Goal: Task Accomplishment & Management: Use online tool/utility

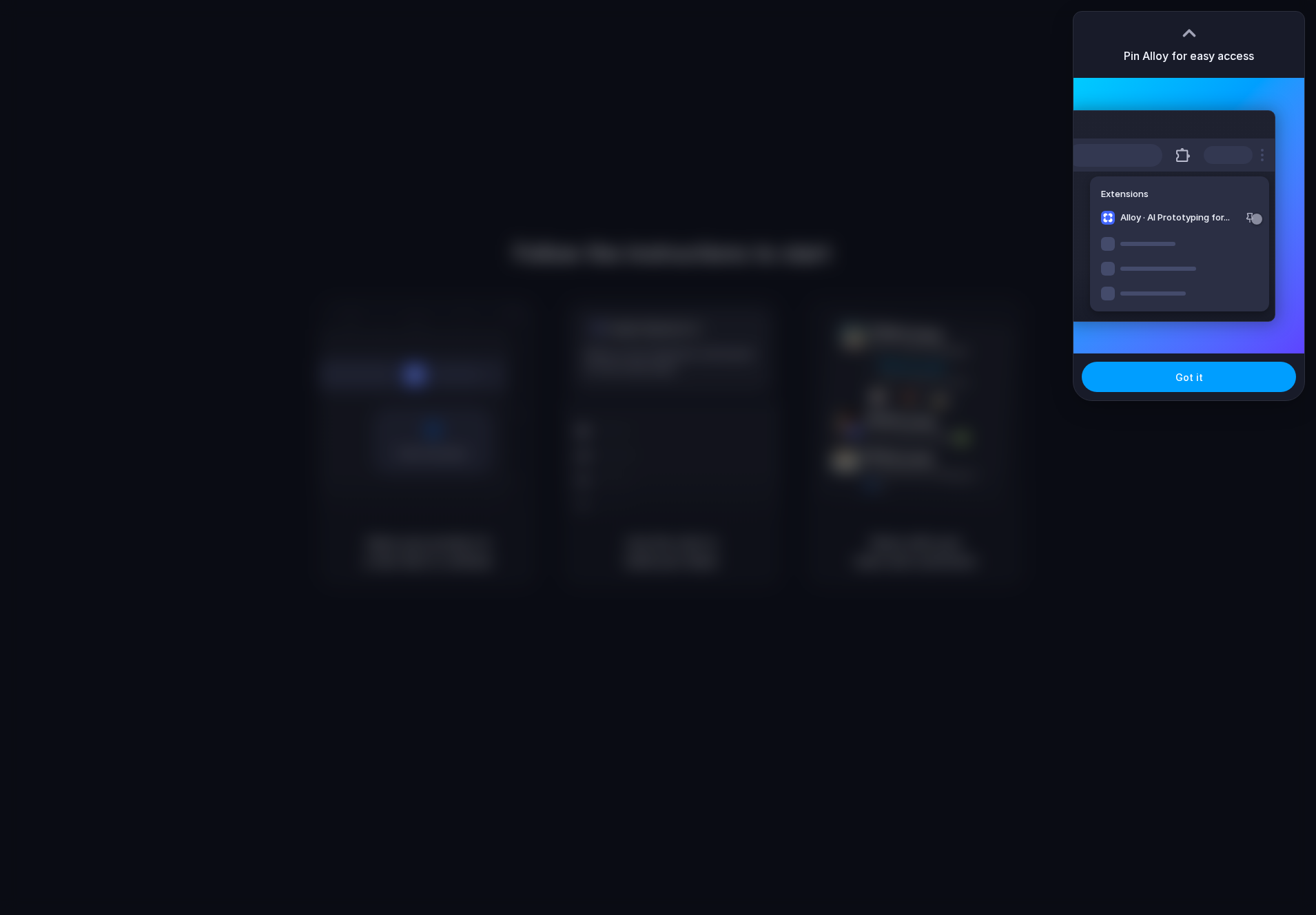
click at [1166, 375] on button "Got it" at bounding box center [1189, 376] width 214 height 30
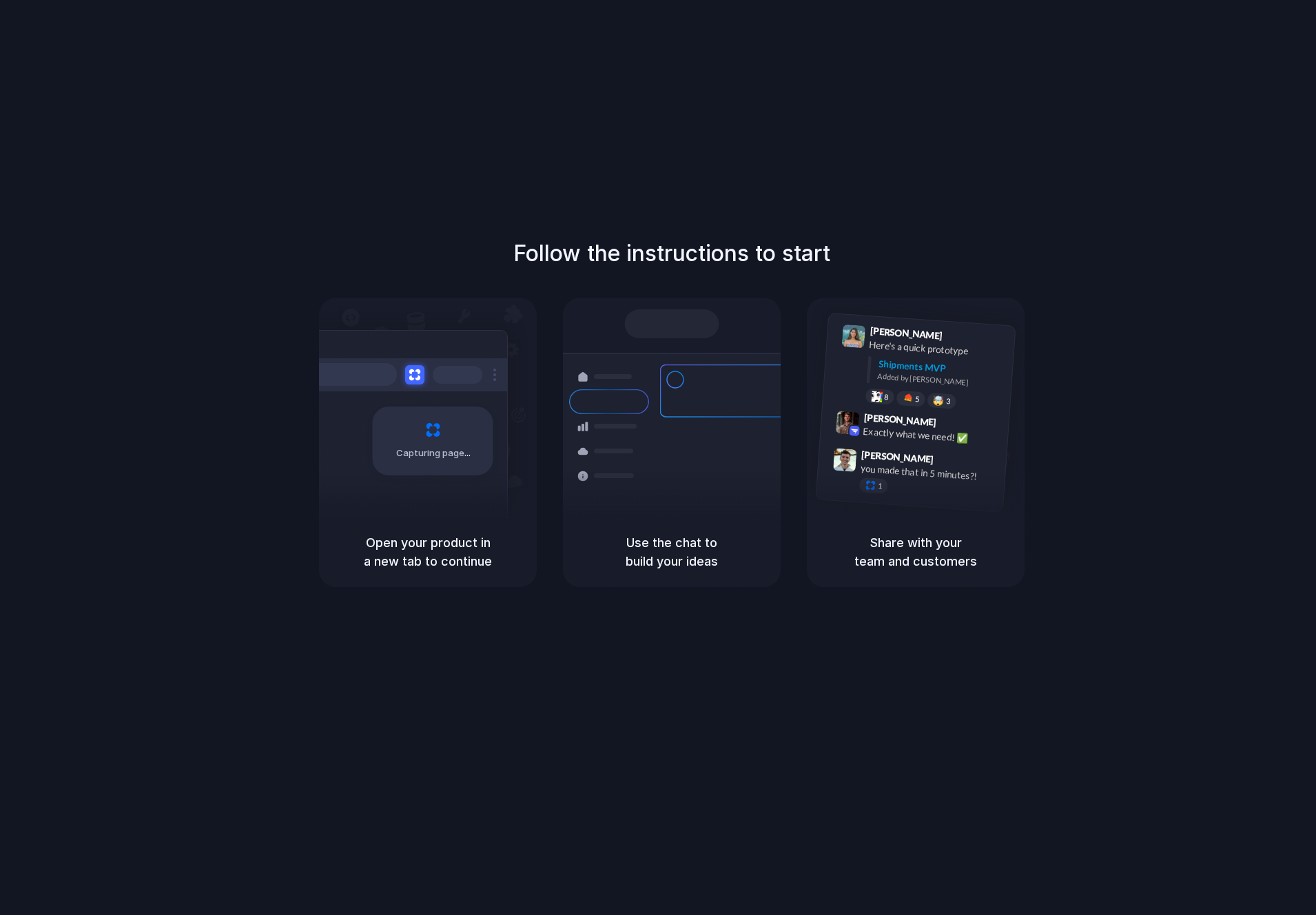
drag, startPoint x: 653, startPoint y: 471, endPoint x: 569, endPoint y: 465, distance: 84.2
click at [569, 465] on div "Shipments Container from Shanghai 40ft • ETA Dec 28 • In transit Express delive…" at bounding box center [671, 449] width 248 height 194
drag, startPoint x: 478, startPoint y: 447, endPoint x: 420, endPoint y: 487, distance: 70.5
click at [422, 471] on div "Capturing page" at bounding box center [432, 440] width 120 height 69
click at [433, 534] on h5 "Open your product in a new tab to continue" at bounding box center [428, 552] width 185 height 37
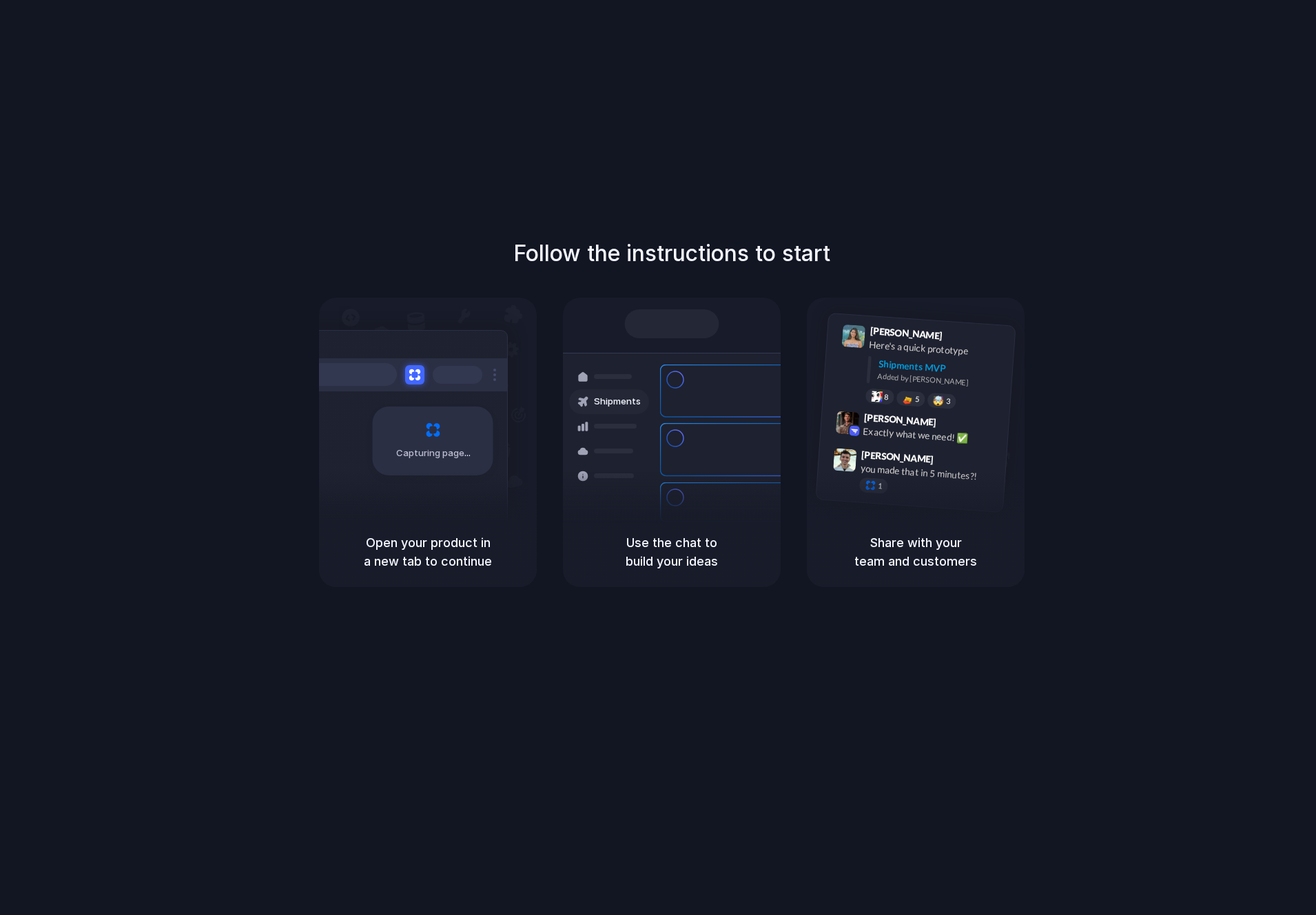
click at [451, 559] on h5 "Open your product in a new tab to continue" at bounding box center [428, 552] width 185 height 37
click at [284, 172] on div "Follow the instructions to start Capturing page Open your product in a new tab …" at bounding box center [672, 471] width 1344 height 943
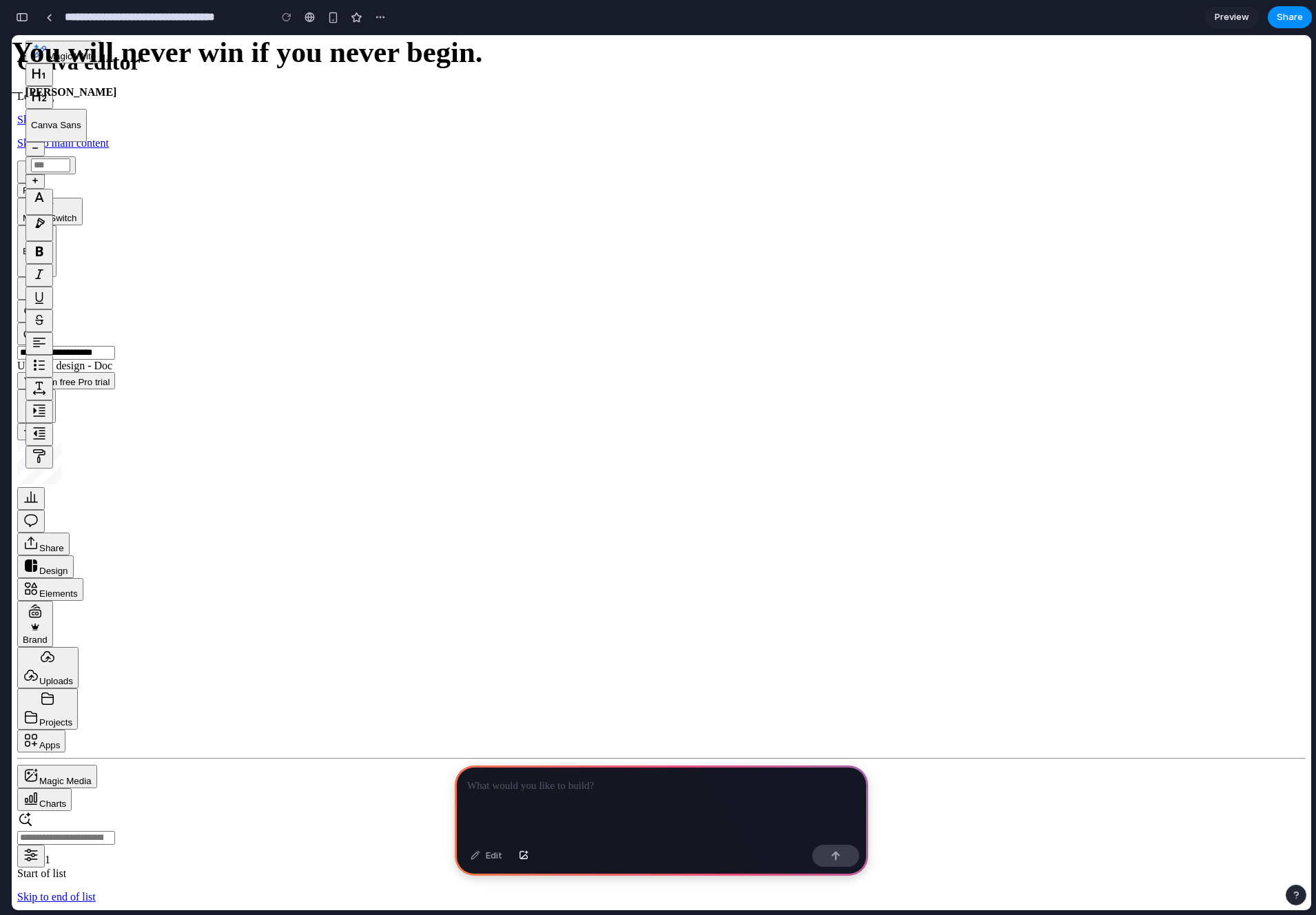
click at [493, 802] on div at bounding box center [661, 802] width 413 height 74
click at [607, 812] on div at bounding box center [661, 802] width 413 height 74
click at [496, 798] on div at bounding box center [661, 802] width 413 height 74
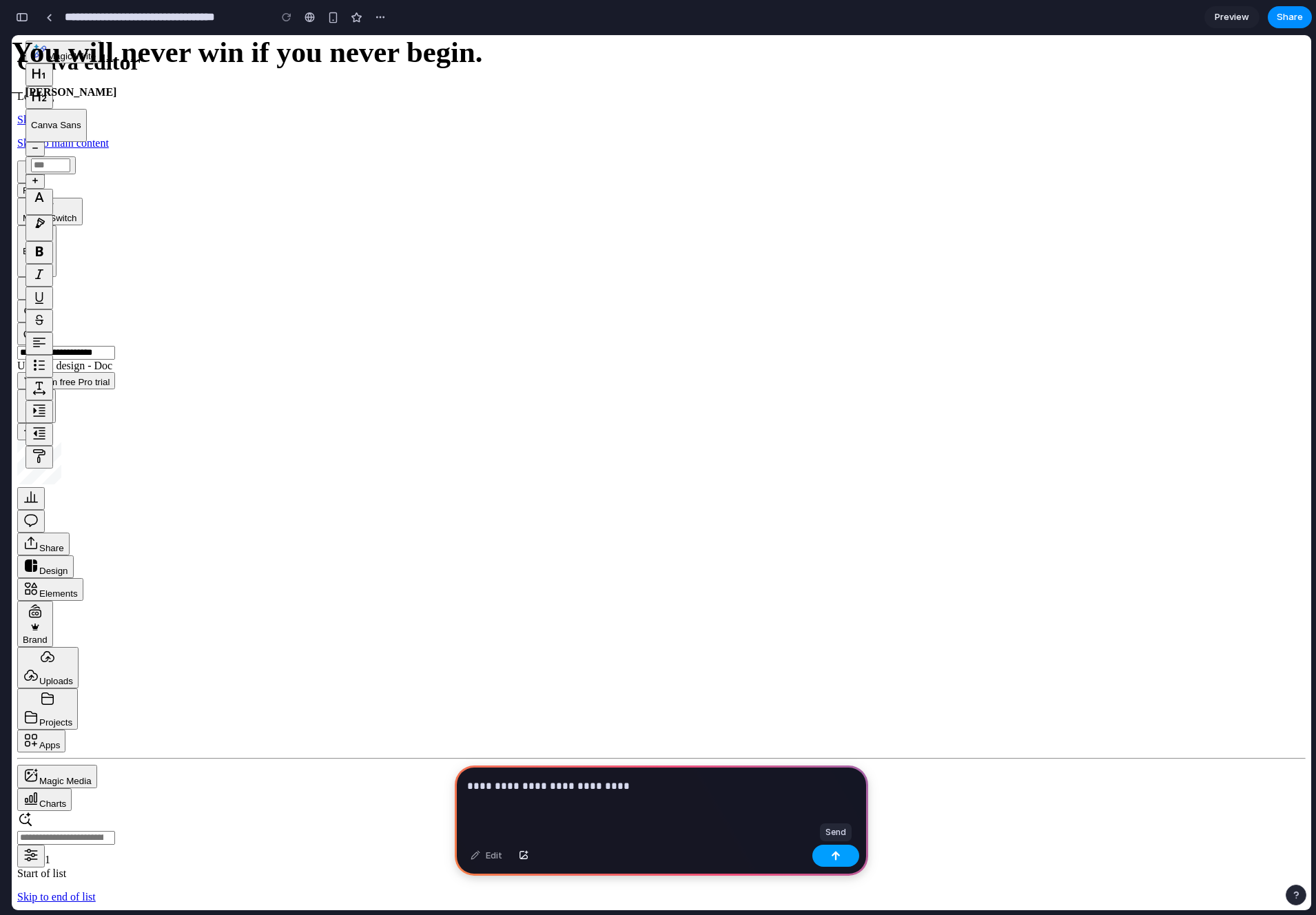
click at [832, 861] on button "button" at bounding box center [835, 856] width 47 height 22
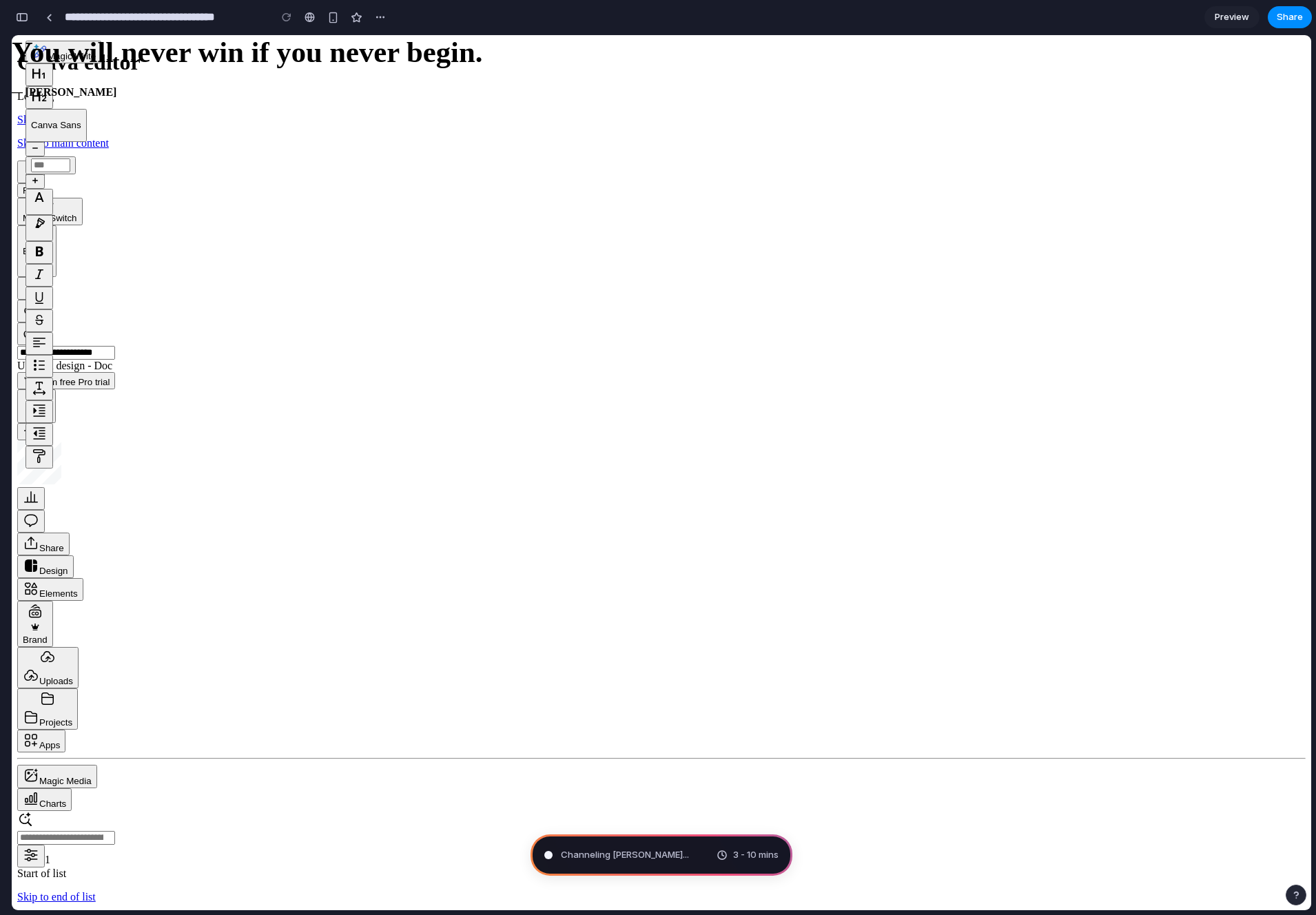
drag, startPoint x: 976, startPoint y: 897, endPoint x: 1017, endPoint y: 898, distance: 41.0
drag, startPoint x: 1026, startPoint y: 894, endPoint x: 1010, endPoint y: 897, distance: 16.3
type input "*****"
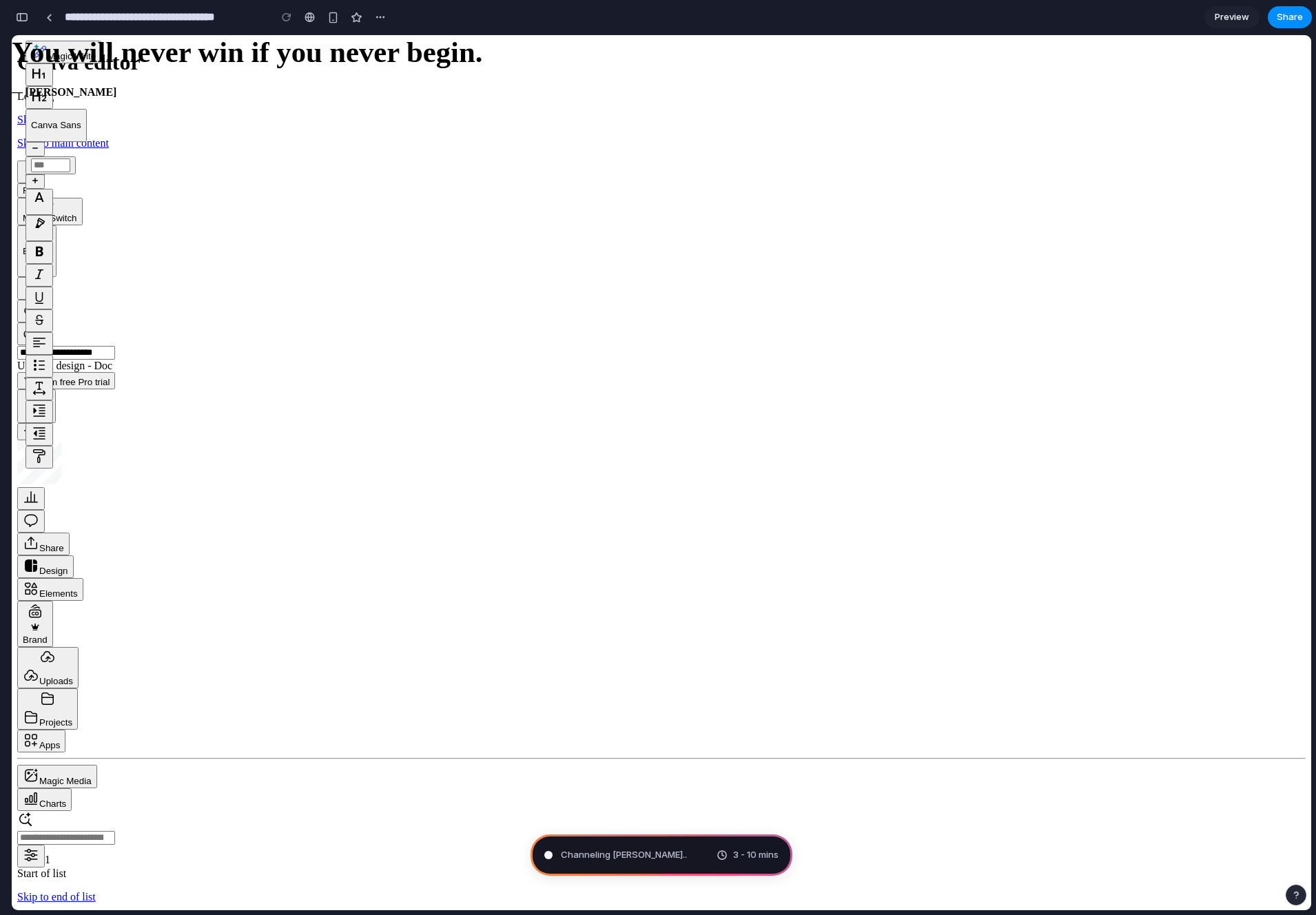
click at [82, 119] on p "Canva Sans" at bounding box center [56, 124] width 51 height 10
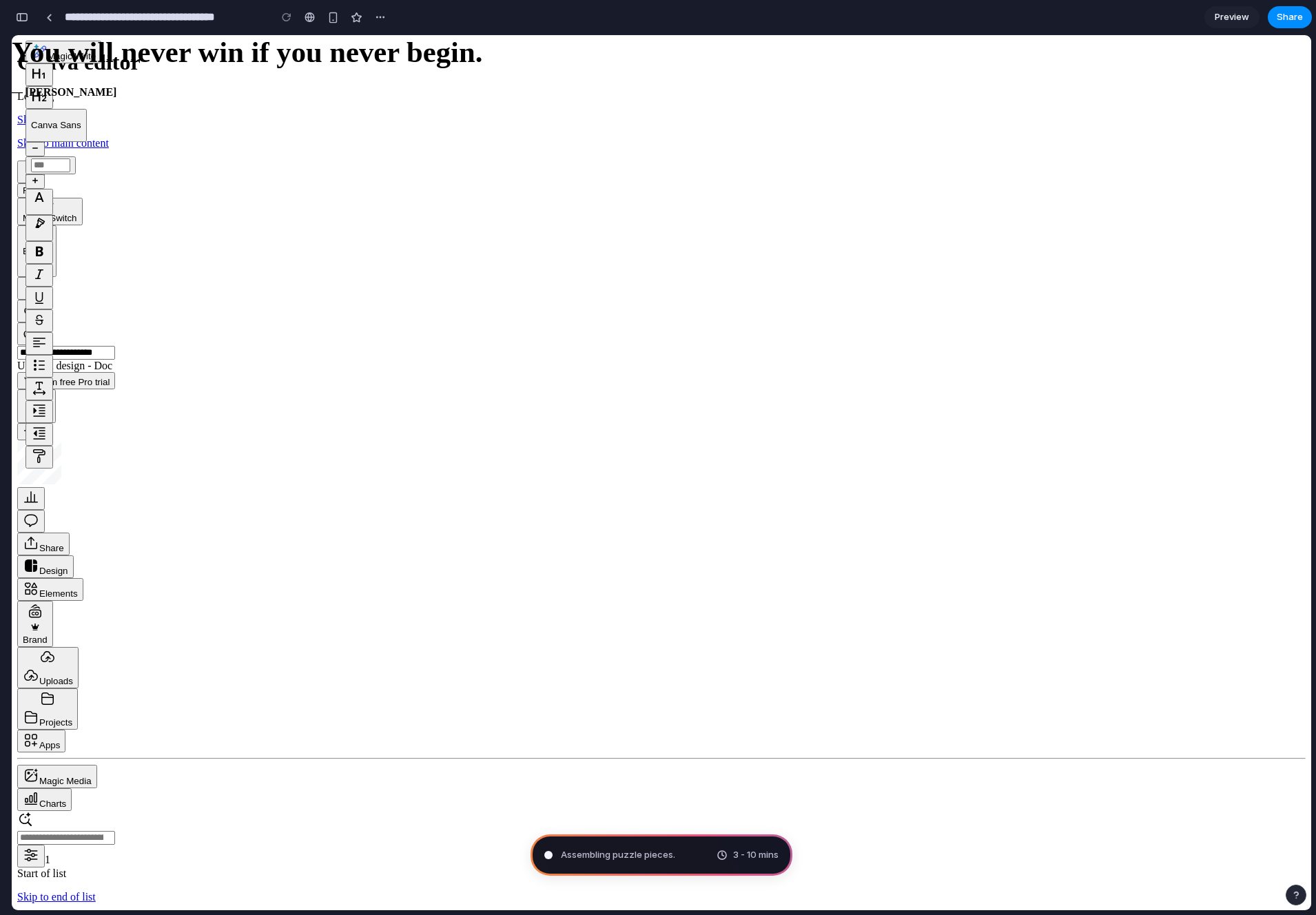
click at [76, 156] on button "**" at bounding box center [51, 165] width 51 height 18
click at [45, 174] on button "Increase font size" at bounding box center [35, 181] width 19 height 15
type input "**********"
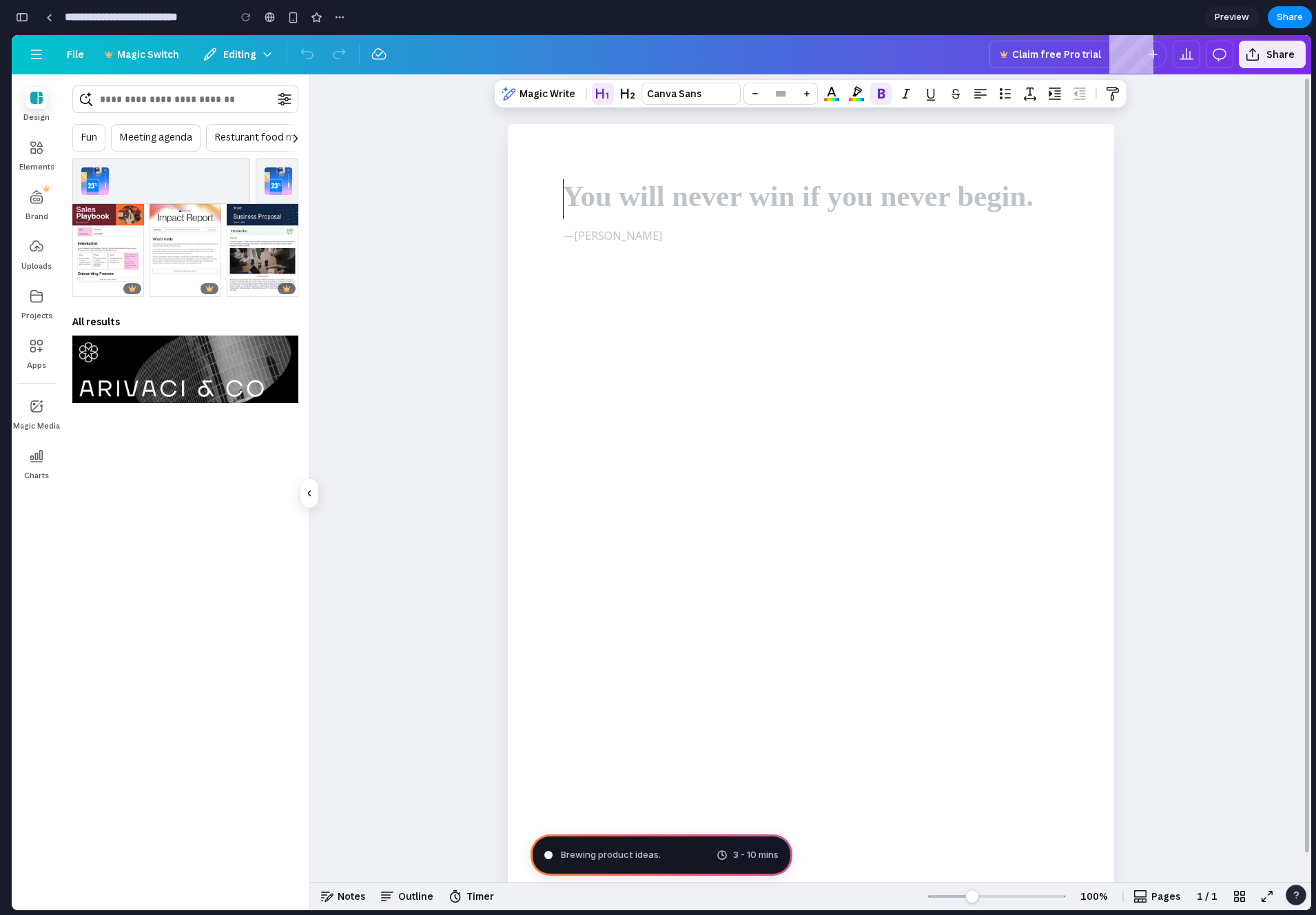
scroll to position [91, 0]
click at [424, 311] on div "You will never win if you never begin. — [PERSON_NAME]" at bounding box center [811, 479] width 1001 height 808
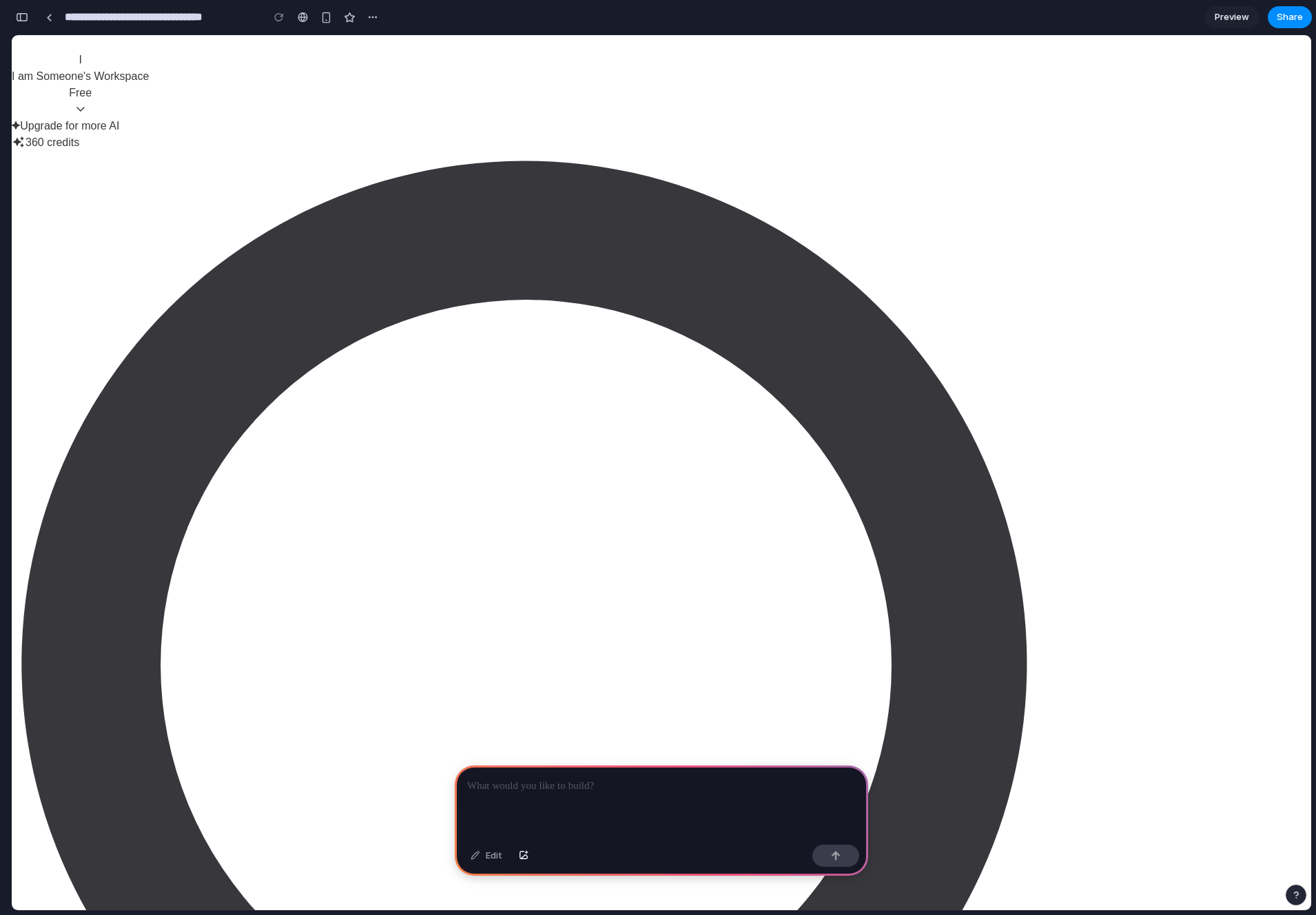
scroll to position [0, 12]
click at [174, 221] on div "I I am Someone's Workspace Free Workspaces I I am Someone's Workspace Free Sett…" at bounding box center [662, 768] width 1300 height 1466
click at [131, 228] on div "I I am Someone's Workspace Free Workspaces I I am Someone's Workspace Free Sett…" at bounding box center [662, 768] width 1300 height 1466
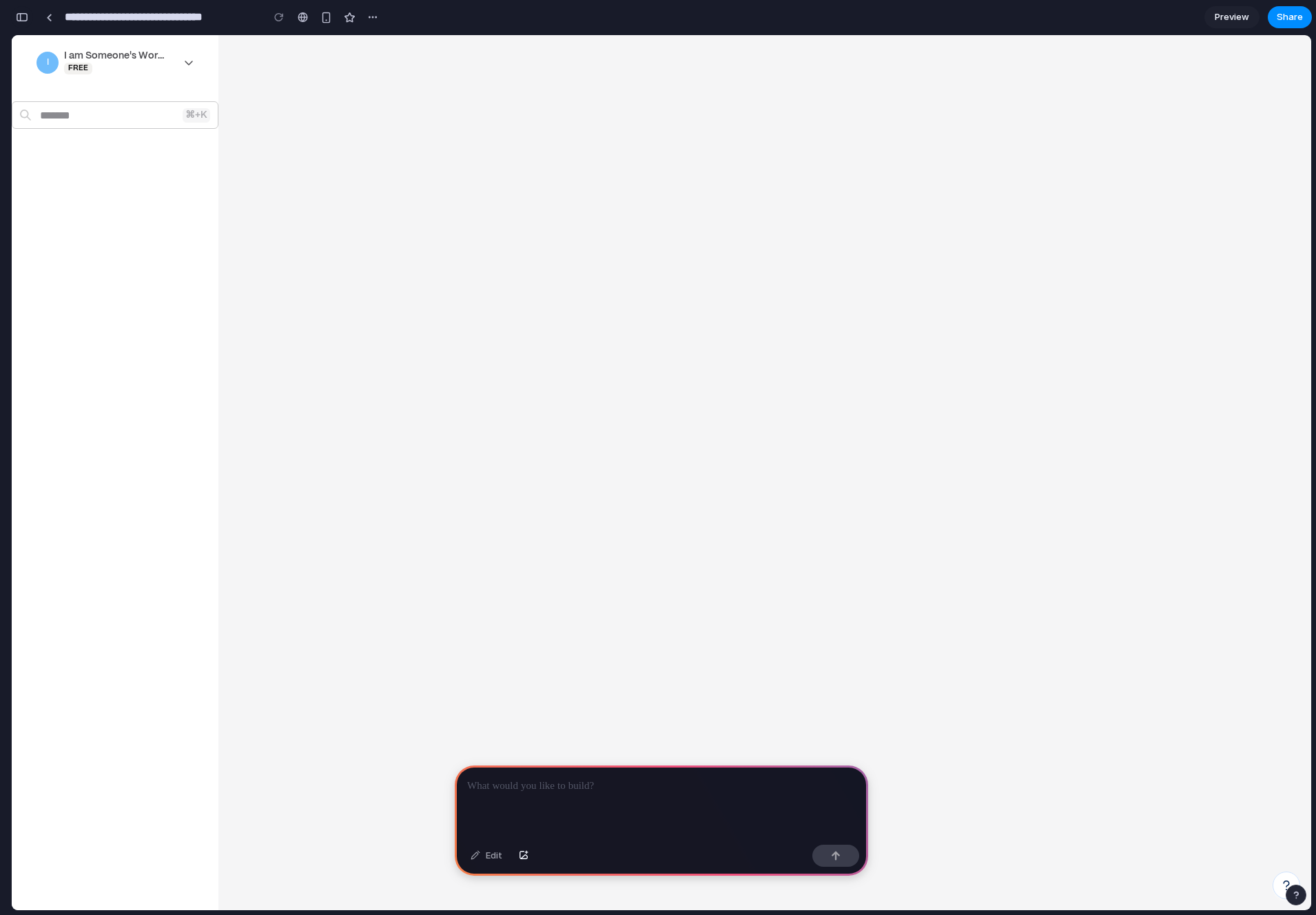
click at [28, 19] on button "button" at bounding box center [22, 17] width 22 height 22
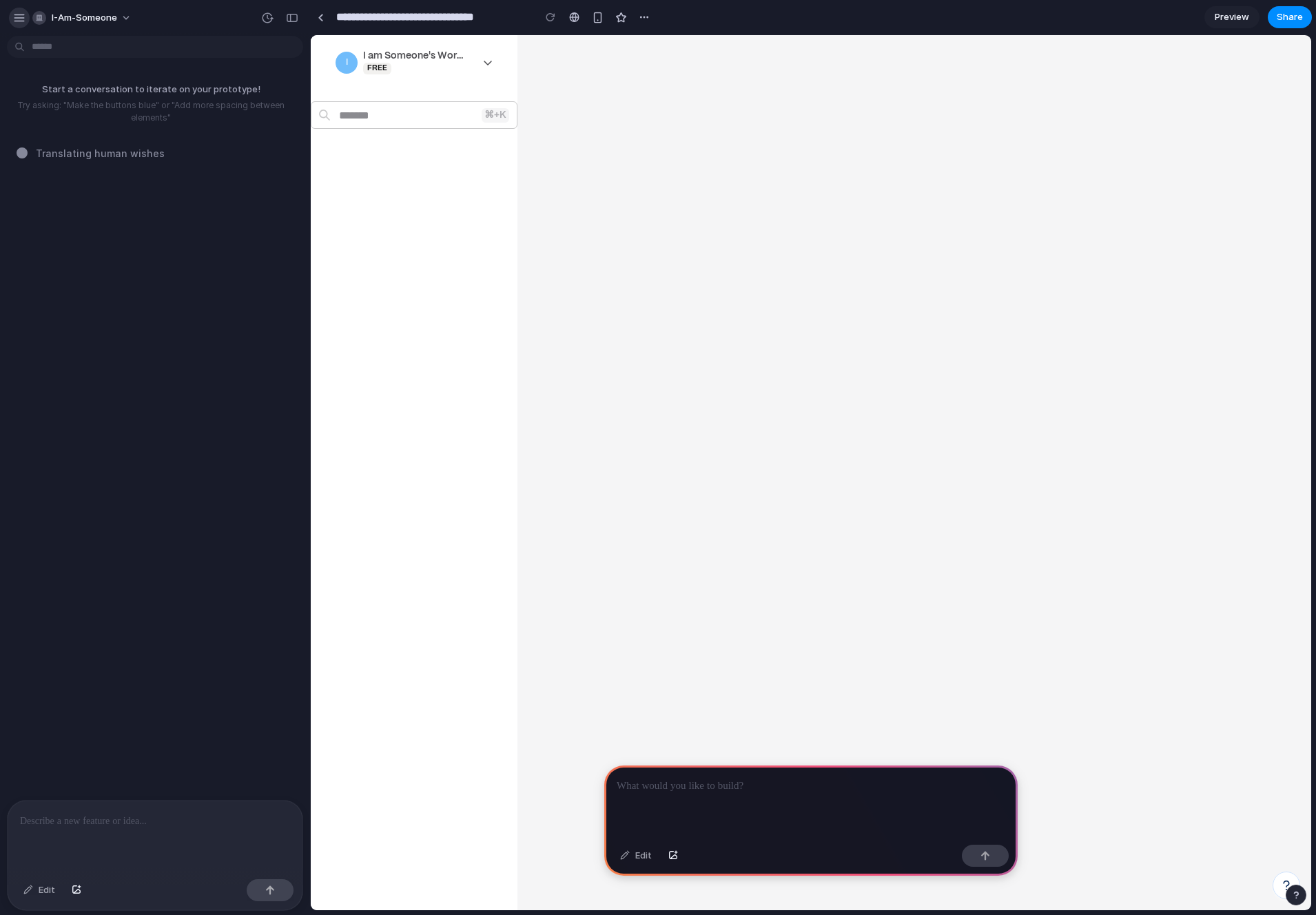
click at [21, 19] on div "button" at bounding box center [19, 18] width 12 height 12
click at [684, 782] on p at bounding box center [811, 787] width 388 height 17
click at [490, 251] on div "I I am Someone's Workspace Free Workspaces I I am Someone's Workspace Free Sett…" at bounding box center [414, 472] width 207 height 875
click at [427, 110] on input at bounding box center [414, 115] width 207 height 28
click at [503, 179] on div "I I am Someone's Workspace Free Workspaces I I am Someone's Workspace Free Sett…" at bounding box center [414, 472] width 207 height 875
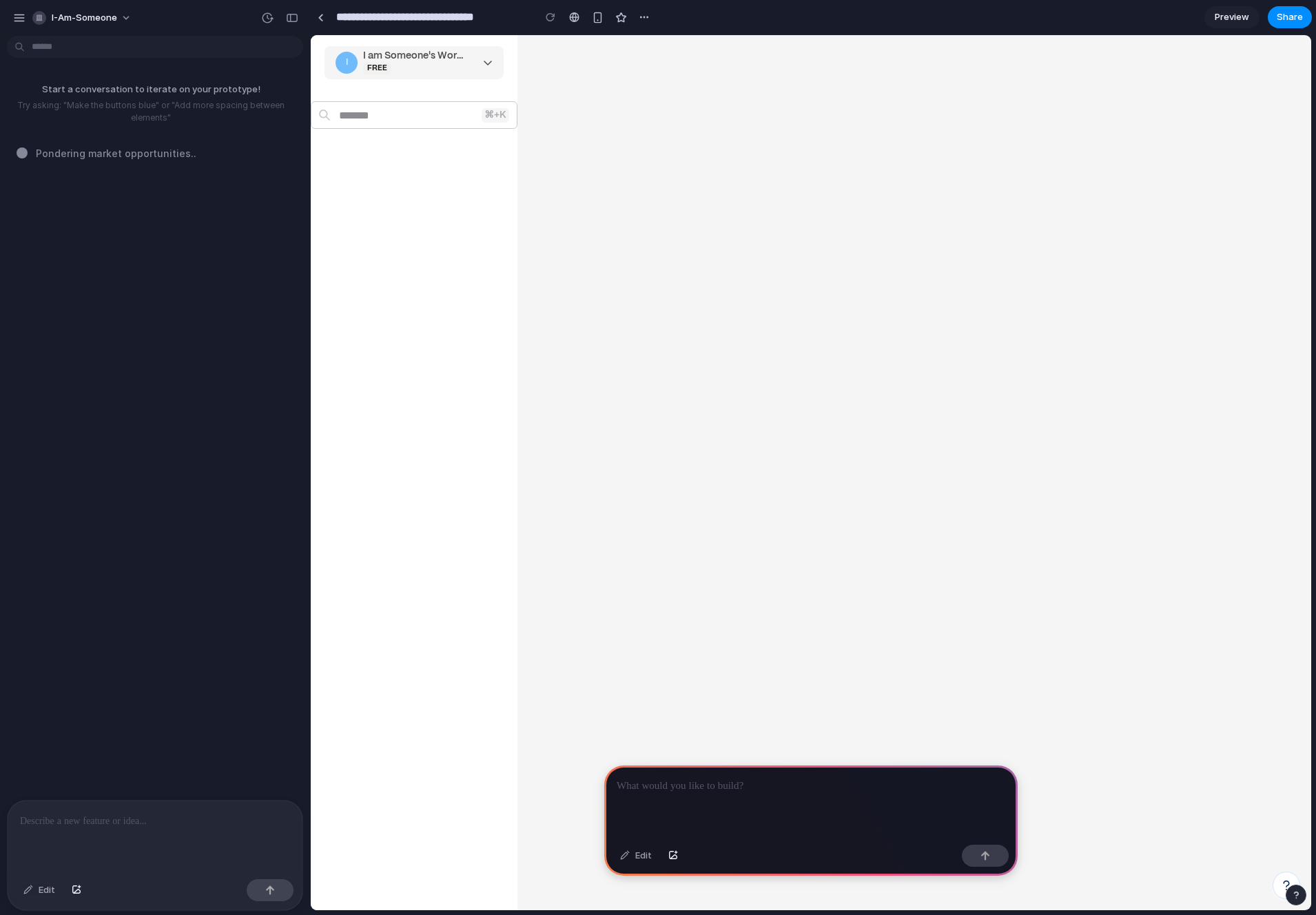
click at [490, 62] on icon "Caret icon" at bounding box center [488, 62] width 10 height 11
click at [102, 824] on p at bounding box center [154, 821] width 270 height 17
click at [1277, 20] on span "Share" at bounding box center [1290, 17] width 26 height 14
click at [1219, 21] on div "Share ' Prototype from Gammas - Shortcuts ' I am Someone Creator Anyone at I-am…" at bounding box center [658, 457] width 1316 height 915
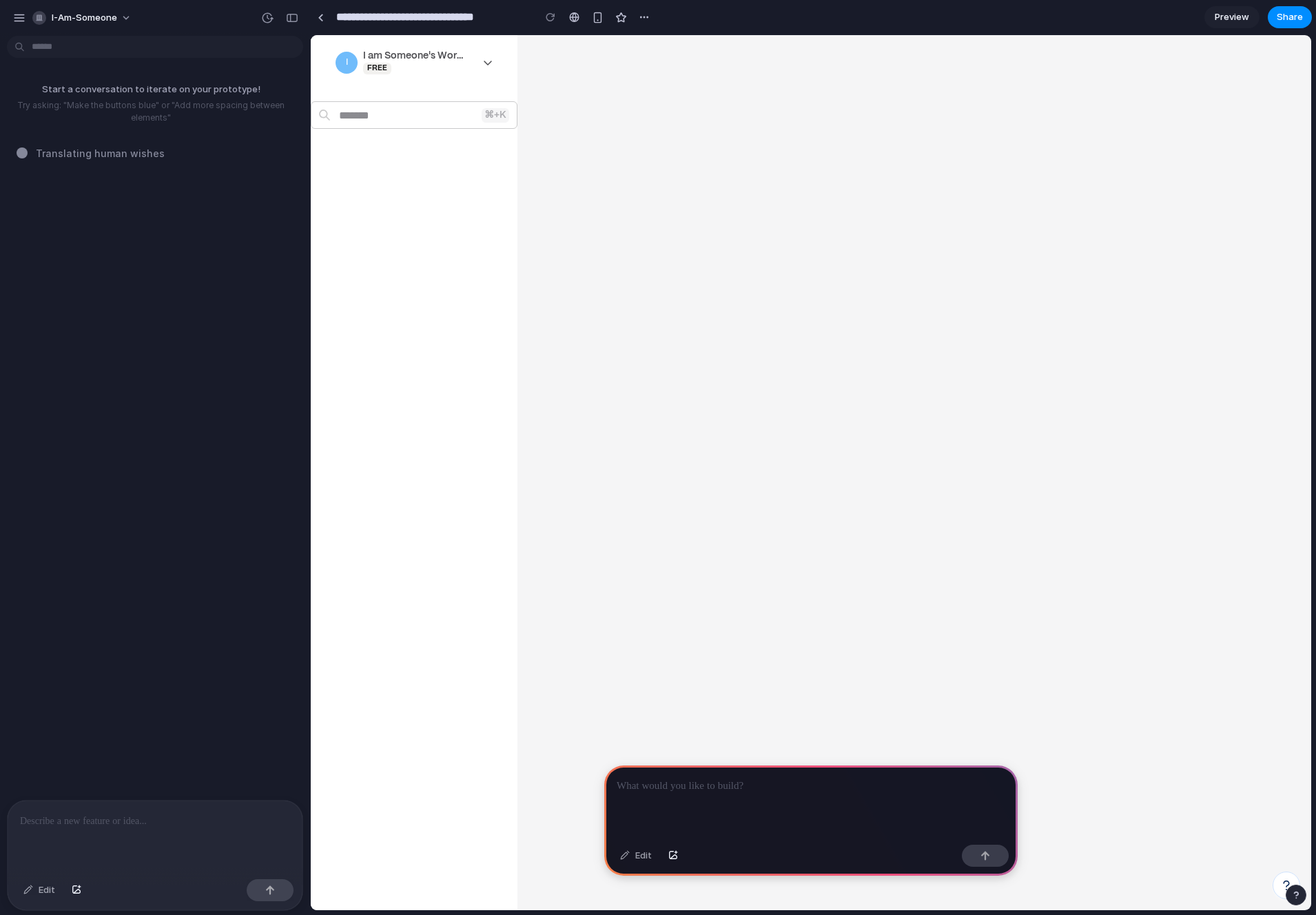
click at [1223, 21] on span "Preview" at bounding box center [1231, 17] width 35 height 14
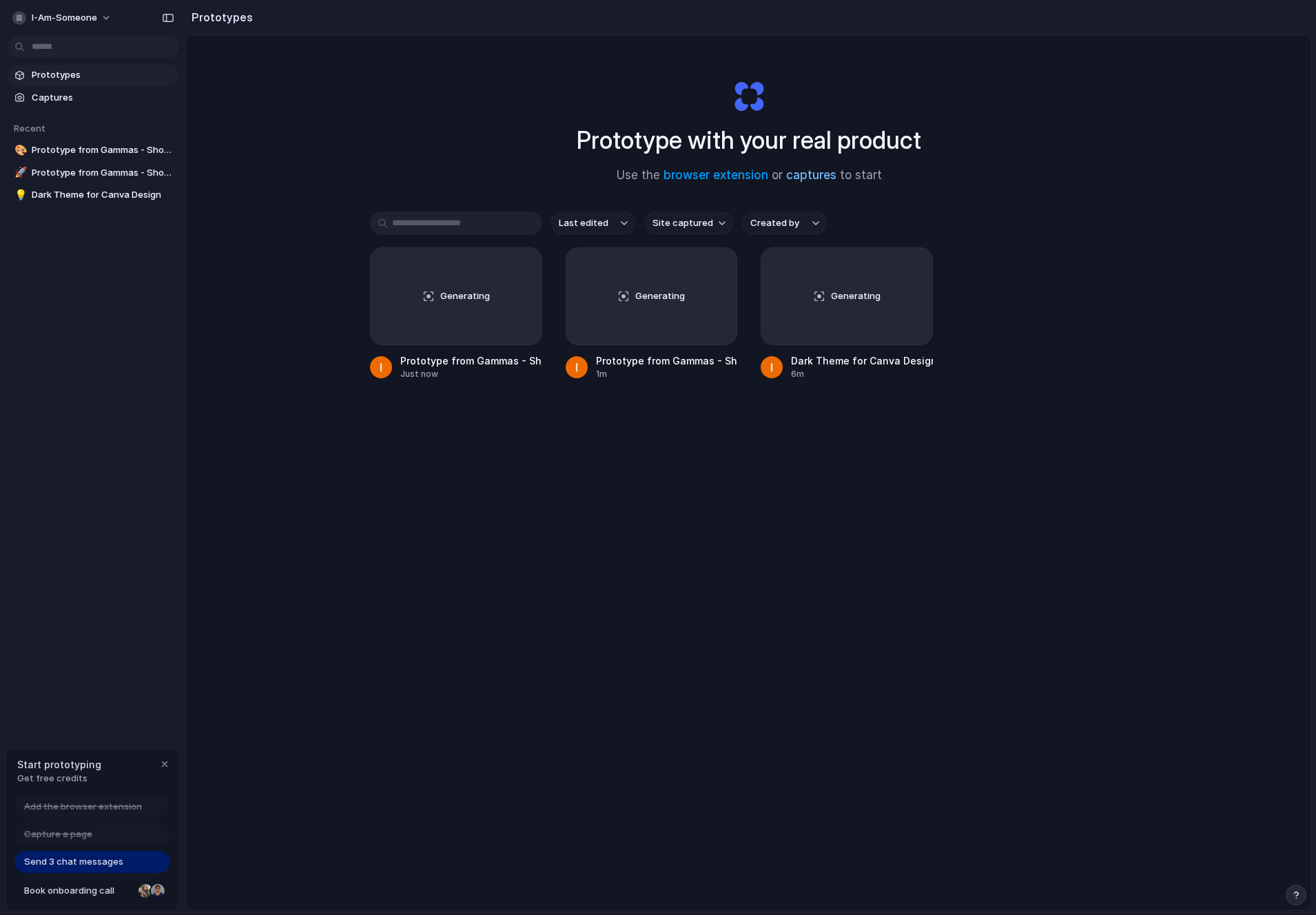
click at [816, 172] on link "captures" at bounding box center [811, 175] width 51 height 14
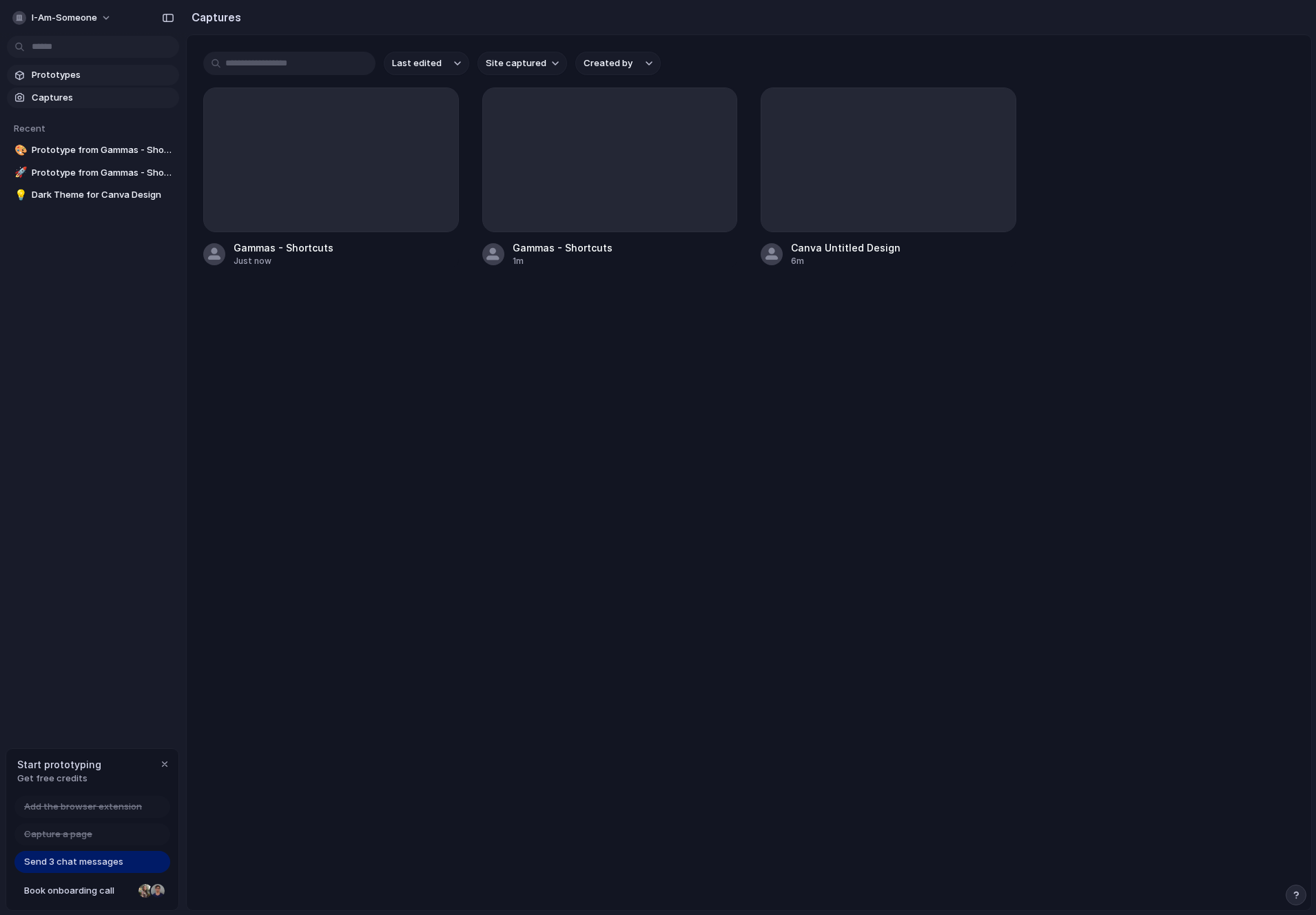
click at [62, 73] on span "Prototypes" at bounding box center [103, 76] width 142 height 14
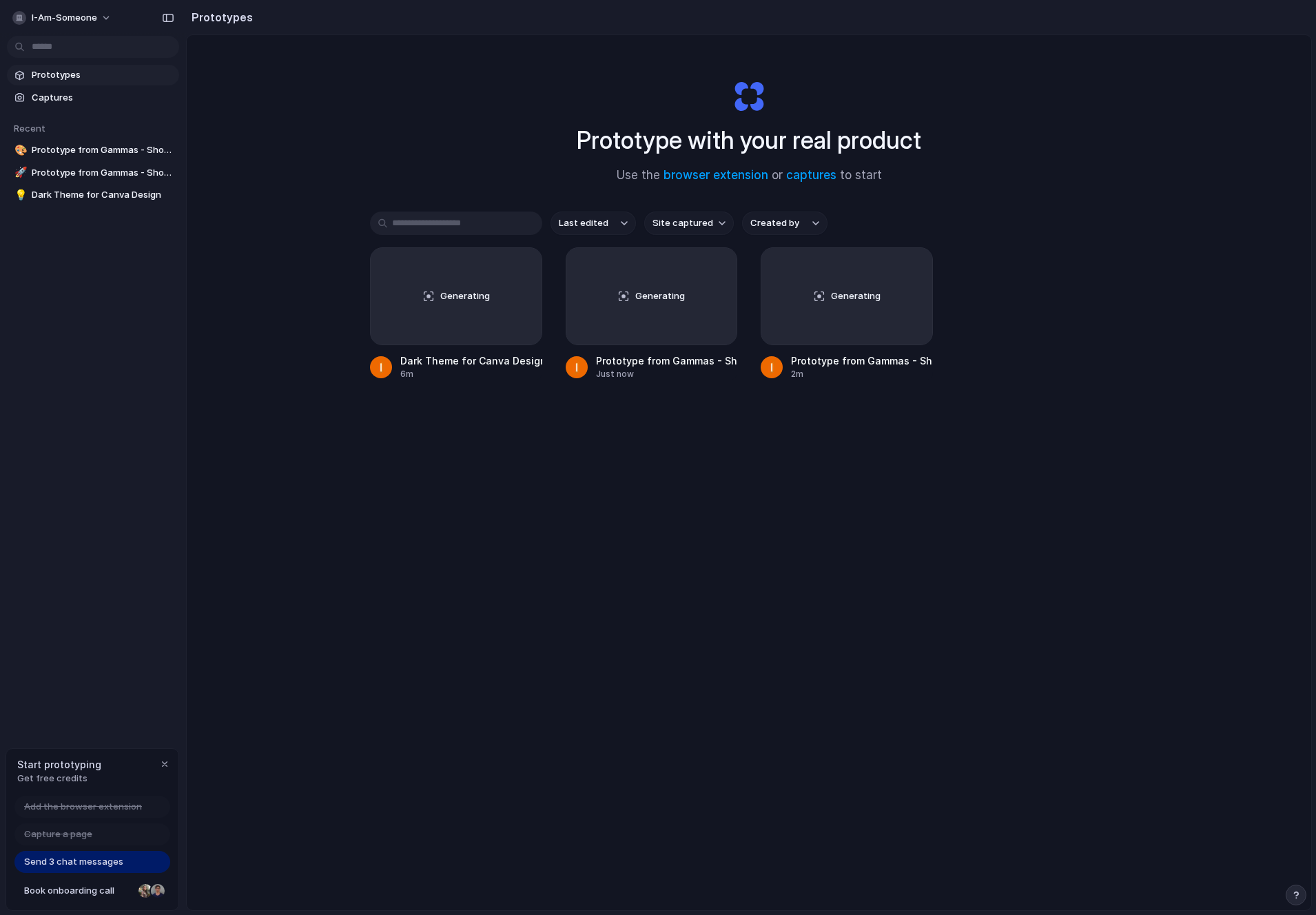
click at [98, 859] on span "Send 3 chat messages" at bounding box center [74, 862] width 100 height 14
click at [93, 868] on span "Send 3 chat messages" at bounding box center [74, 862] width 100 height 14
click at [123, 888] on span "Book onboarding call" at bounding box center [78, 891] width 109 height 14
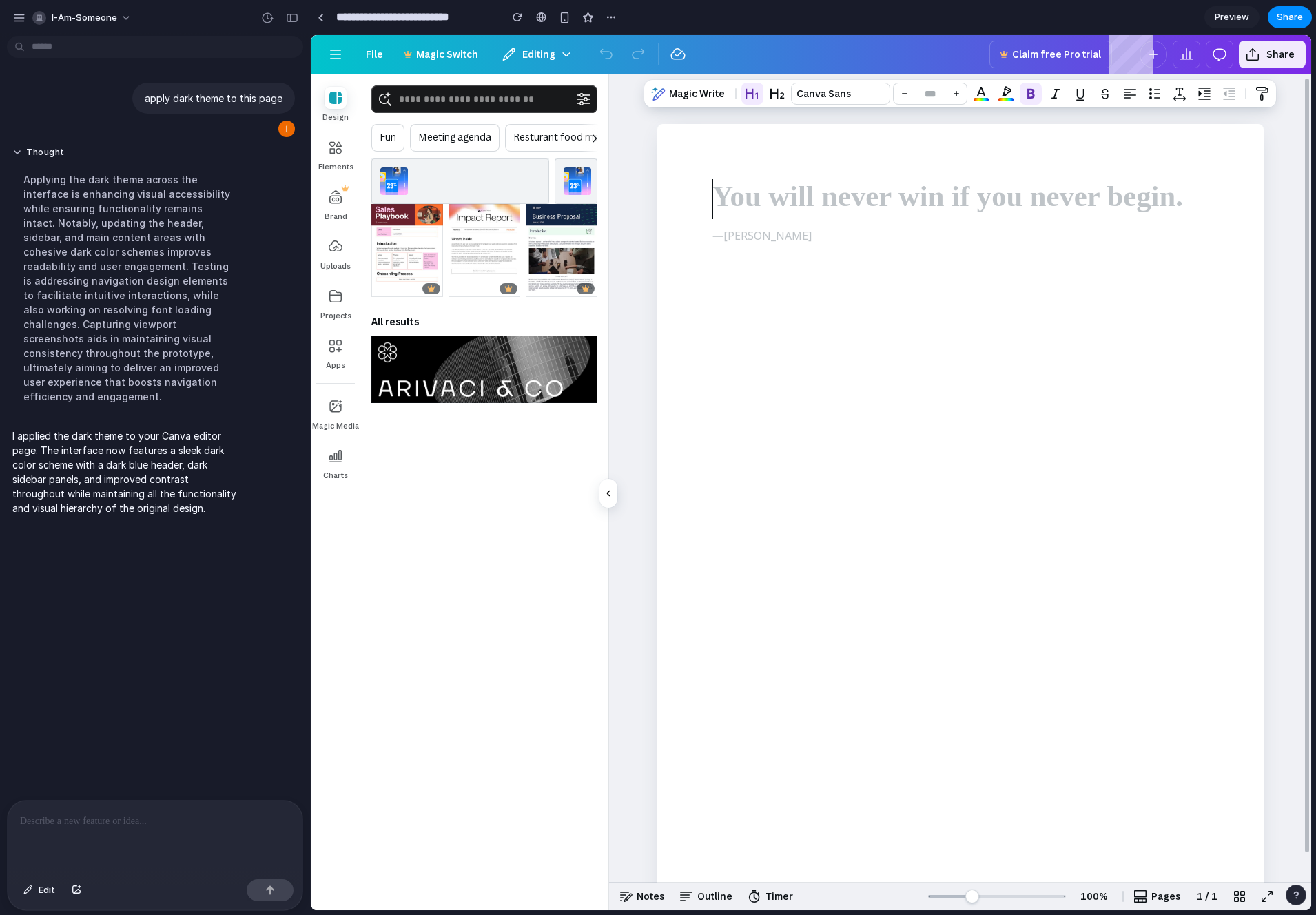
click at [153, 843] on div at bounding box center [155, 836] width 295 height 73
click at [777, 118] on div "You will never win if you never begin. — Helen Rowland" at bounding box center [960, 479] width 702 height 808
click at [716, 93] on span "Magic Write" at bounding box center [697, 94] width 56 height 15
click at [775, 100] on span "button" at bounding box center [777, 94] width 17 height 17
click at [851, 95] on p "Canva Sans" at bounding box center [840, 94] width 89 height 15
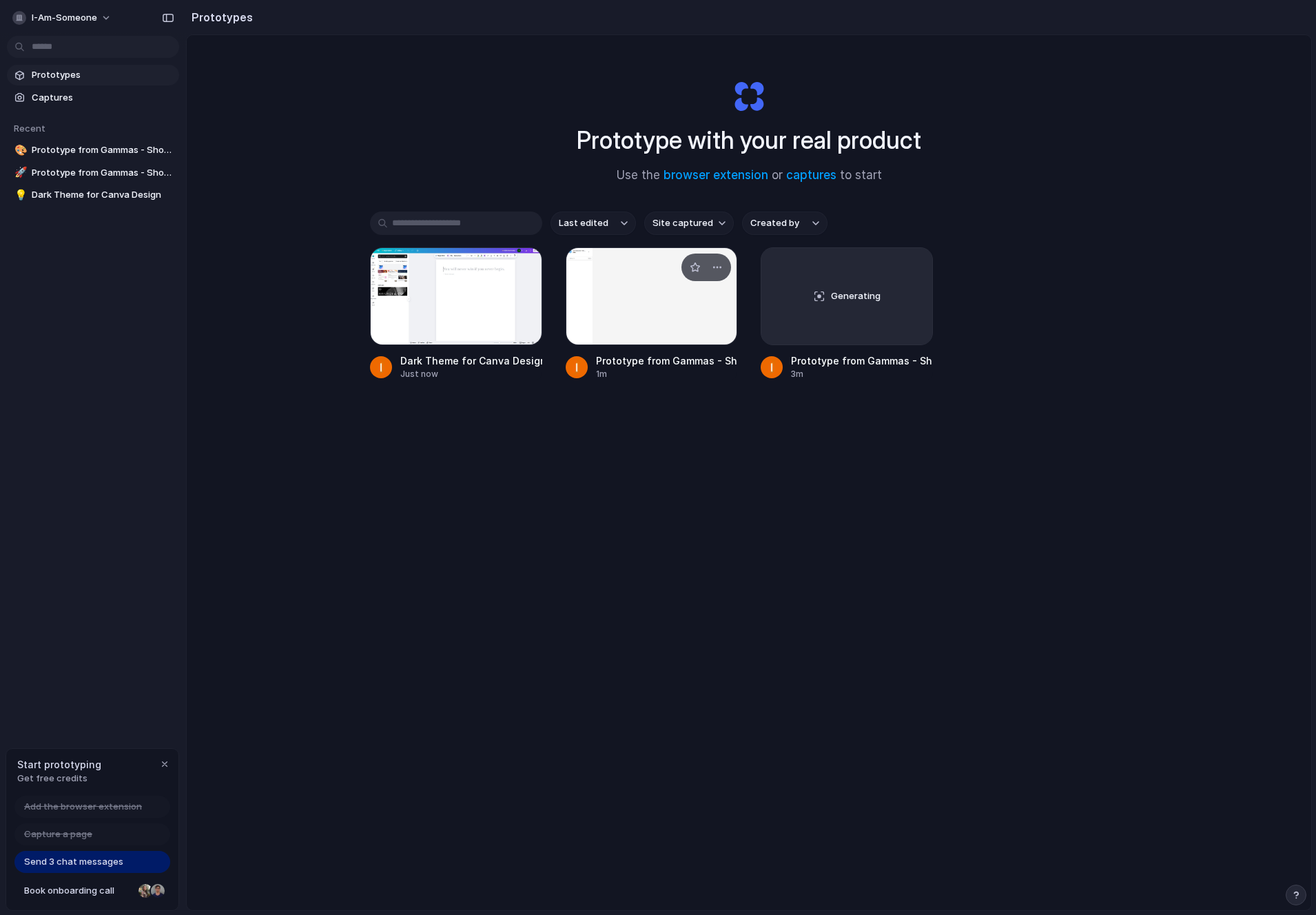
click at [680, 368] on div "1m" at bounding box center [667, 374] width 142 height 12
click at [450, 328] on div at bounding box center [456, 297] width 172 height 98
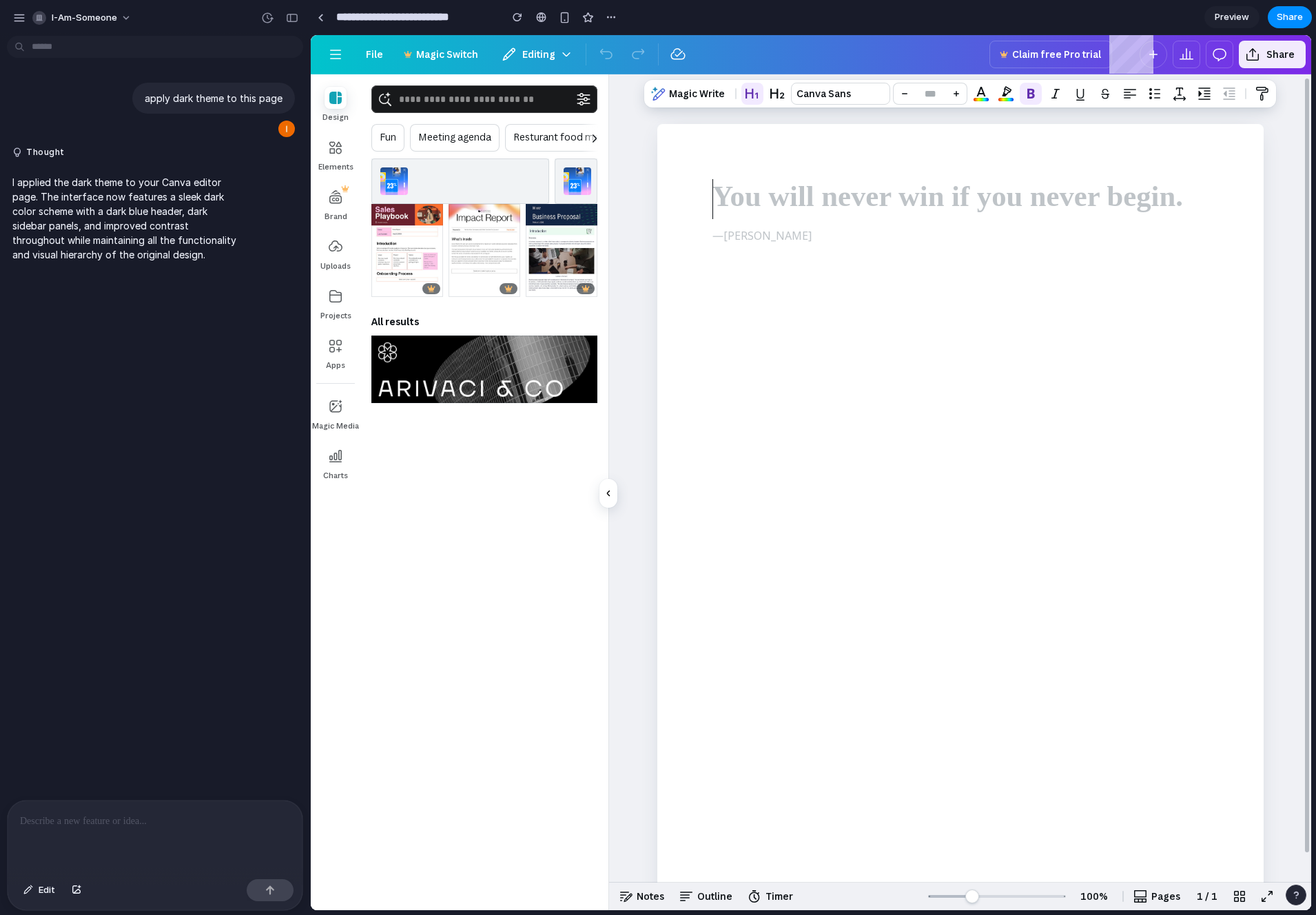
click at [166, 836] on div at bounding box center [155, 836] width 295 height 73
click at [297, 22] on button "button" at bounding box center [292, 18] width 22 height 22
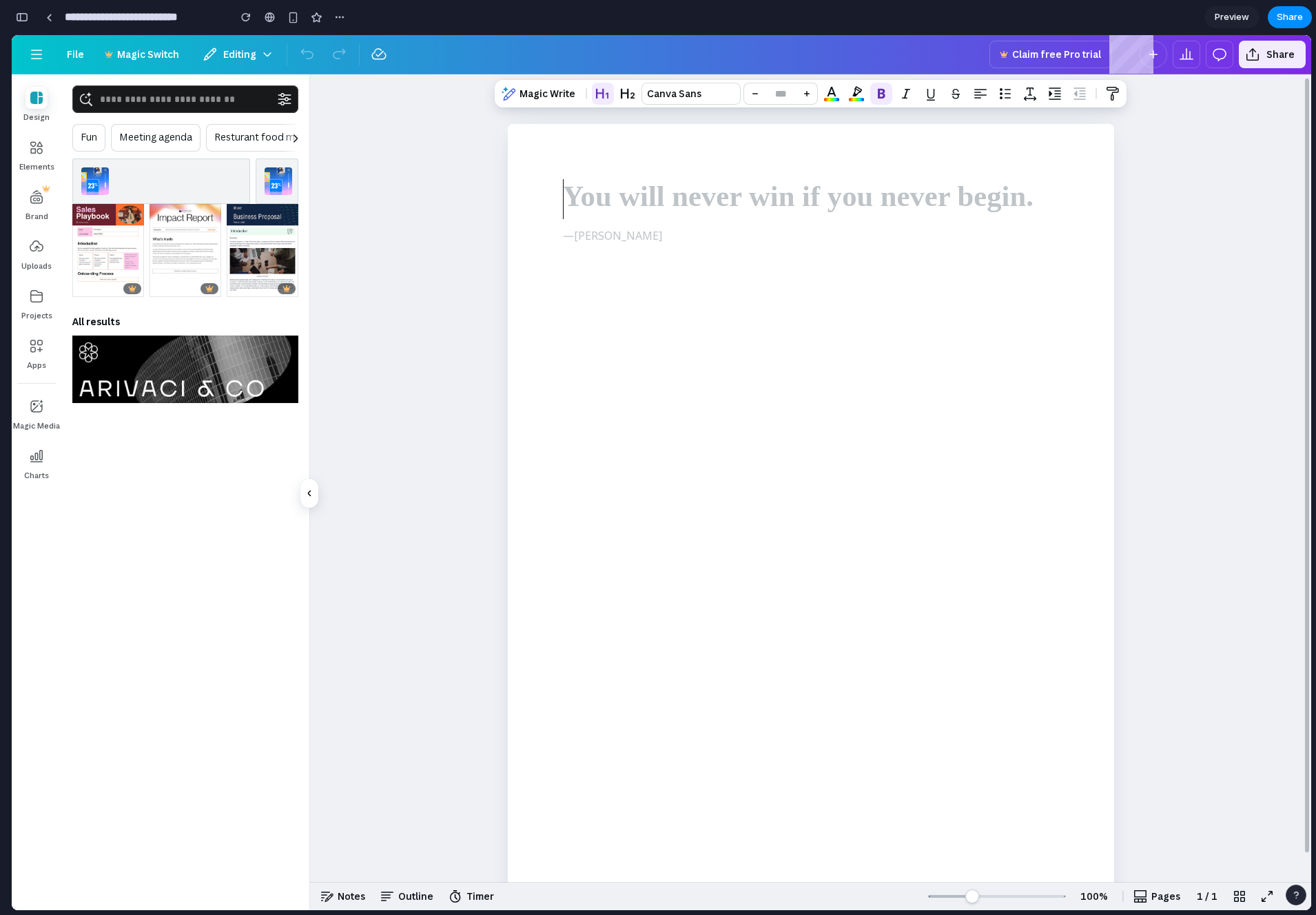
click at [17, 16] on div "button" at bounding box center [22, 17] width 12 height 10
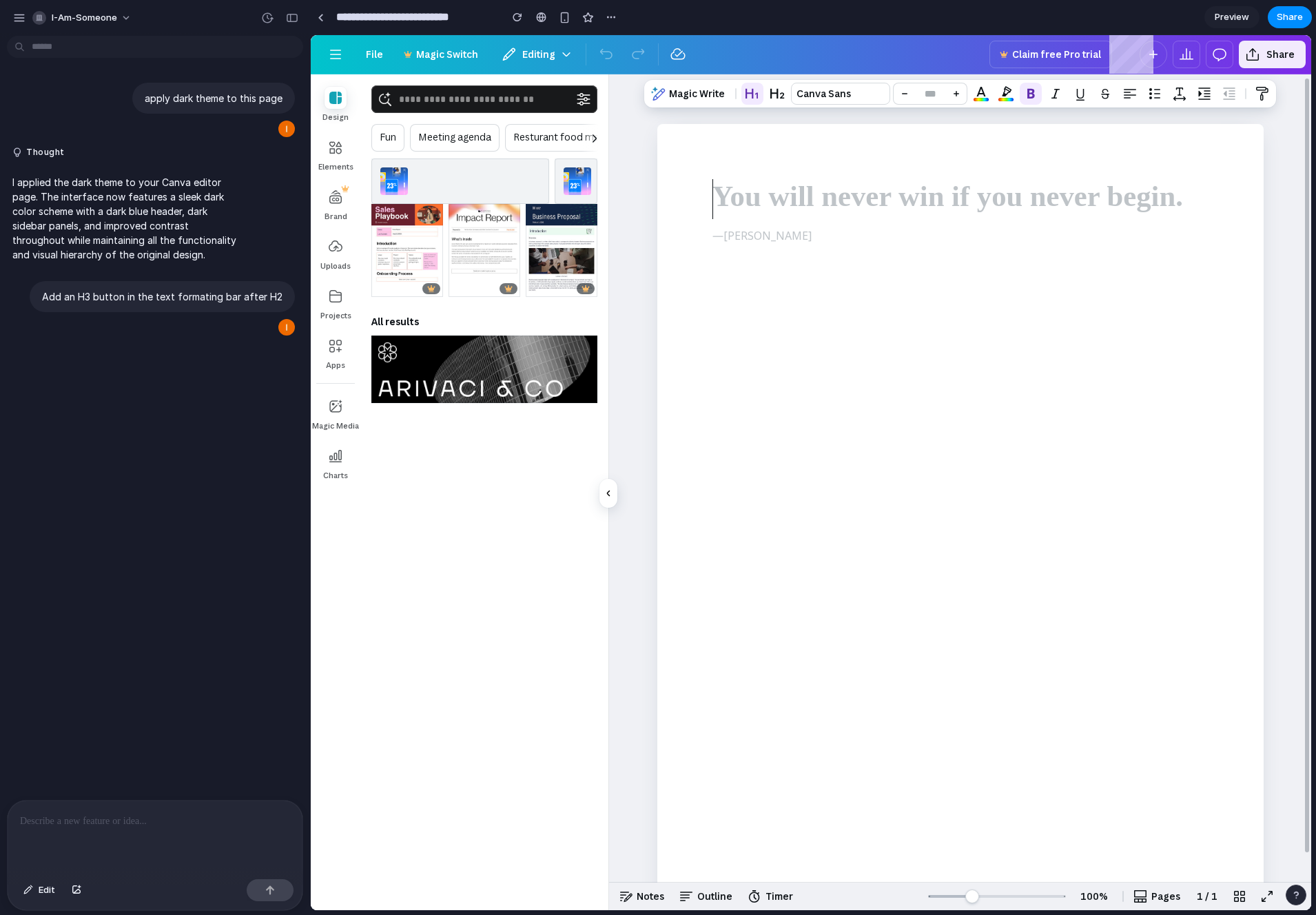
click at [191, 446] on div "apply dark theme to this page Thought I applied the dark theme to your Canva ed…" at bounding box center [150, 421] width 302 height 759
click at [17, 21] on div "button" at bounding box center [19, 18] width 12 height 12
click at [86, 411] on div "apply dark theme to this page Thought I applied the dark theme to your Canva ed…" at bounding box center [150, 421] width 302 height 759
click at [135, 311] on div "Add an H3 button in the text formating bar after H2" at bounding box center [162, 296] width 266 height 31
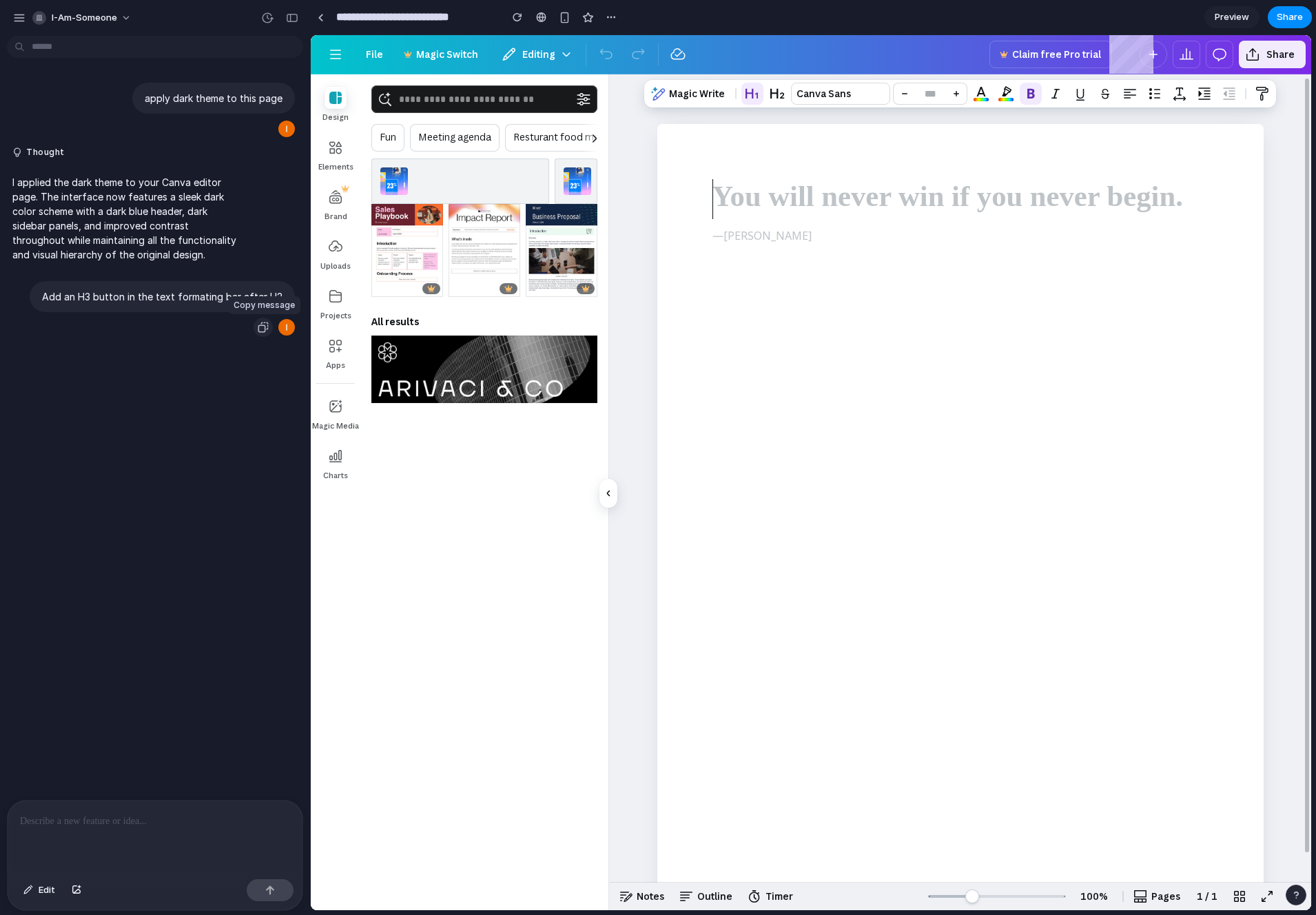
click at [259, 329] on div "button" at bounding box center [263, 327] width 11 height 11
click at [43, 154] on button "Thought" at bounding box center [126, 152] width 230 height 12
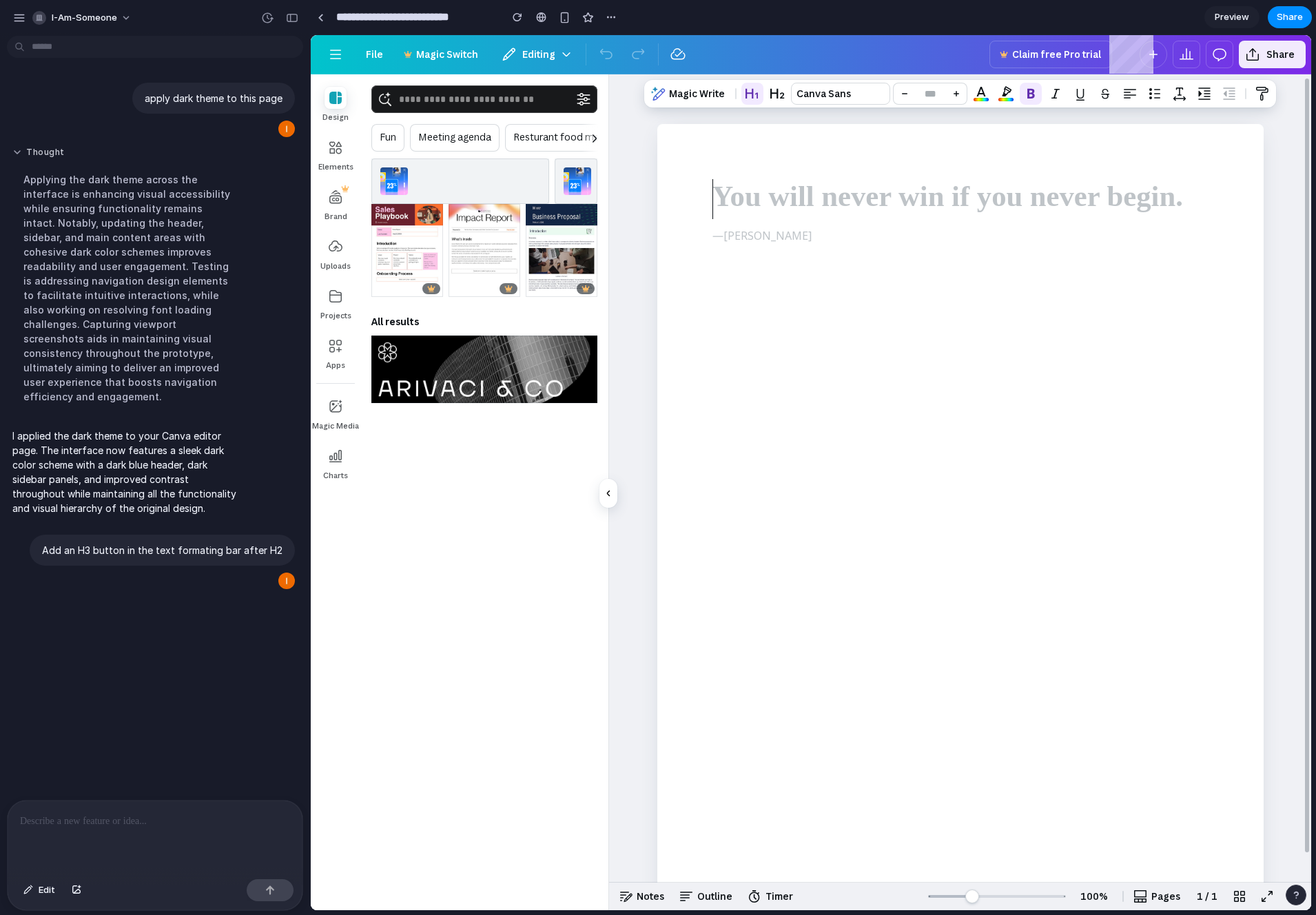
click at [43, 154] on button "Thought" at bounding box center [126, 152] width 230 height 12
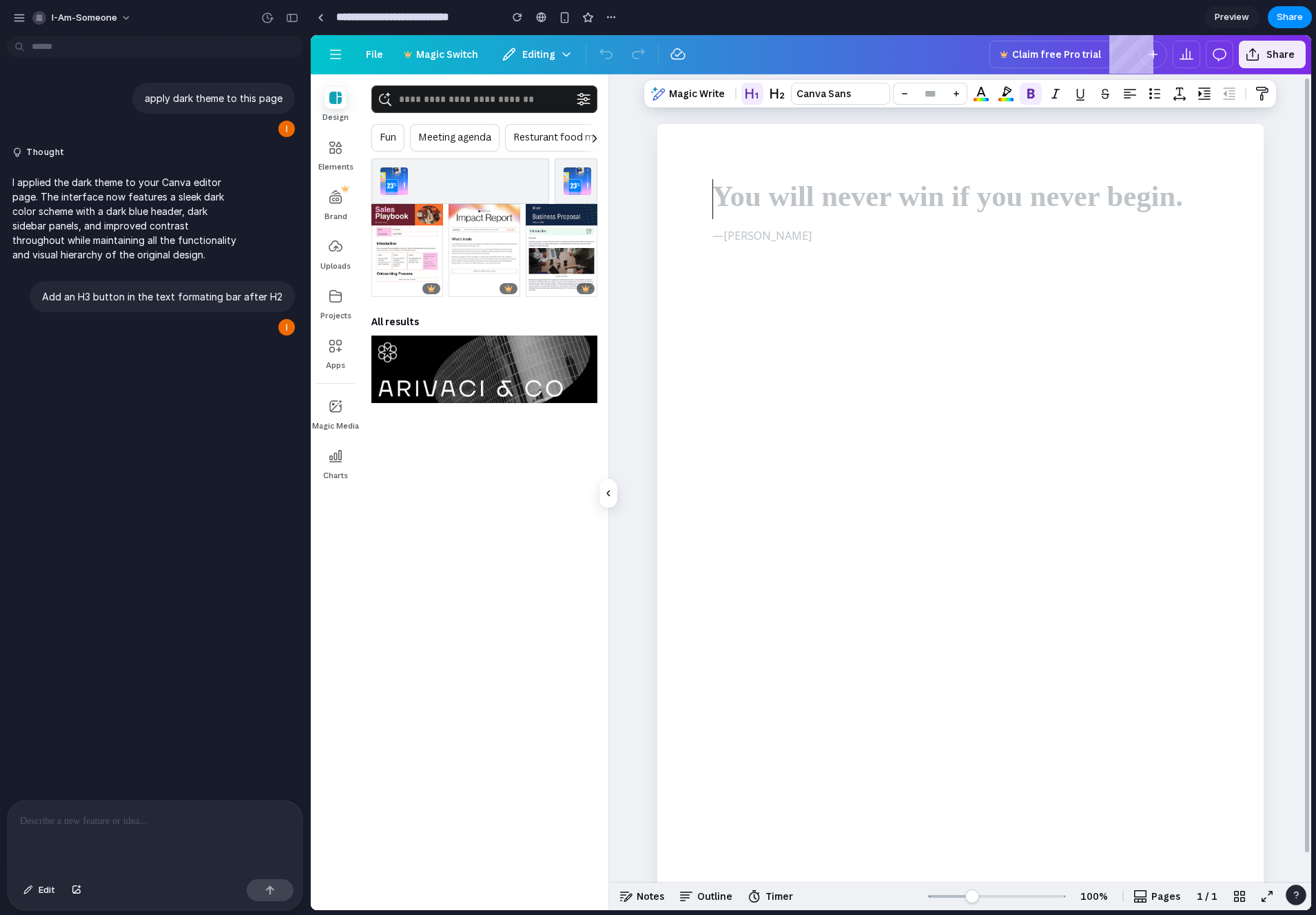
click at [146, 844] on div at bounding box center [155, 836] width 295 height 73
click at [222, 572] on div "apply dark theme to this page Thought I applied the dark theme to your Canva ed…" at bounding box center [150, 421] width 302 height 759
click at [610, 500] on button "button" at bounding box center [608, 494] width 17 height 28
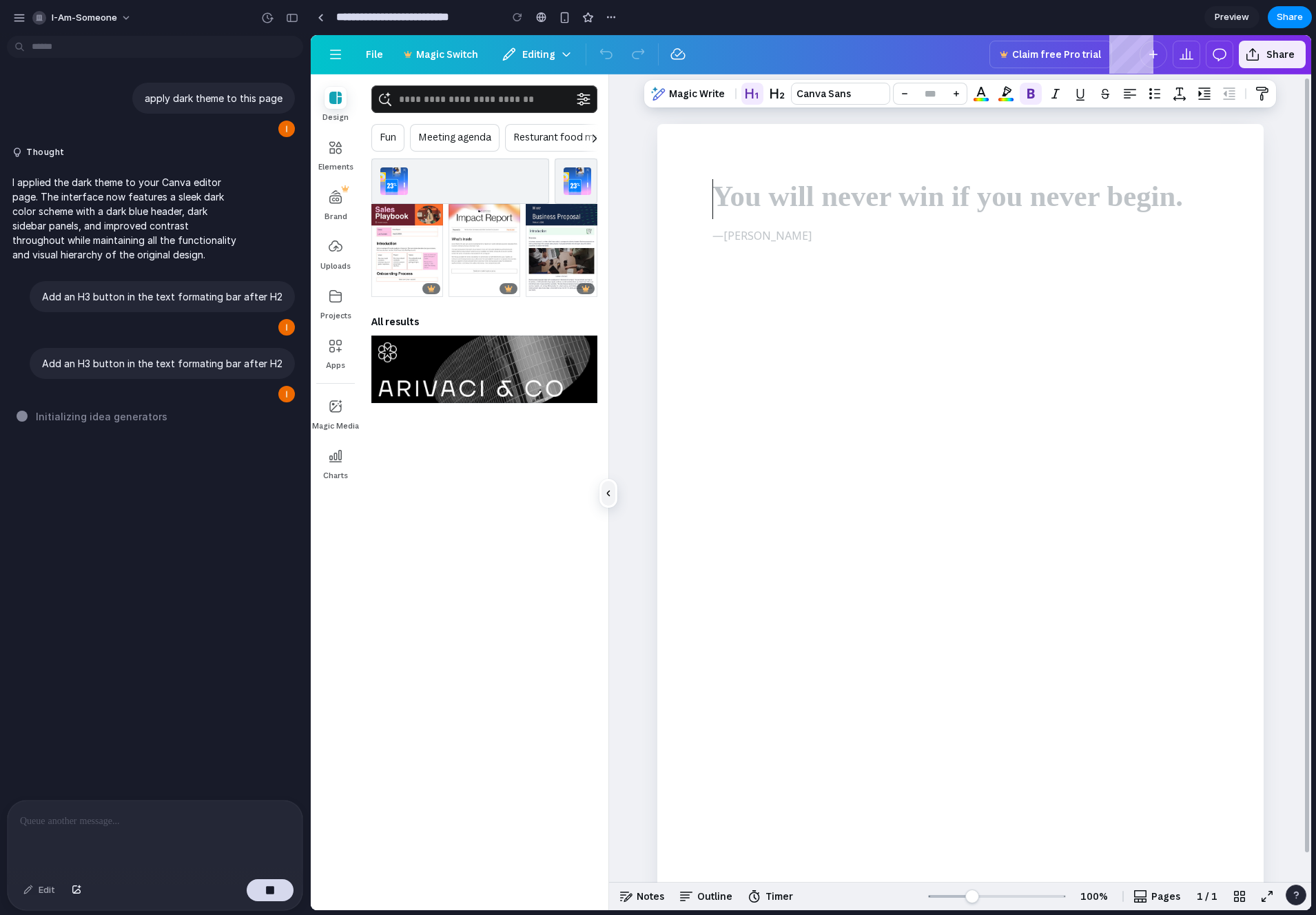
click at [610, 500] on button "button" at bounding box center [608, 494] width 17 height 28
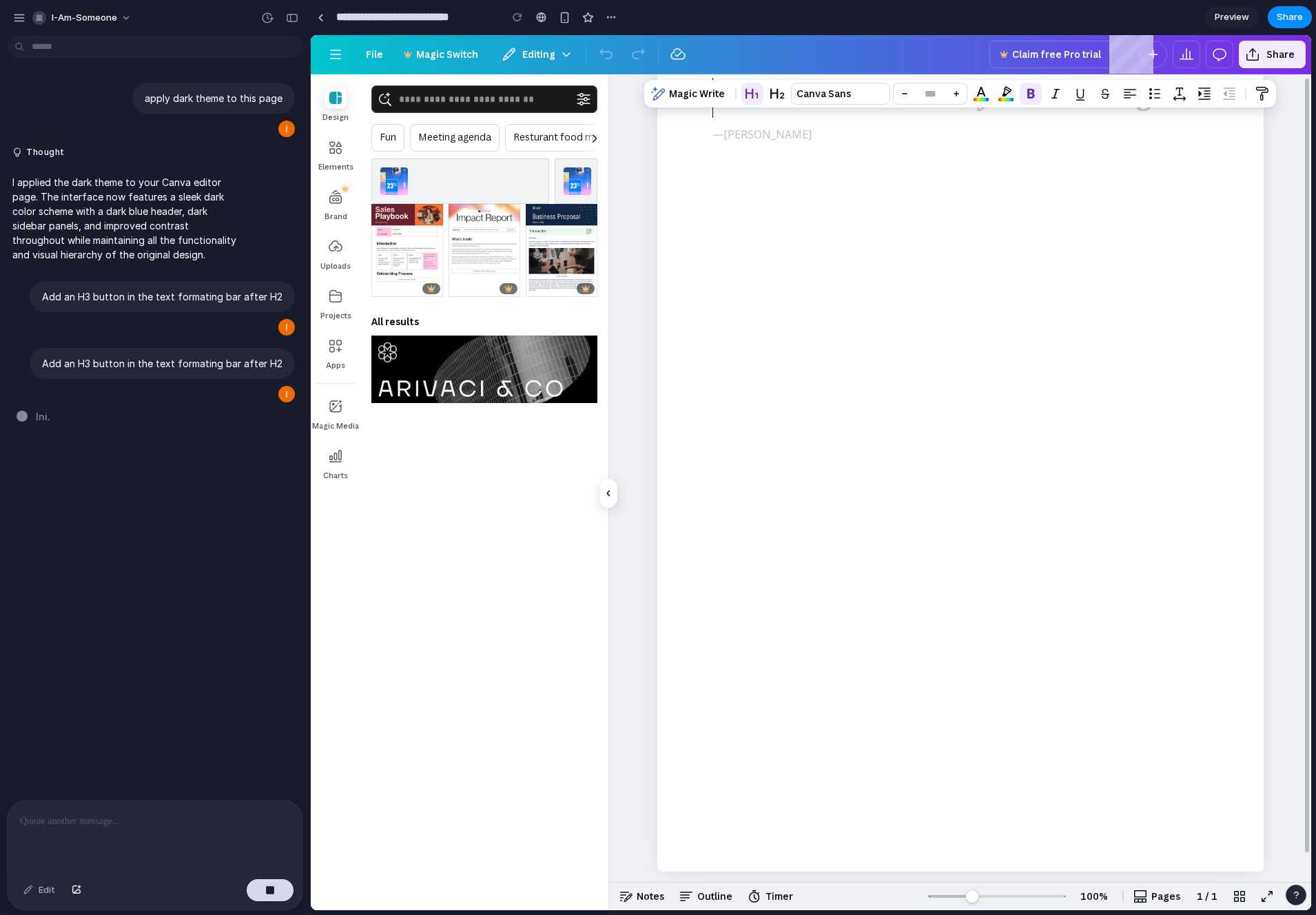
scroll to position [107, 0]
click at [625, 786] on div "You will never win if you never begin. — Helen Rowland" at bounding box center [960, 479] width 702 height 808
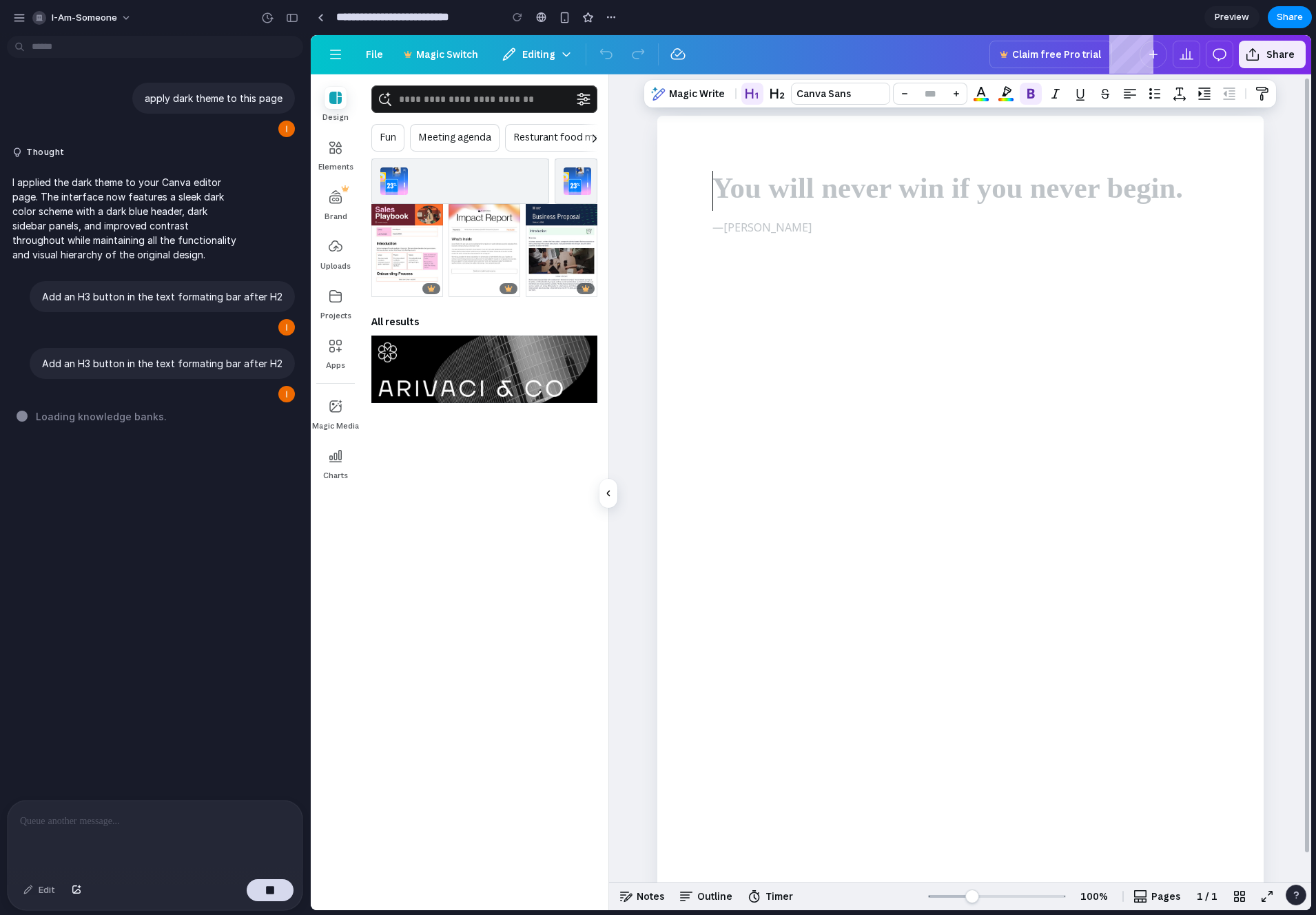
scroll to position [0, 0]
drag, startPoint x: 978, startPoint y: 892, endPoint x: 1055, endPoint y: 896, distance: 77.1
click at [1055, 896] on div at bounding box center [996, 897] width 124 height 28
drag, startPoint x: 1055, startPoint y: 896, endPoint x: 974, endPoint y: 906, distance: 81.6
click at [976, 906] on div at bounding box center [996, 897] width 124 height 28
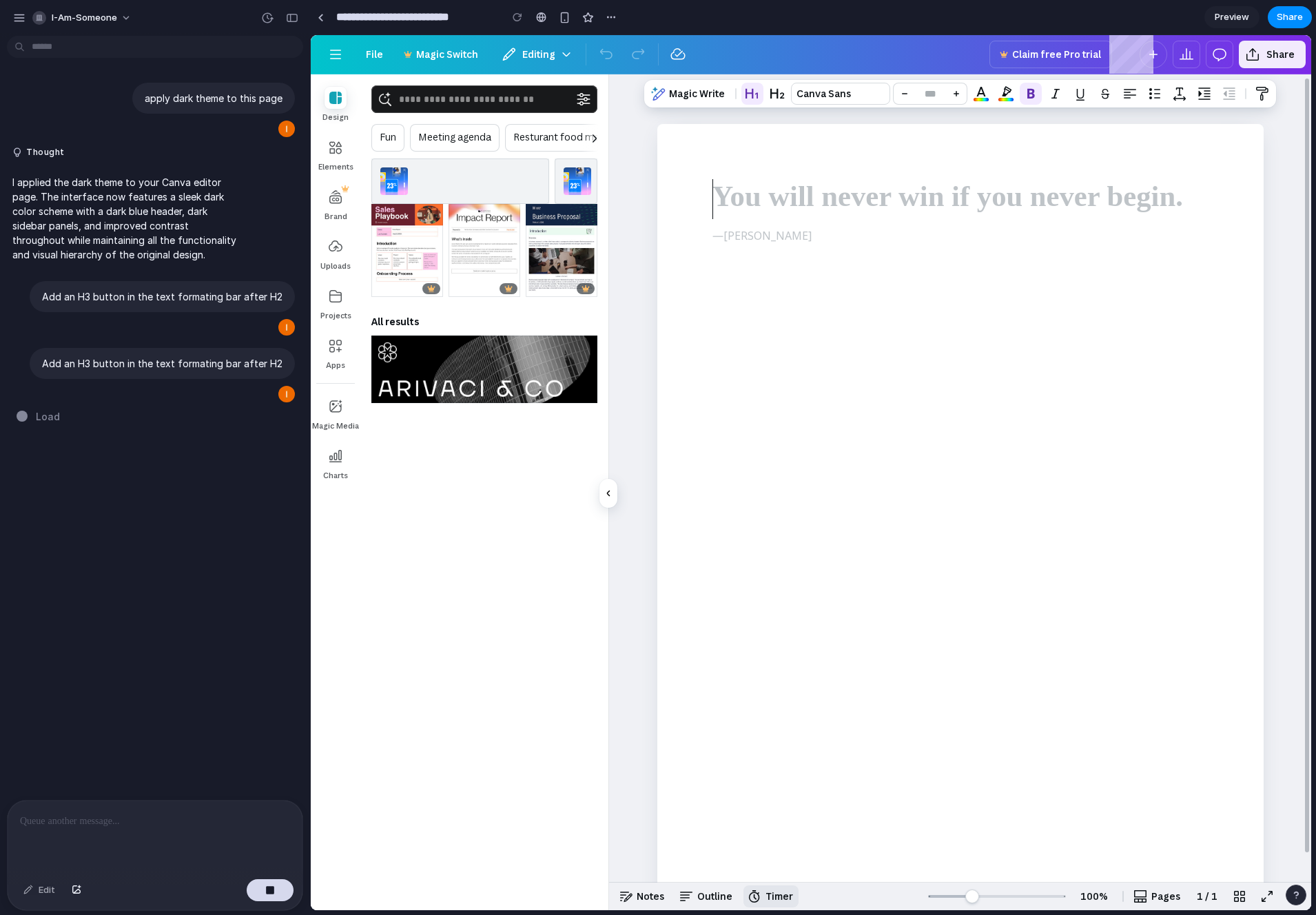
click at [788, 901] on span "Timer" at bounding box center [779, 896] width 28 height 13
click at [718, 896] on span "Outline" at bounding box center [715, 896] width 35 height 15
click at [653, 899] on span "Notes" at bounding box center [651, 896] width 28 height 15
click at [731, 898] on span "Outline" at bounding box center [715, 896] width 35 height 15
click at [780, 897] on span "Timer" at bounding box center [779, 896] width 28 height 13
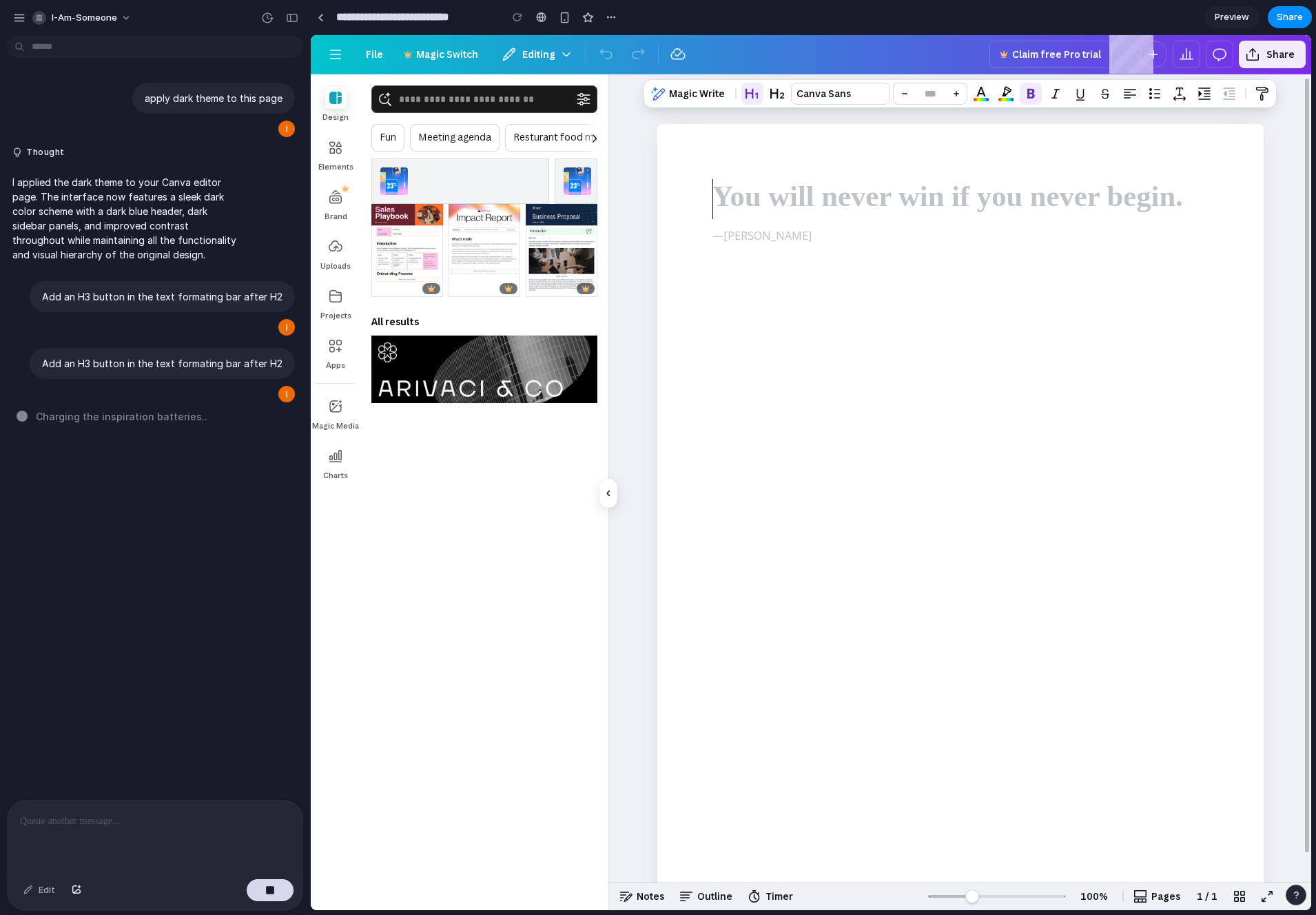
click at [173, 614] on div "apply dark theme to this page Thought I applied the dark theme to your Canva ed…" at bounding box center [150, 421] width 302 height 759
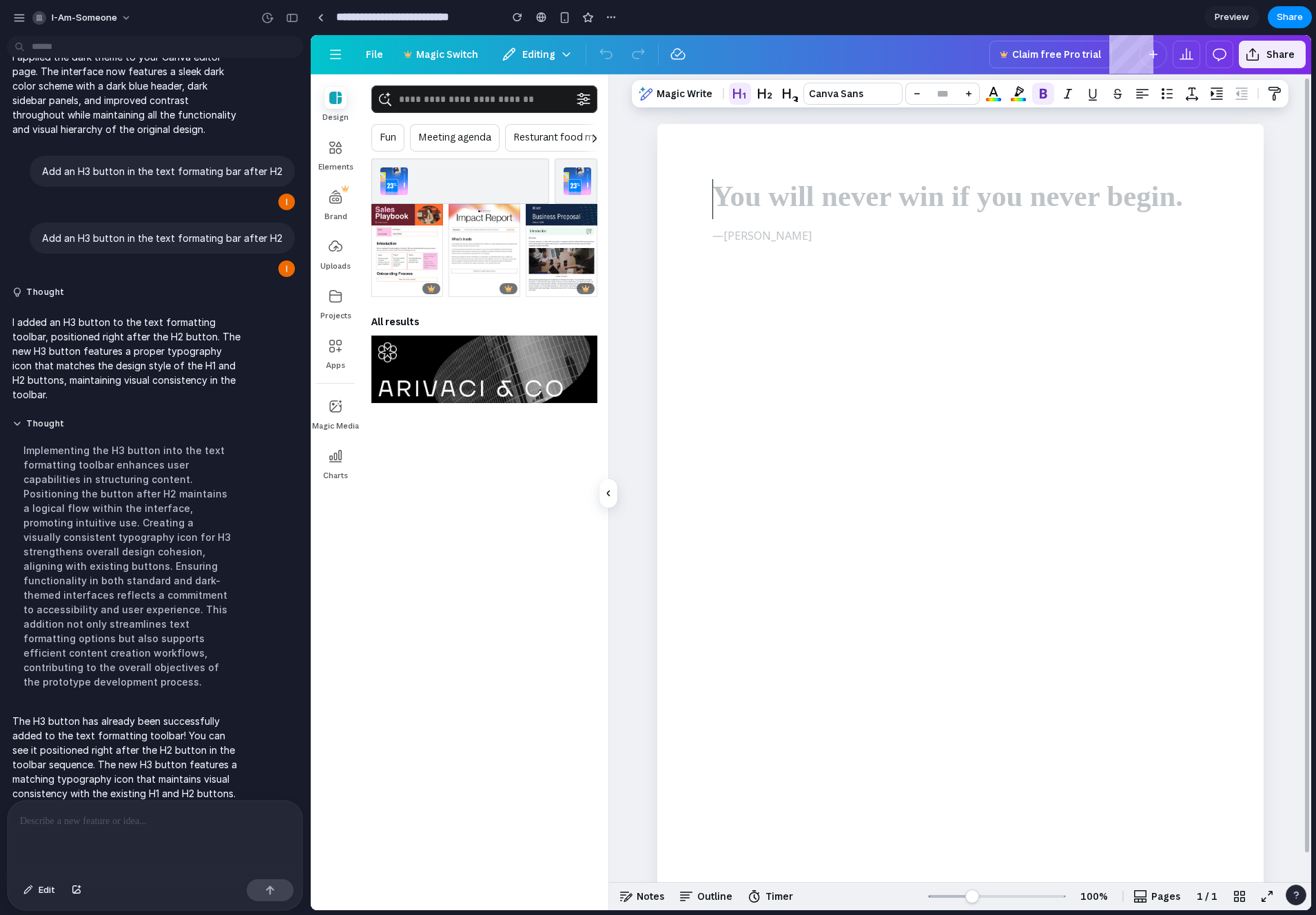
click at [896, 300] on div at bounding box center [960, 549] width 606 height 849
click at [790, 99] on span "button" at bounding box center [789, 94] width 17 height 17
click at [775, 96] on div "Magic Write Canva Sans **" at bounding box center [961, 94] width 651 height 22
click at [764, 100] on span "button" at bounding box center [765, 94] width 17 height 17
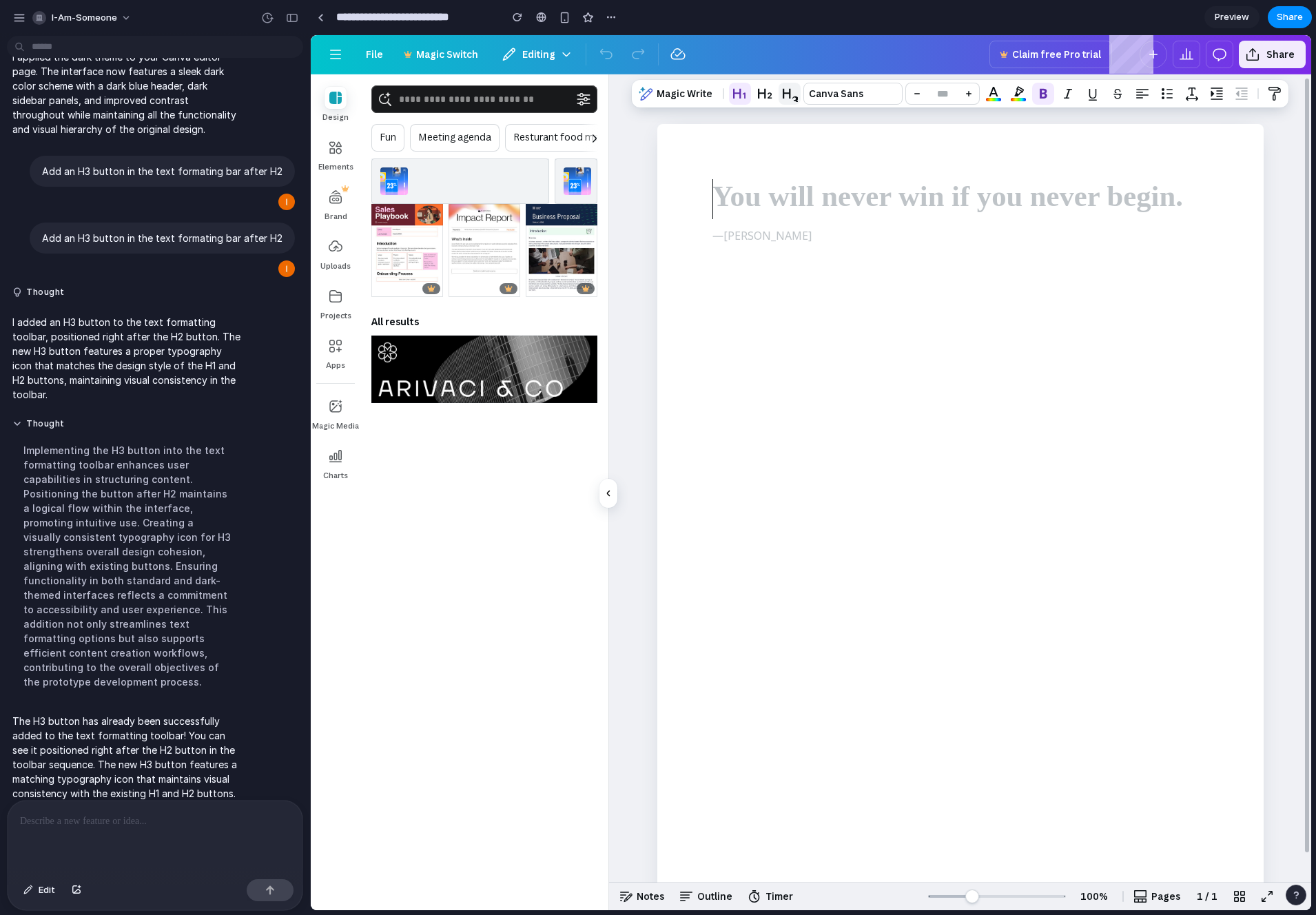
click at [798, 98] on button "button" at bounding box center [789, 94] width 22 height 22
click at [721, 87] on div at bounding box center [724, 94] width 6 height 22
click at [762, 96] on span "button" at bounding box center [765, 94] width 17 height 17
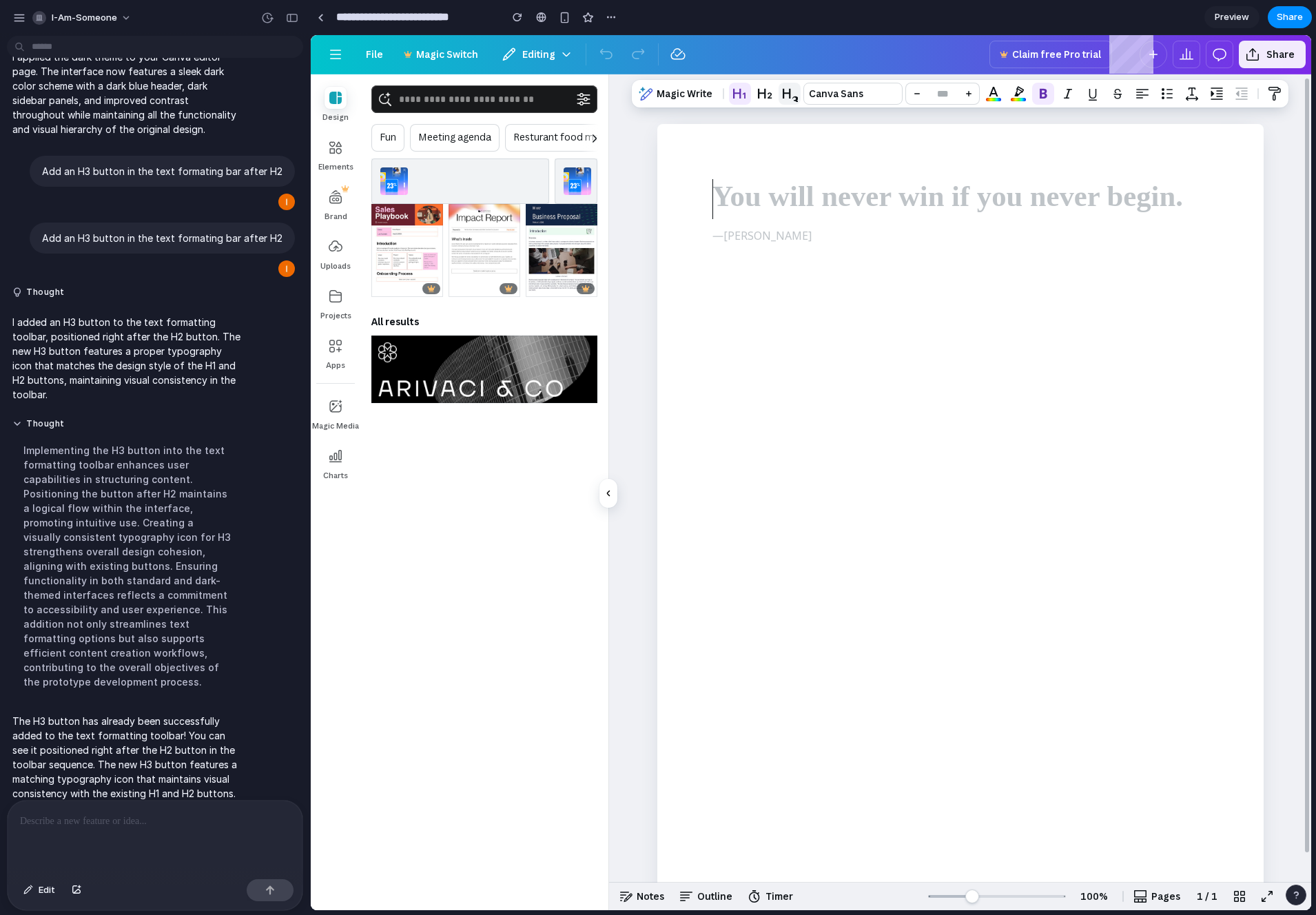
click at [789, 96] on span "button" at bounding box center [789, 94] width 17 height 17
click at [582, 135] on button "button" at bounding box center [589, 138] width 17 height 30
click at [548, 136] on span "Resturant food menu" at bounding box center [562, 138] width 98 height 28
click at [596, 137] on button "button" at bounding box center [589, 138] width 17 height 30
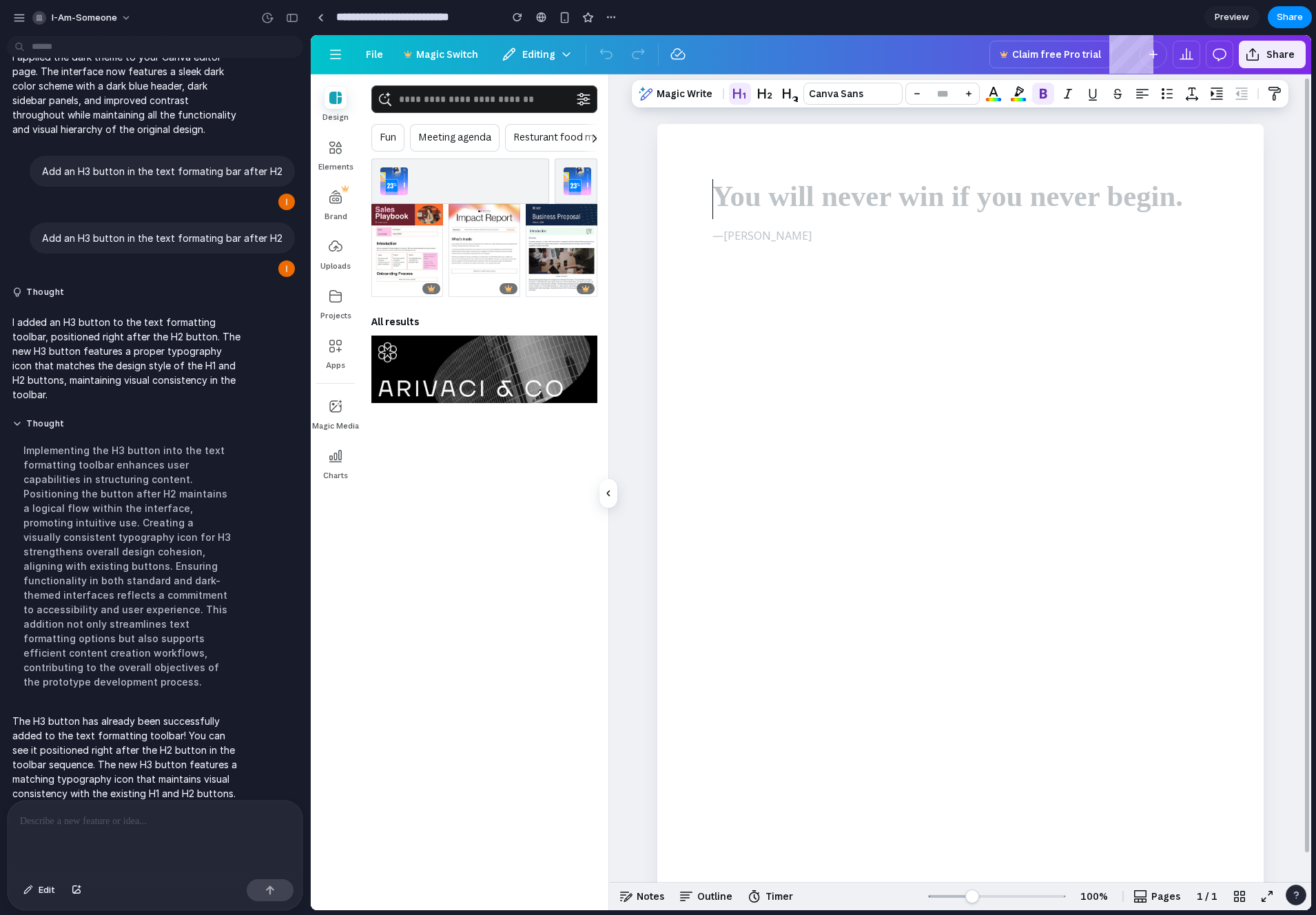
click at [596, 137] on button "button" at bounding box center [589, 138] width 17 height 30
click at [439, 136] on span "Meeting agenda" at bounding box center [454, 138] width 73 height 28
click at [381, 140] on span "Fun" at bounding box center [387, 138] width 17 height 28
click at [469, 143] on span "Meeting agenda" at bounding box center [454, 138] width 73 height 28
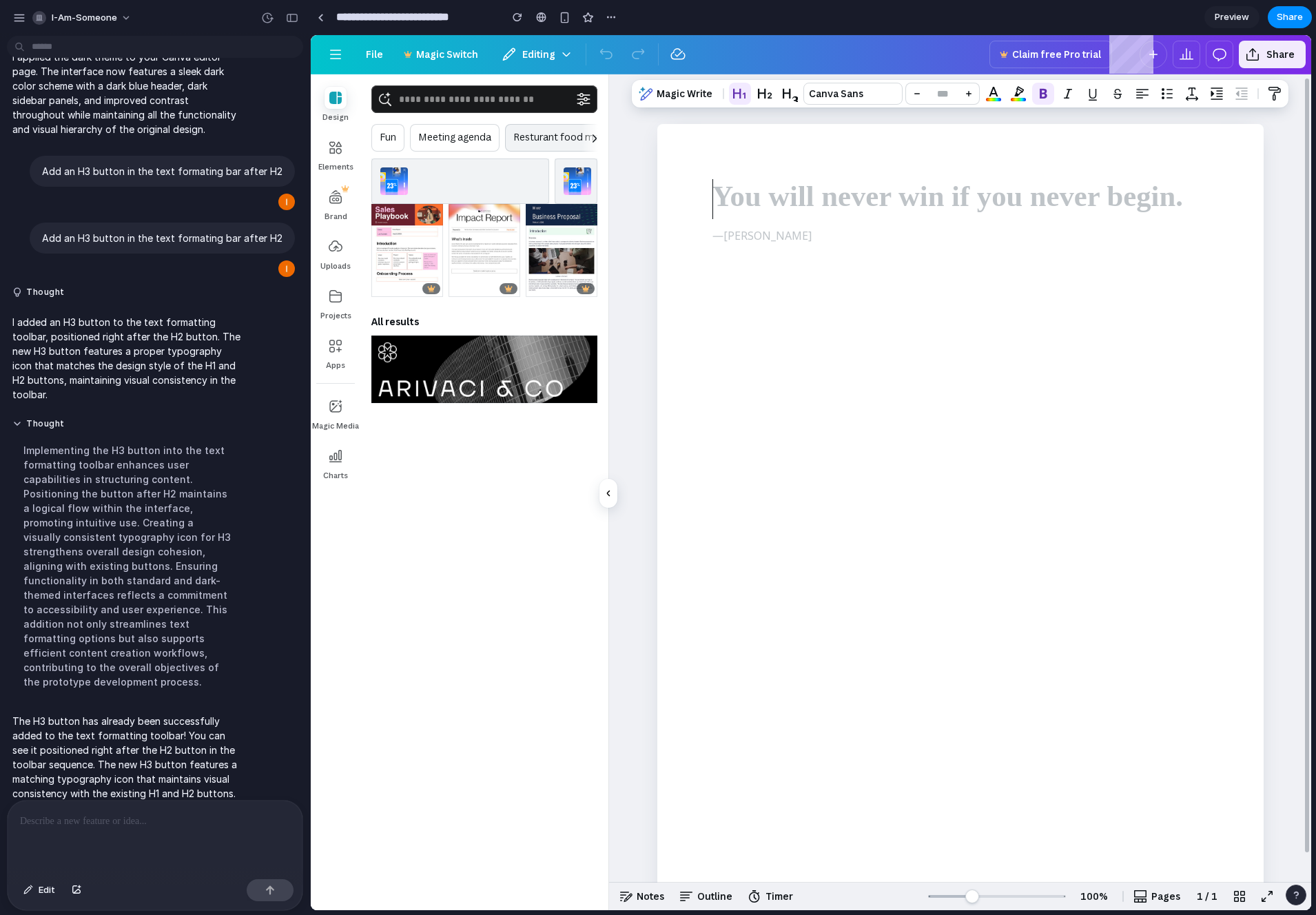
click at [566, 144] on span "Resturant food menu" at bounding box center [562, 138] width 98 height 28
click at [666, 329] on div at bounding box center [960, 549] width 606 height 849
click at [904, 346] on div at bounding box center [960, 549] width 606 height 849
click at [317, 381] on div at bounding box center [335, 382] width 50 height 11
click at [329, 347] on span "button" at bounding box center [335, 345] width 22 height 22
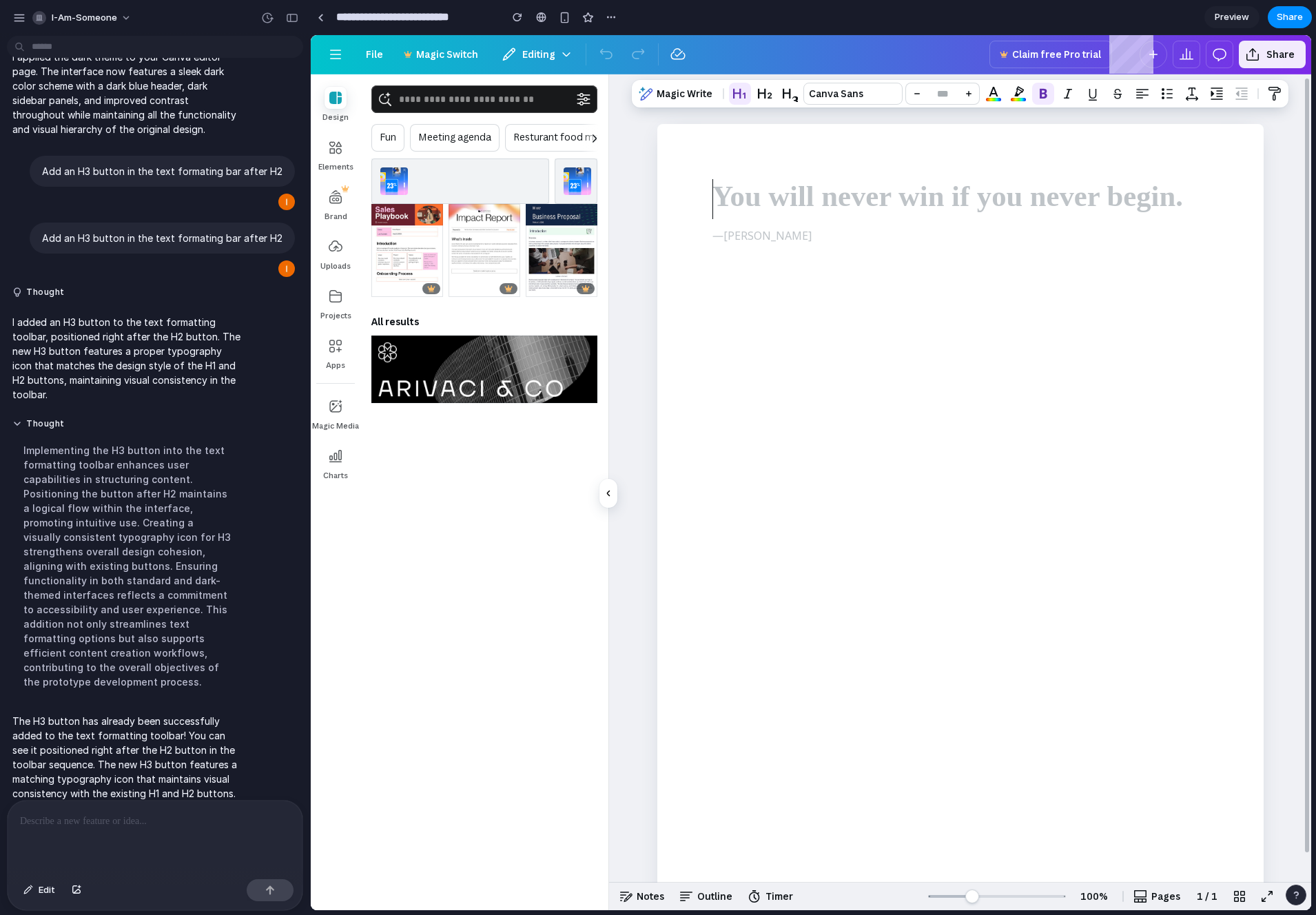
click at [341, 433] on div "Magic Media" at bounding box center [335, 413] width 50 height 50
click at [340, 474] on span "Charts" at bounding box center [335, 475] width 25 height 11
click at [333, 384] on div at bounding box center [335, 382] width 50 height 11
click at [337, 343] on span "button" at bounding box center [335, 345] width 22 height 22
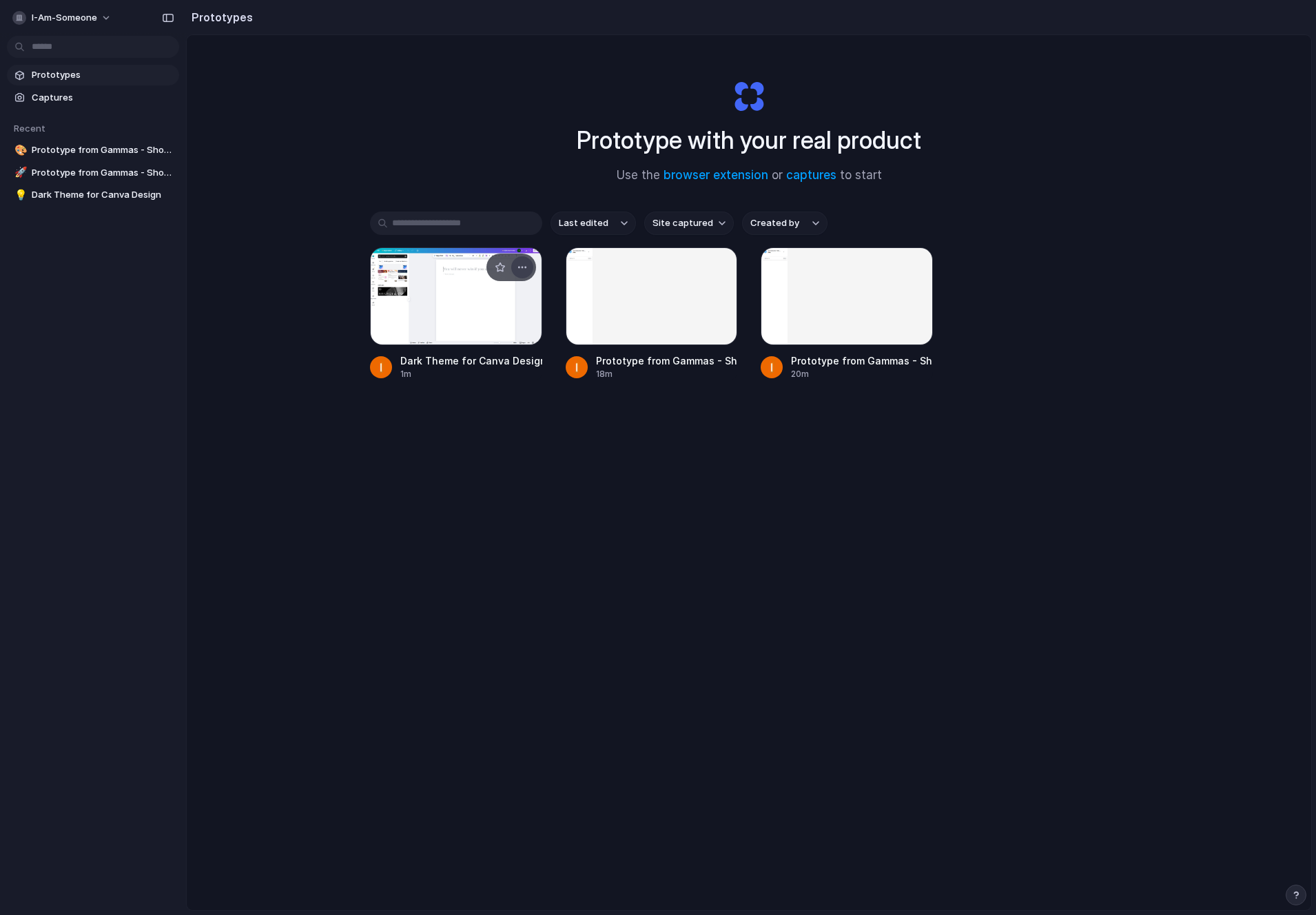
click at [519, 270] on div "button" at bounding box center [522, 267] width 11 height 11
click at [527, 270] on div "button" at bounding box center [522, 267] width 11 height 11
click at [527, 270] on div "Open in new tab Rename Copy link Delete" at bounding box center [658, 457] width 1316 height 915
click at [476, 331] on div at bounding box center [456, 297] width 172 height 98
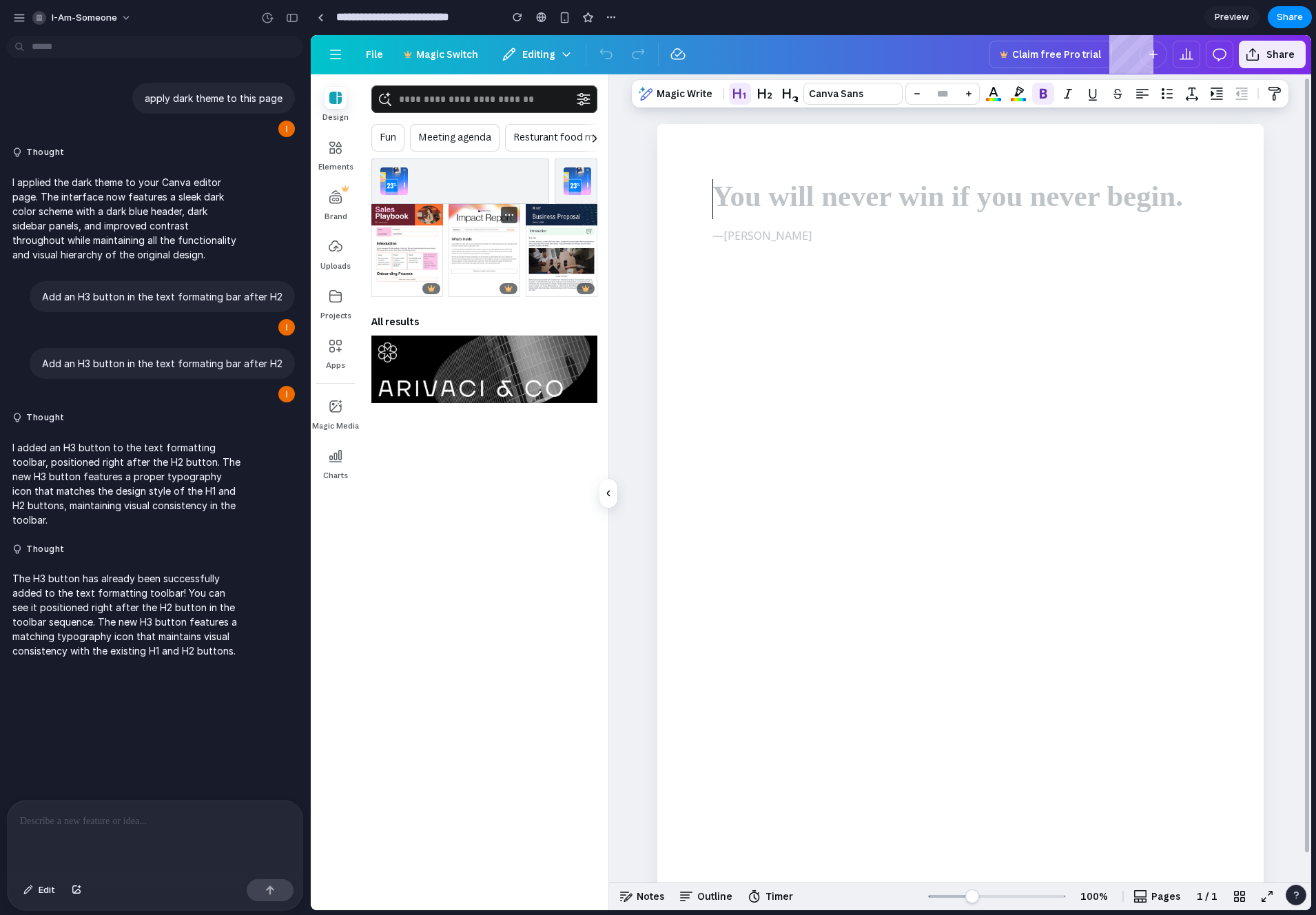
click at [510, 216] on span "button" at bounding box center [509, 214] width 11 height 11
click at [483, 265] on div at bounding box center [485, 250] width 72 height 93
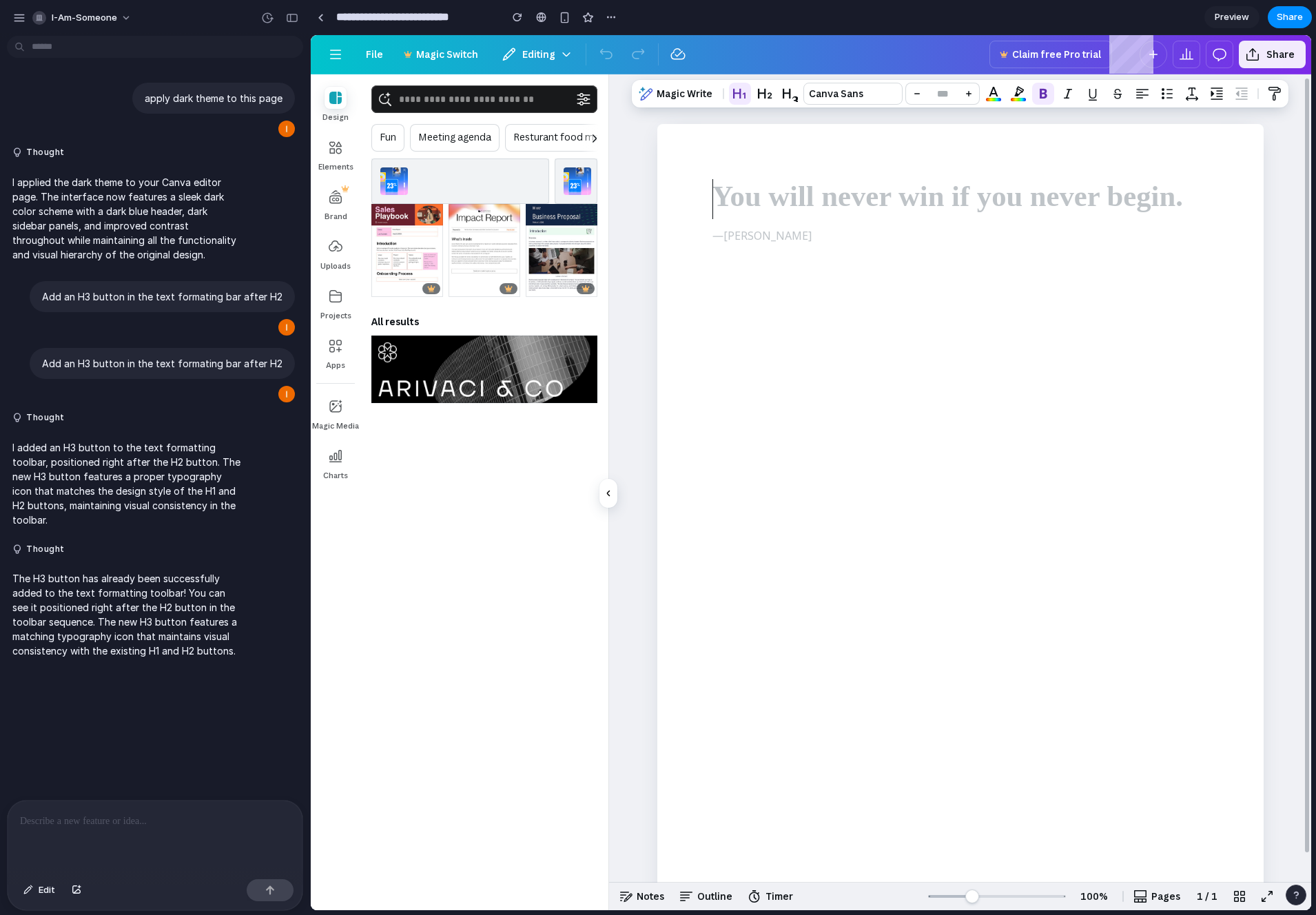
click at [95, 816] on p at bounding box center [154, 821] width 270 height 17
click at [267, 740] on div "button" at bounding box center [263, 738] width 11 height 11
click at [260, 736] on div "button" at bounding box center [263, 738] width 11 height 11
click at [168, 834] on div at bounding box center [155, 836] width 295 height 73
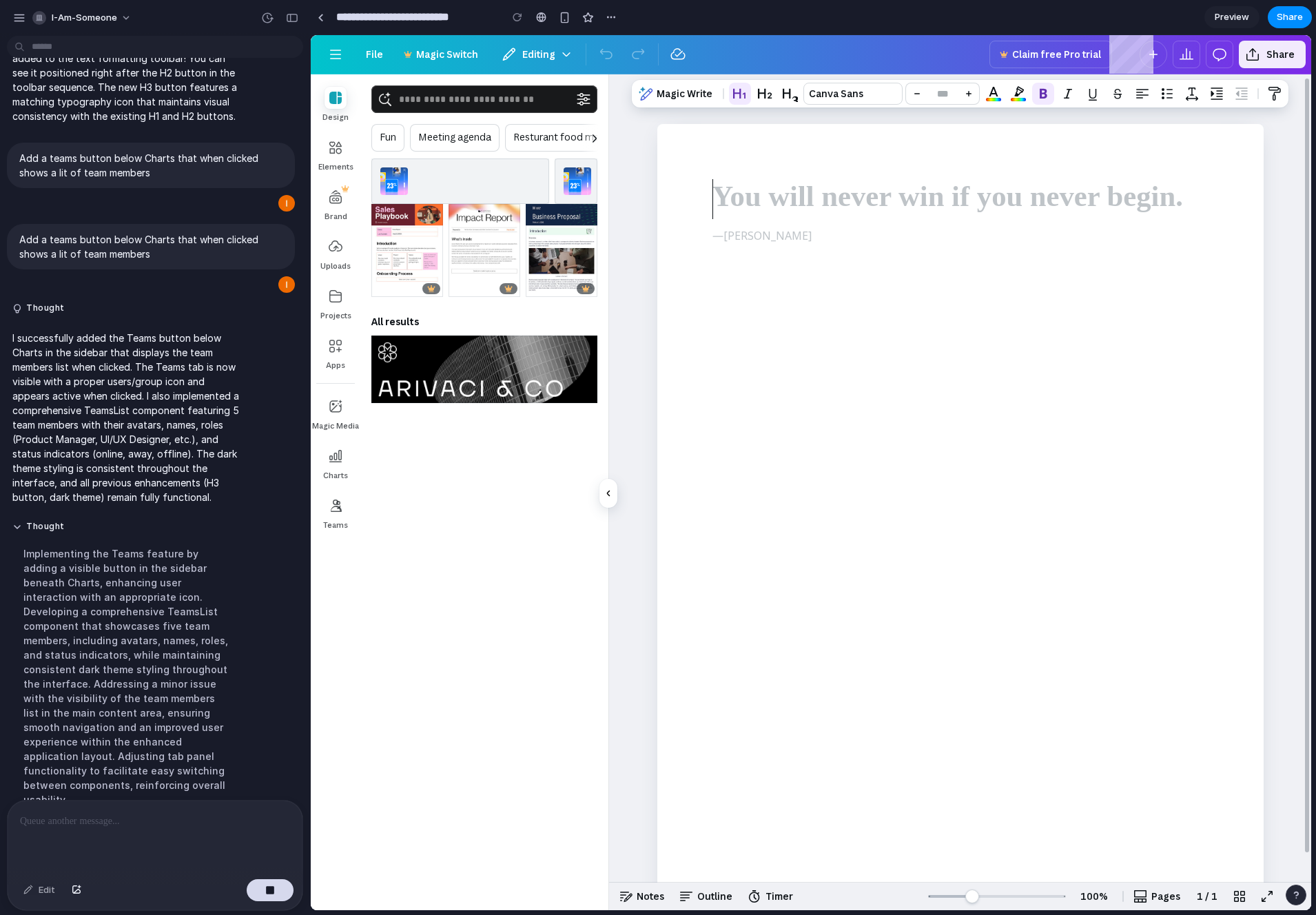
scroll to position [580, 0]
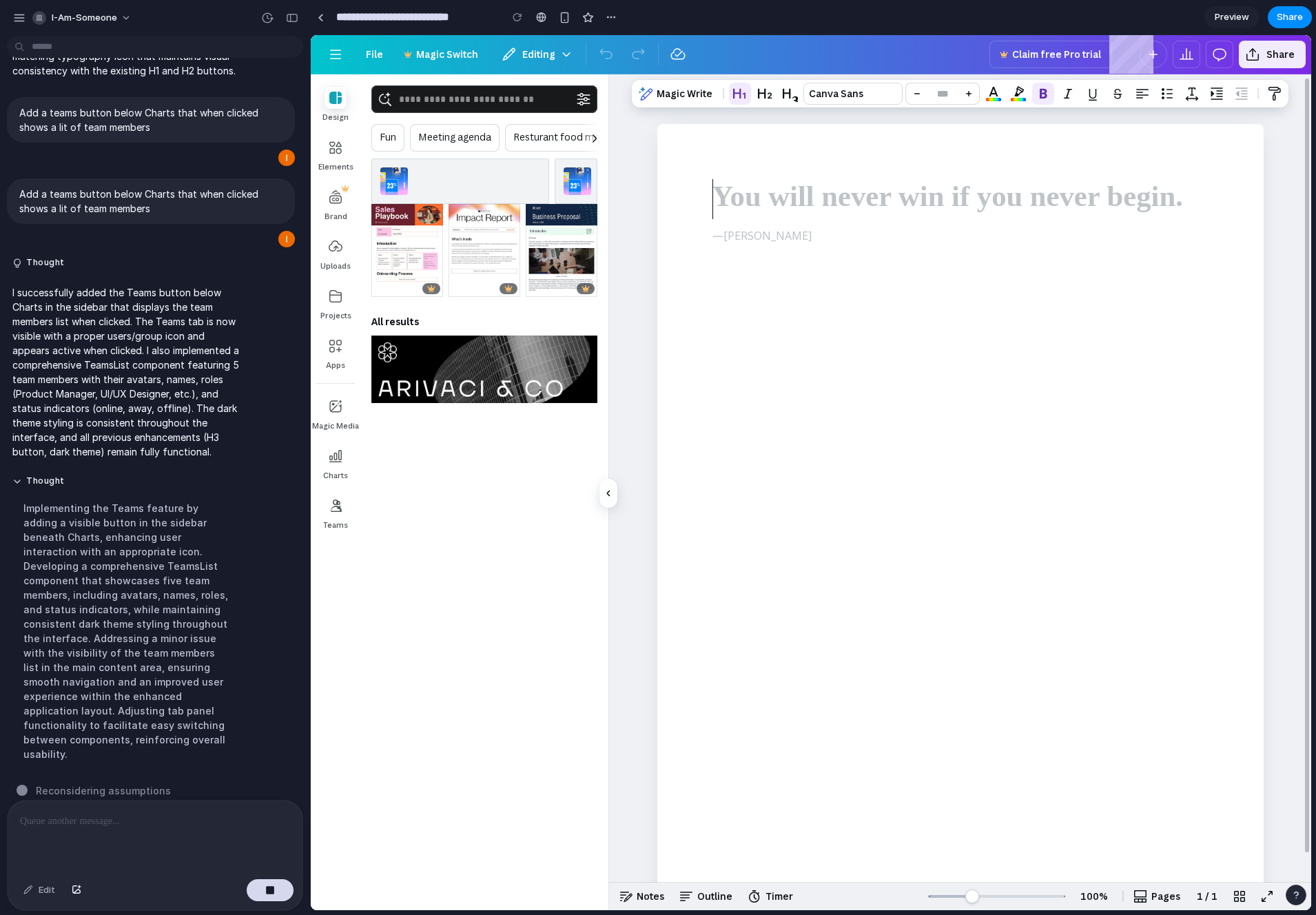
click at [339, 516] on span "button" at bounding box center [335, 506] width 22 height 22
click at [336, 471] on span "Charts" at bounding box center [335, 475] width 25 height 11
click at [349, 514] on div "Teams" at bounding box center [335, 513] width 50 height 50
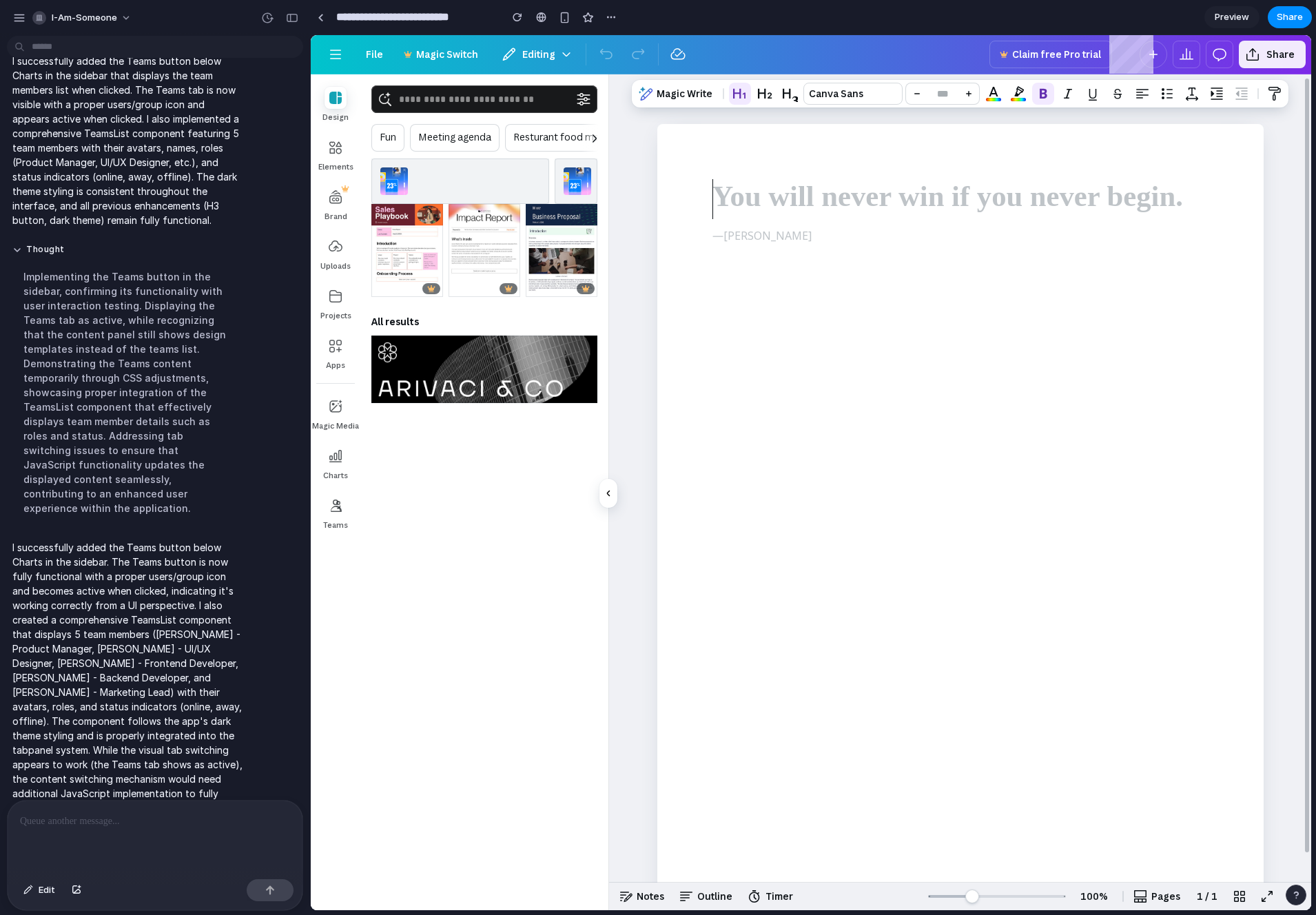
scroll to position [0, 0]
click at [365, 569] on div "Skip to end of list Fun Meeting agenda Resturant food menu Itinerary planners C…" at bounding box center [484, 512] width 248 height 798
click at [324, 521] on span "Teams" at bounding box center [335, 525] width 25 height 11
click at [336, 510] on span "button" at bounding box center [335, 506] width 22 height 22
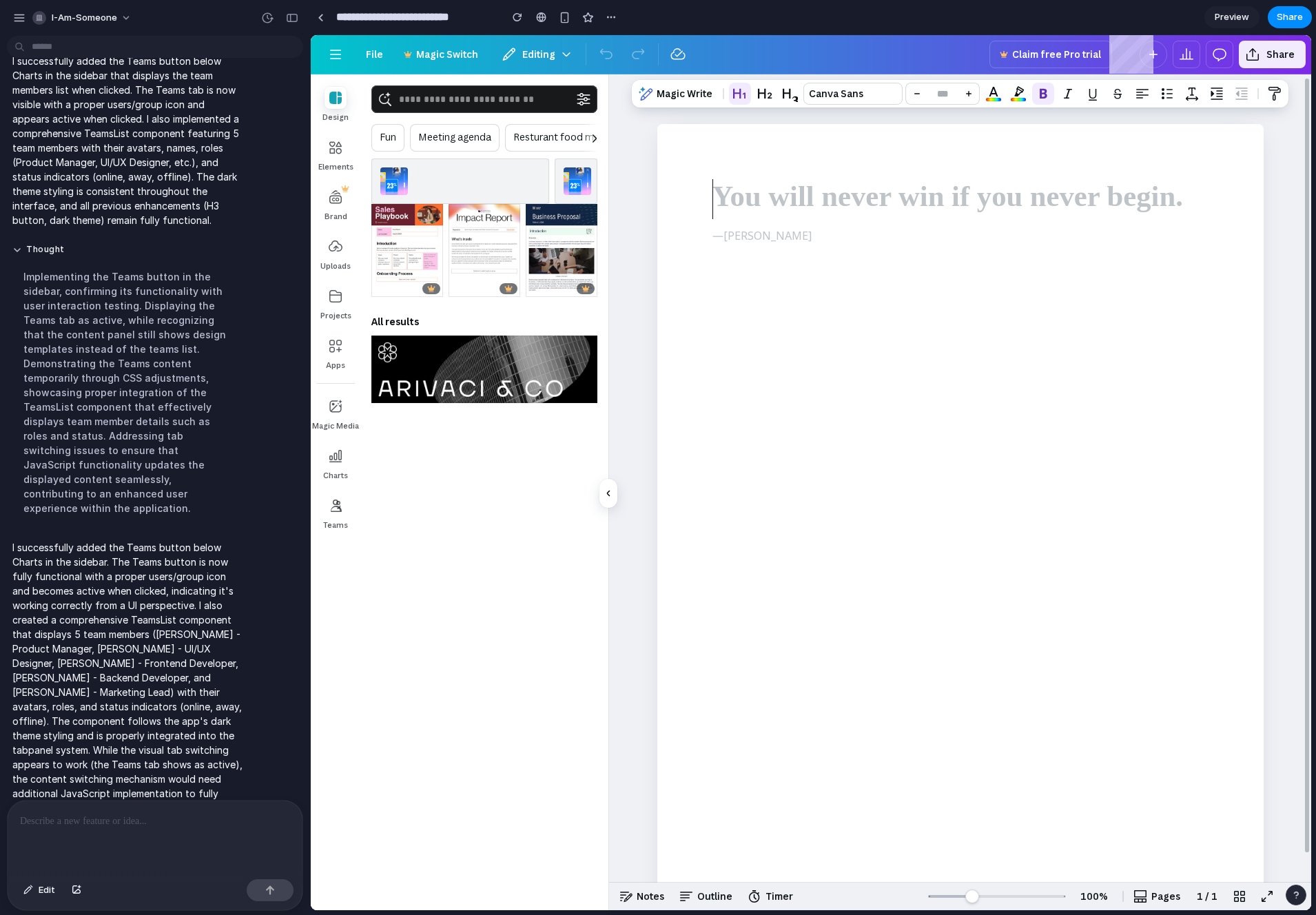
click at [336, 510] on span "button" at bounding box center [335, 506] width 22 height 22
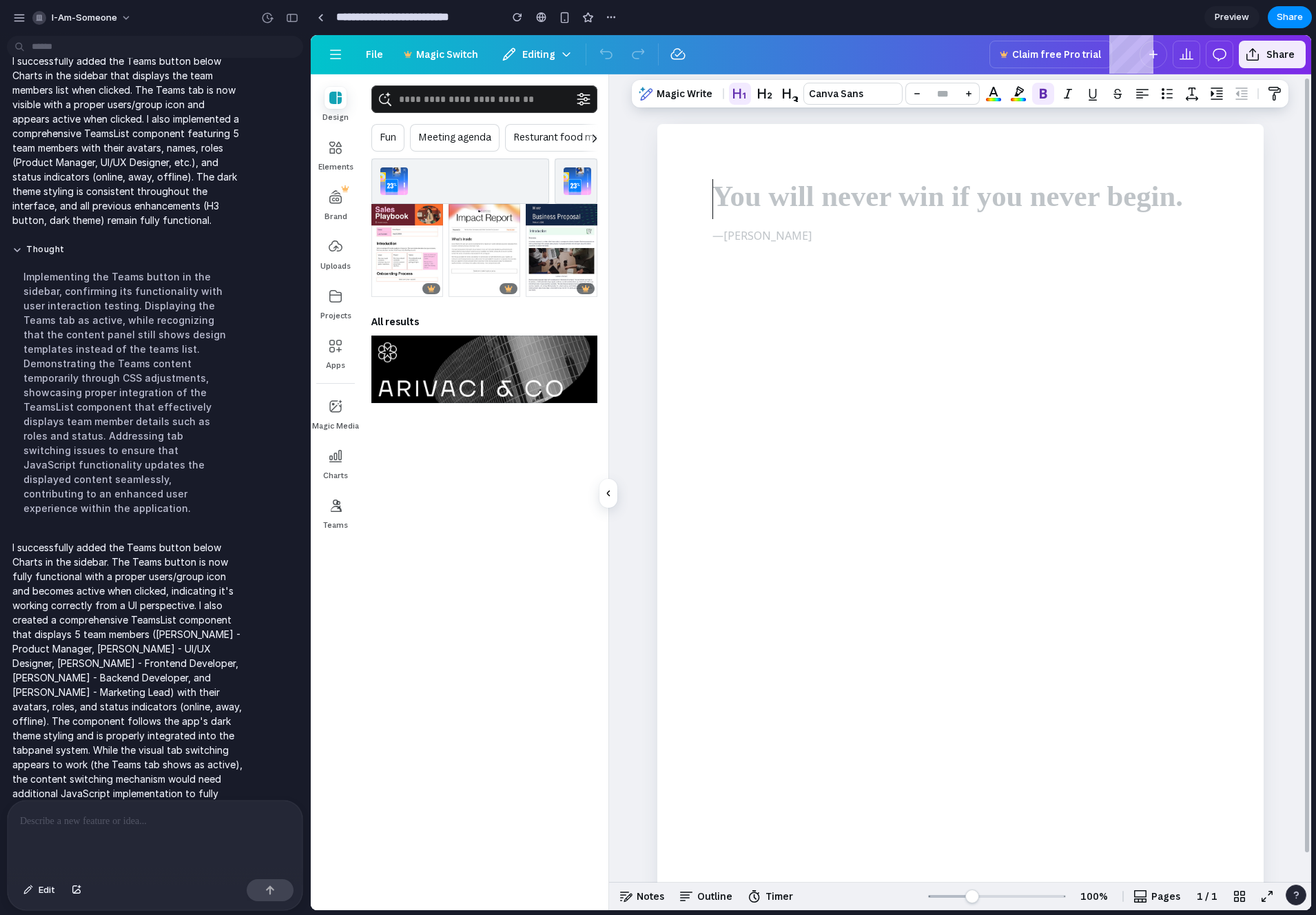
click at [402, 536] on div "Skip to end of list Fun Meeting agenda Resturant food menu Itinerary planners C…" at bounding box center [484, 512] width 248 height 798
click at [341, 516] on span "button" at bounding box center [335, 506] width 22 height 22
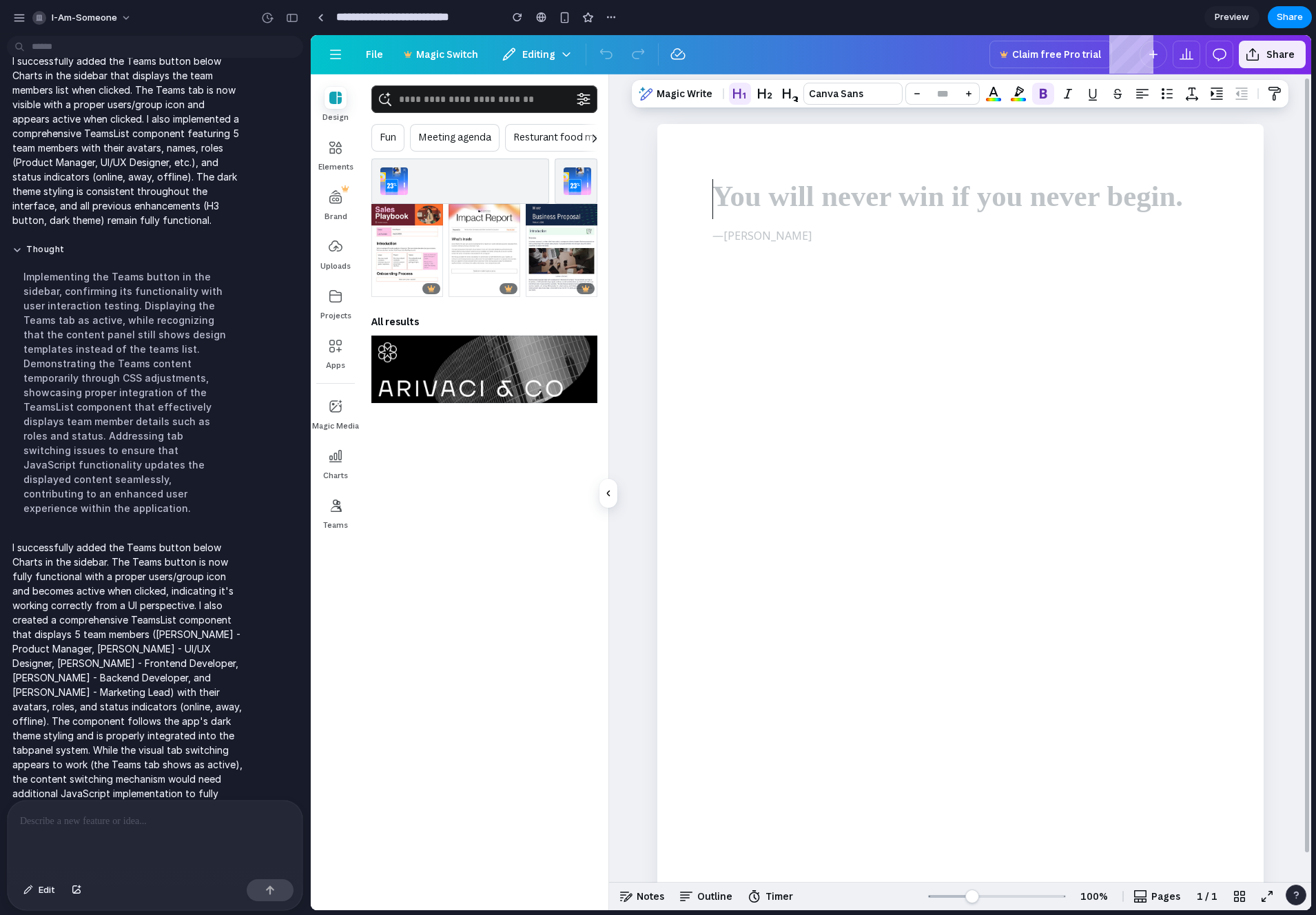
click at [329, 501] on span "button" at bounding box center [335, 506] width 22 height 22
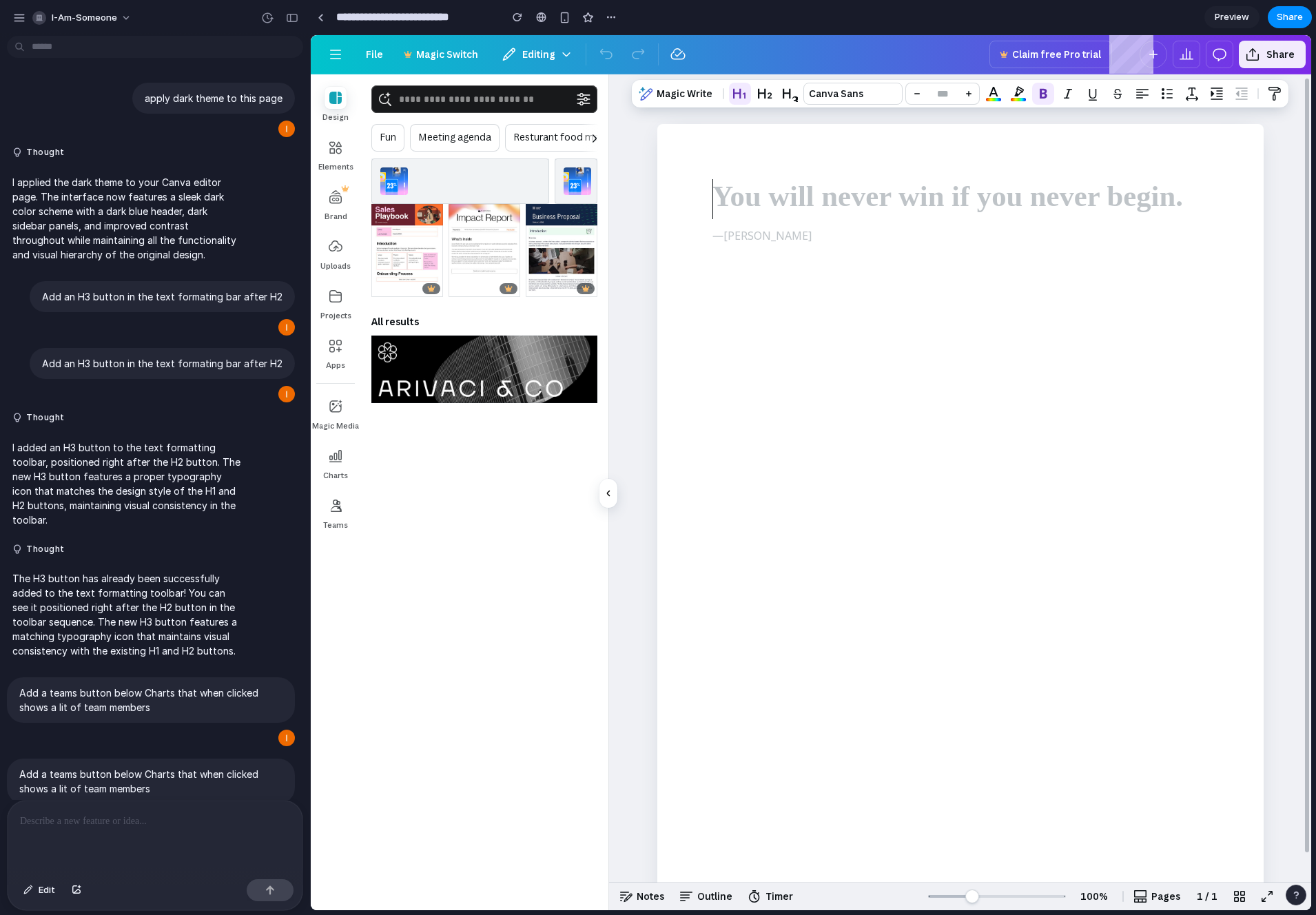
scroll to position [572, 0]
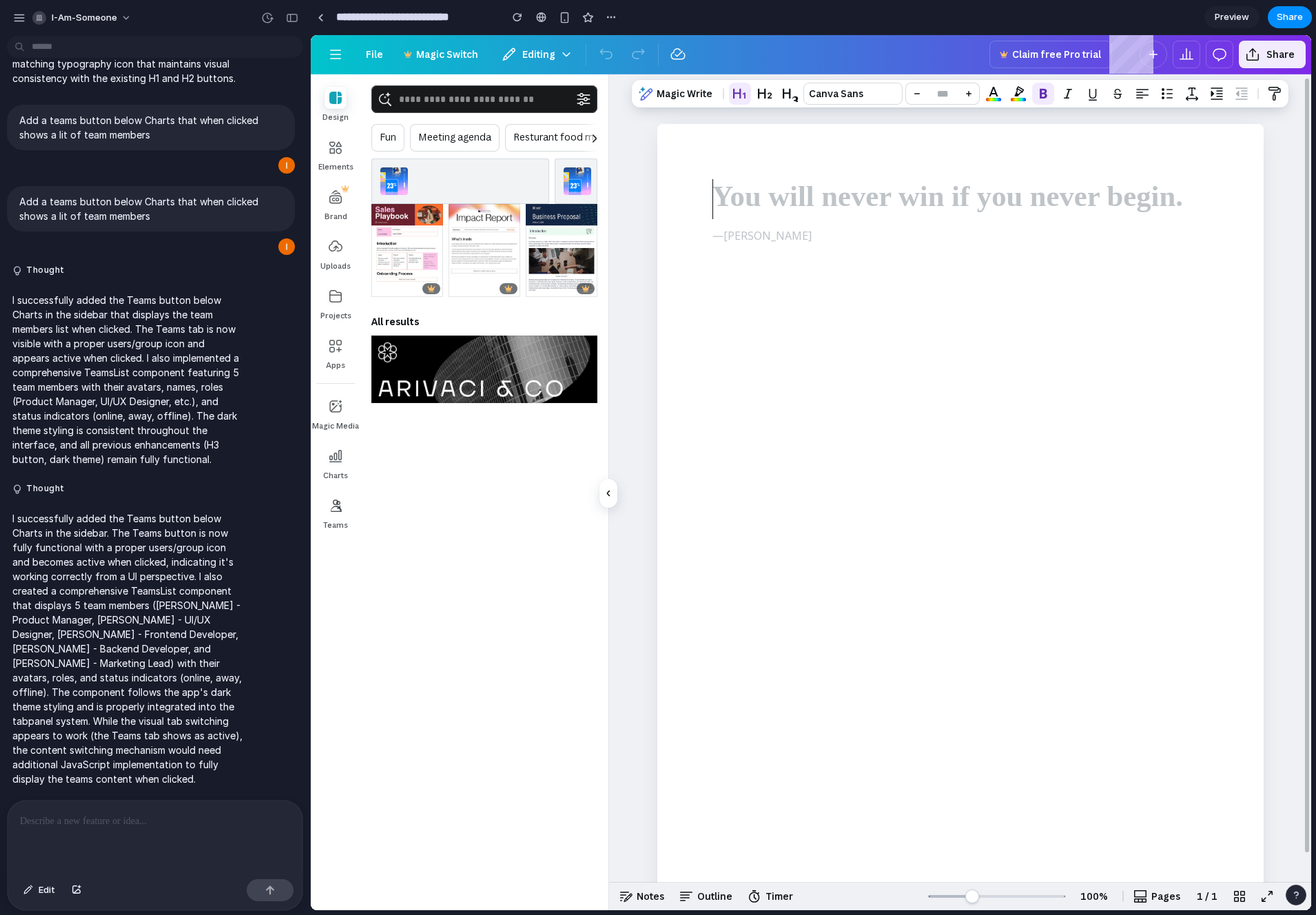
click at [339, 505] on span "button" at bounding box center [335, 506] width 22 height 22
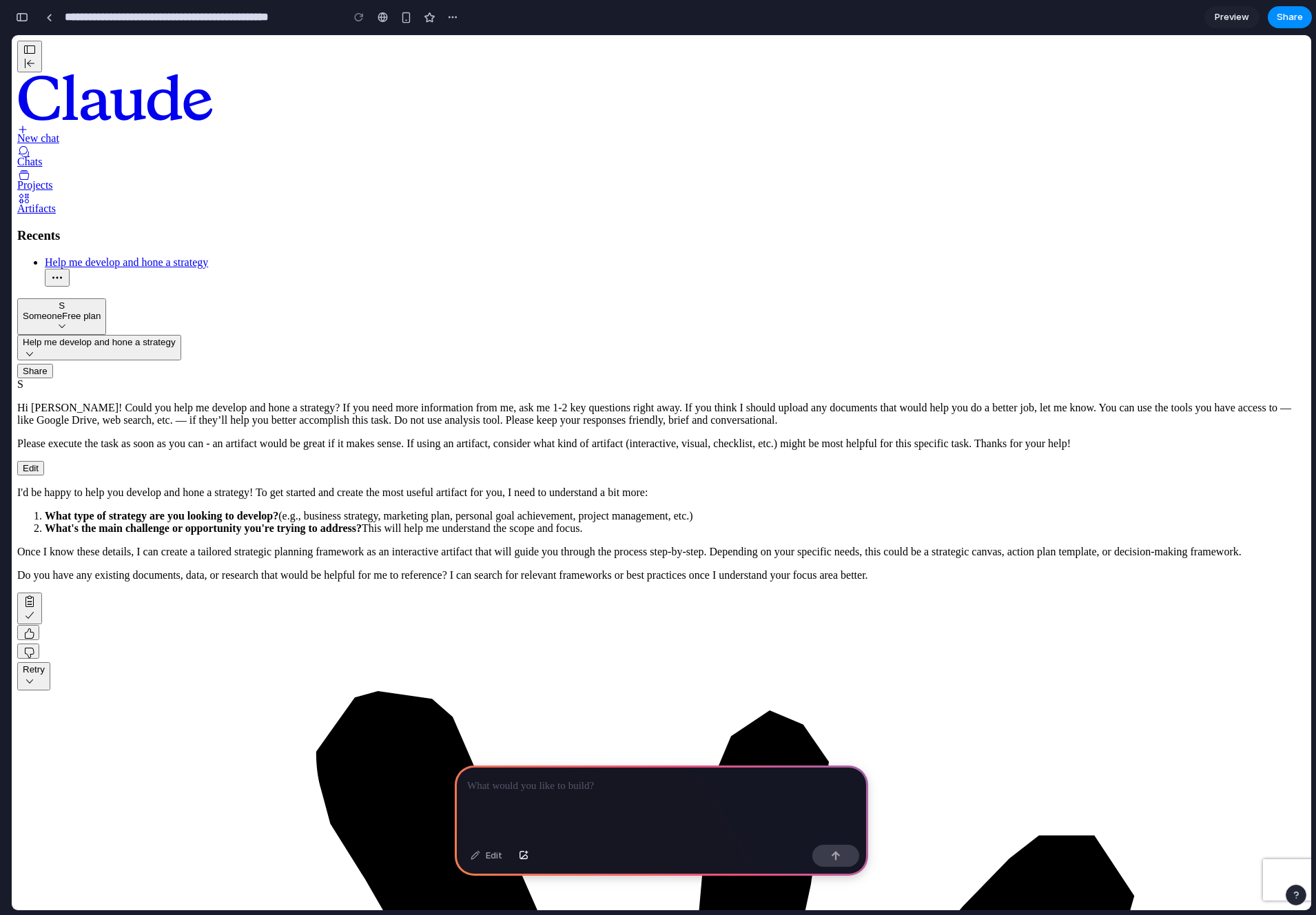
click at [577, 788] on p at bounding box center [661, 787] width 388 height 17
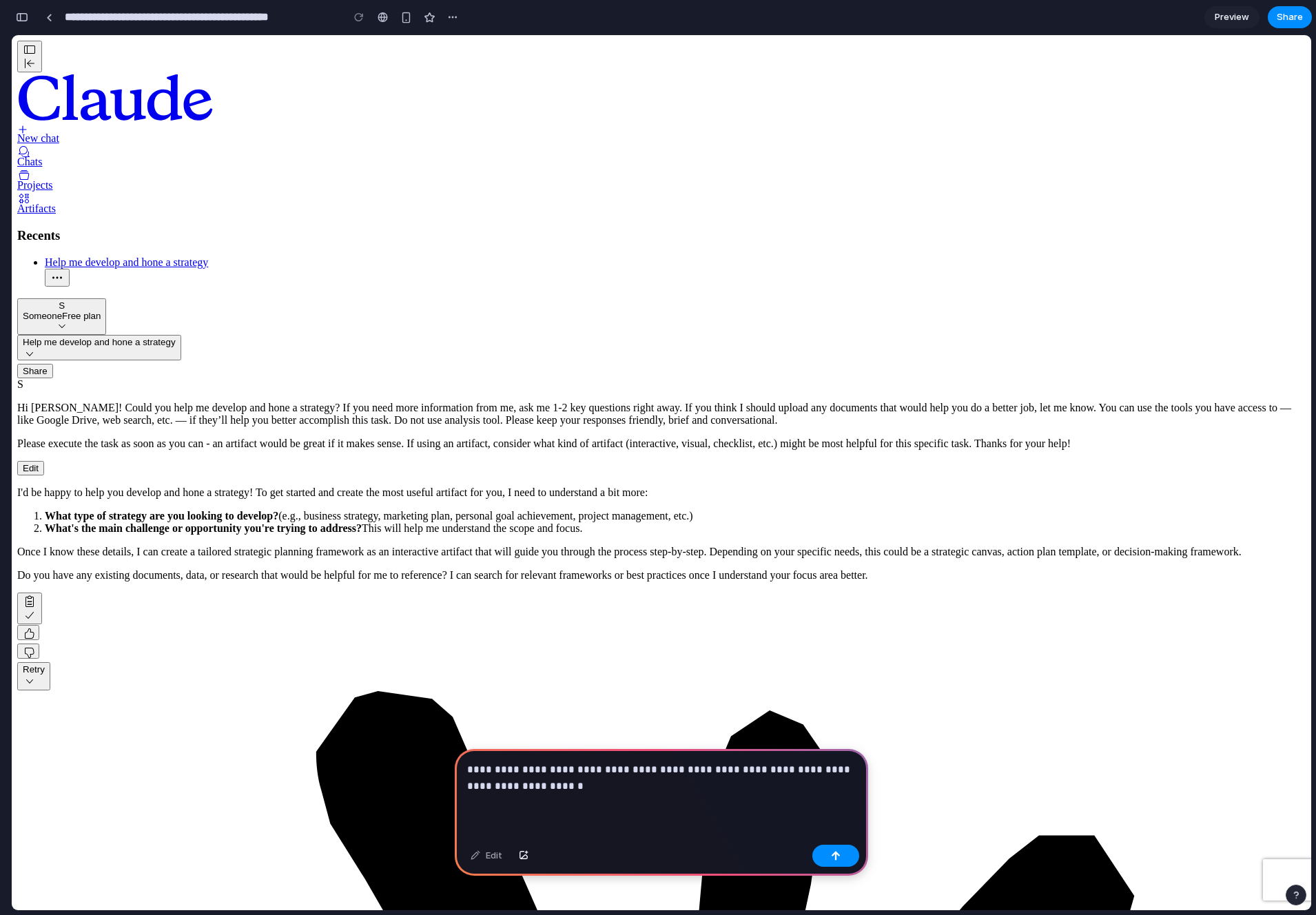
click at [505, 788] on p "**********" at bounding box center [661, 778] width 388 height 33
click at [824, 856] on button "button" at bounding box center [835, 856] width 47 height 22
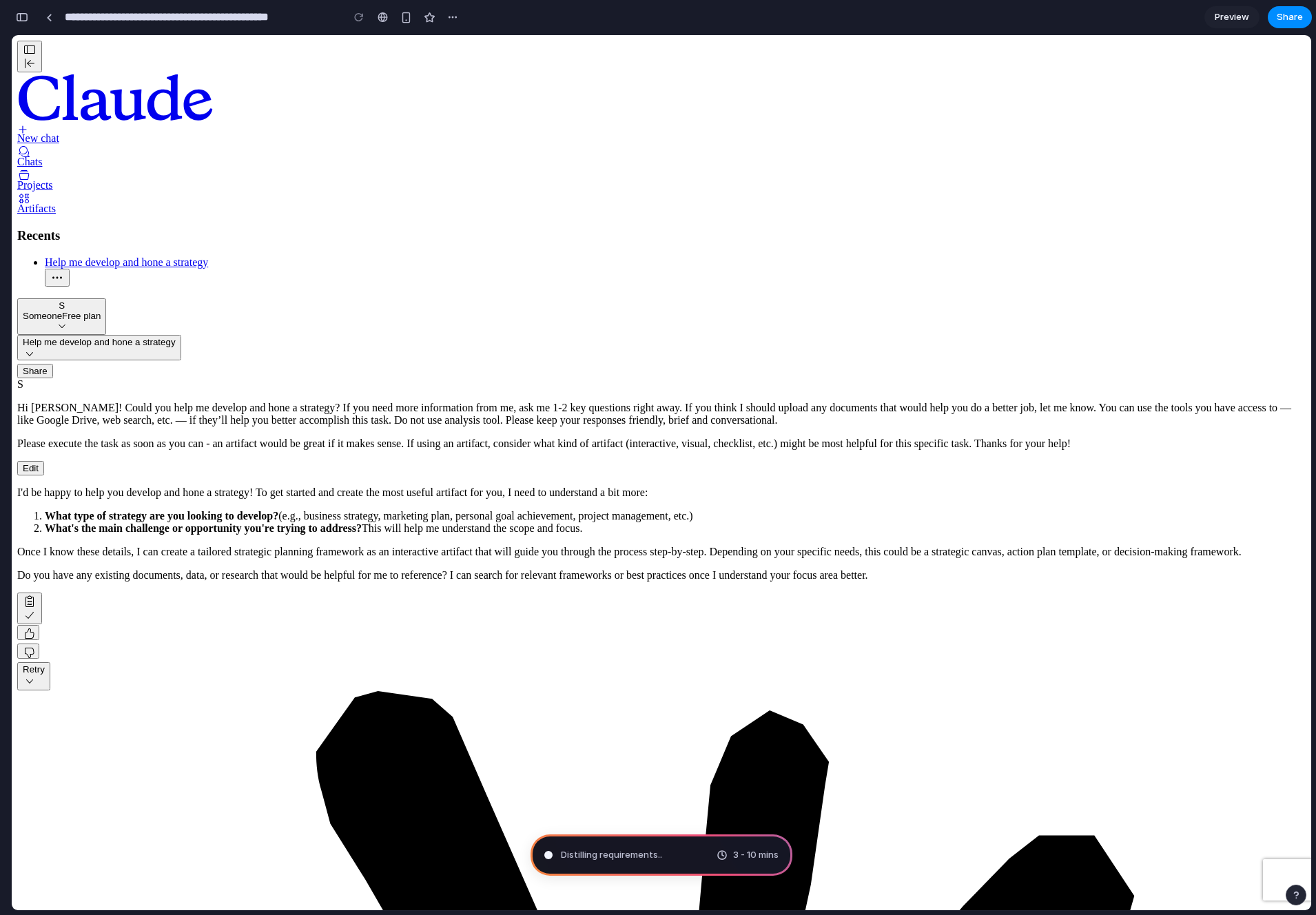
click at [51, 662] on button "Retry" at bounding box center [33, 676] width 33 height 28
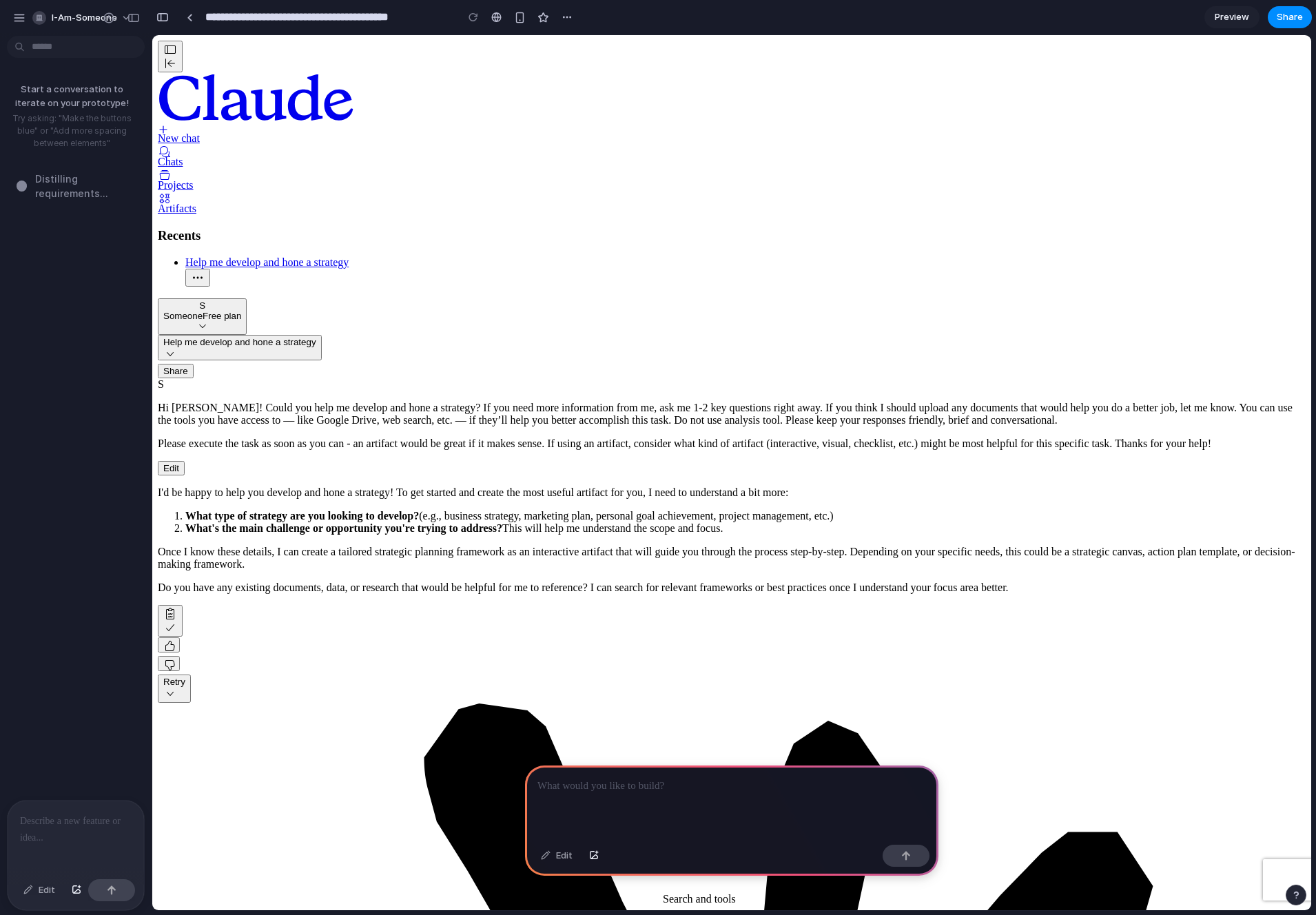
click at [82, 272] on div "Start a conversation to iterate on your prototype! Try asking: "Make the button…" at bounding box center [72, 421] width 143 height 759
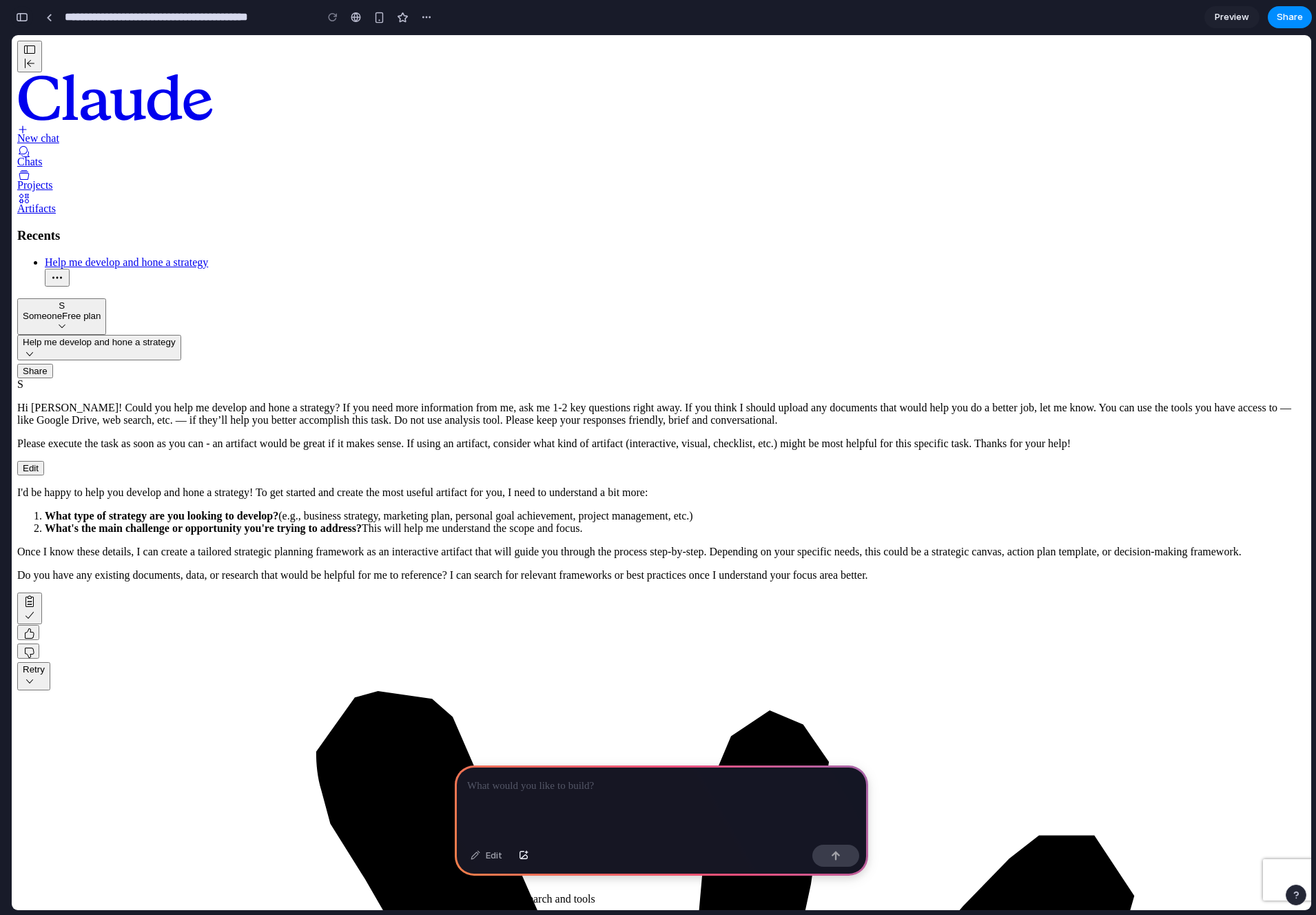
click at [21, 16] on div "button" at bounding box center [22, 17] width 12 height 10
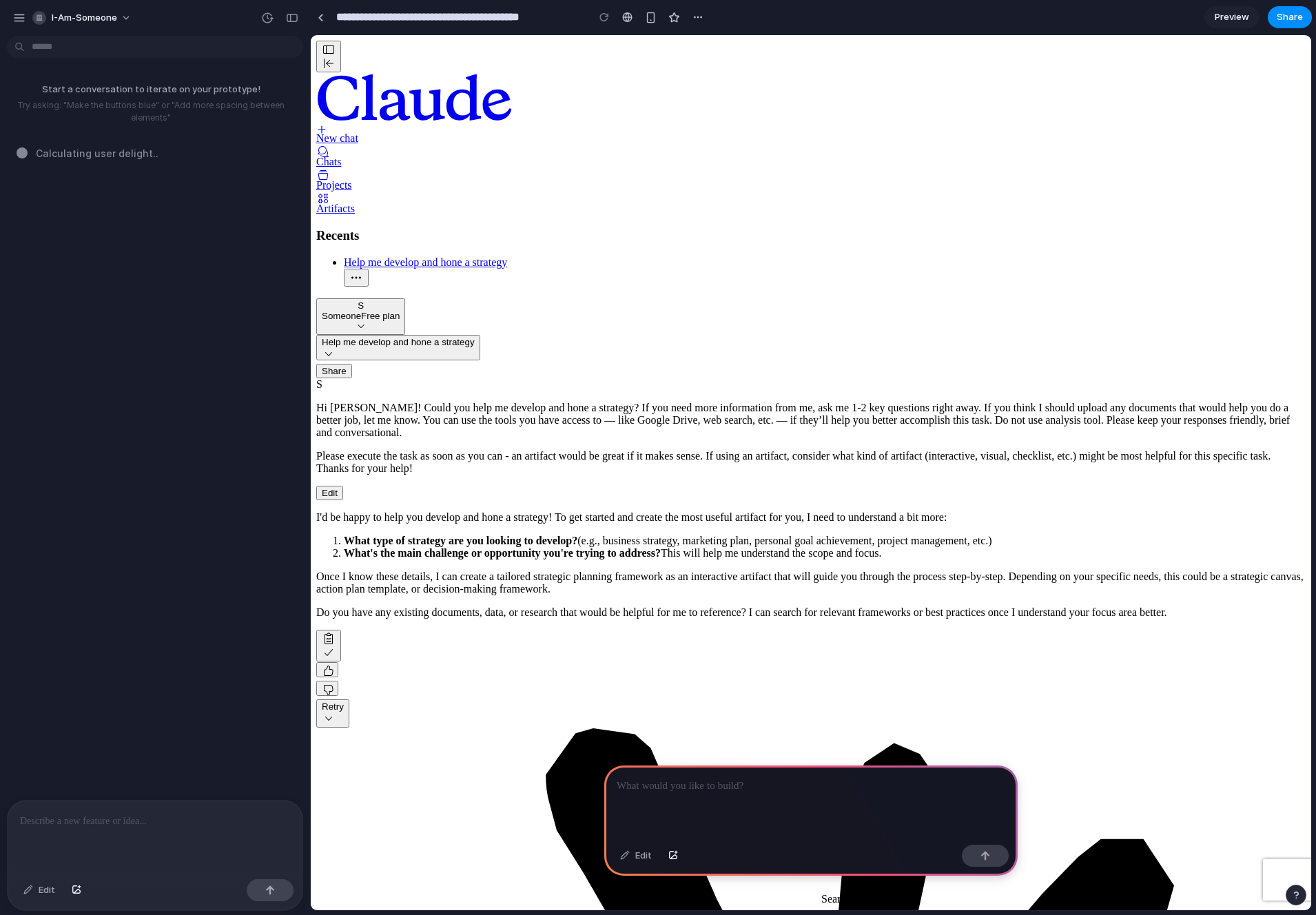
click at [173, 368] on div "Start a conversation to iterate on your prototype! Try asking: "Make the button…" at bounding box center [150, 421] width 302 height 759
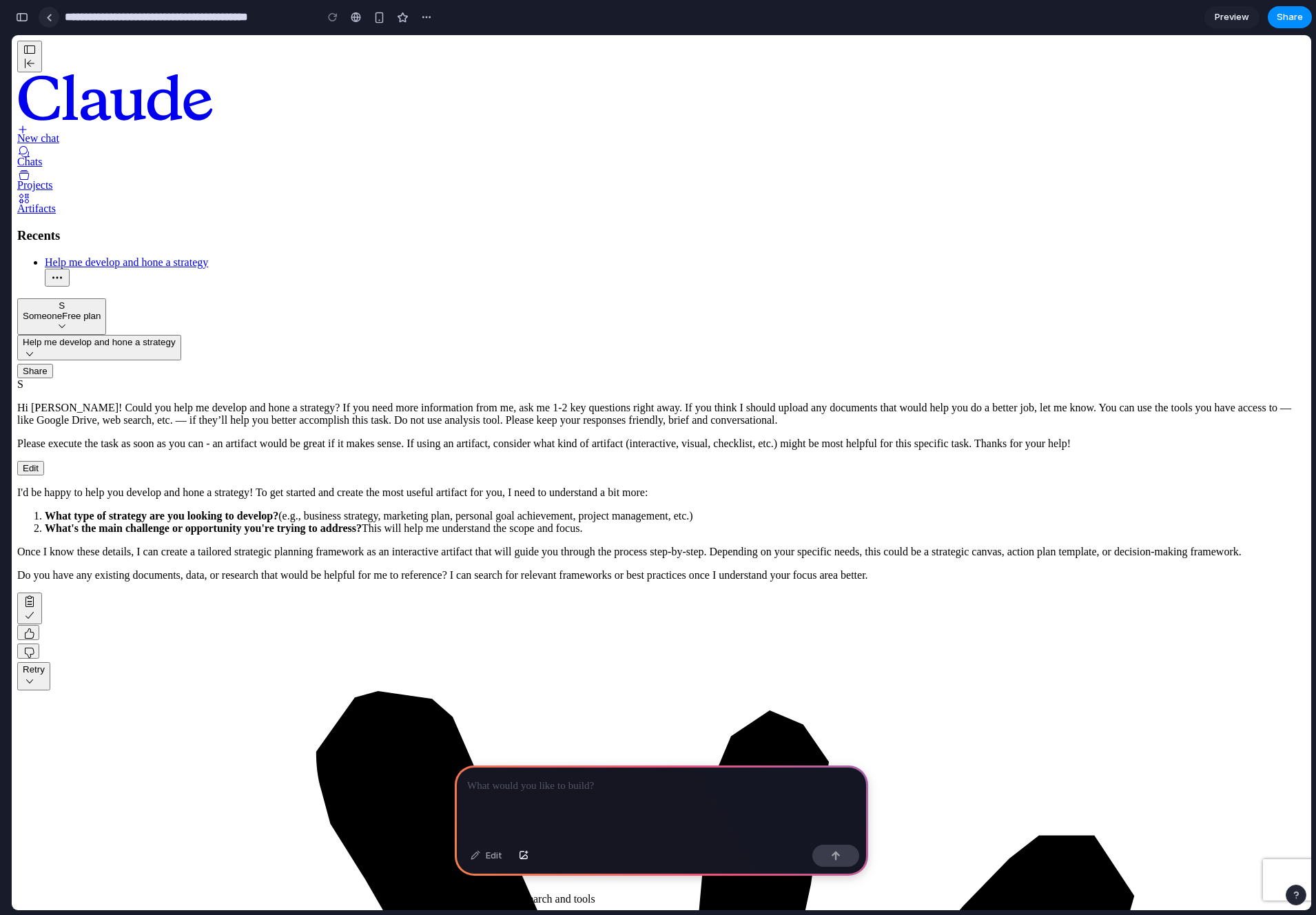
click at [48, 18] on div at bounding box center [49, 18] width 6 height 8
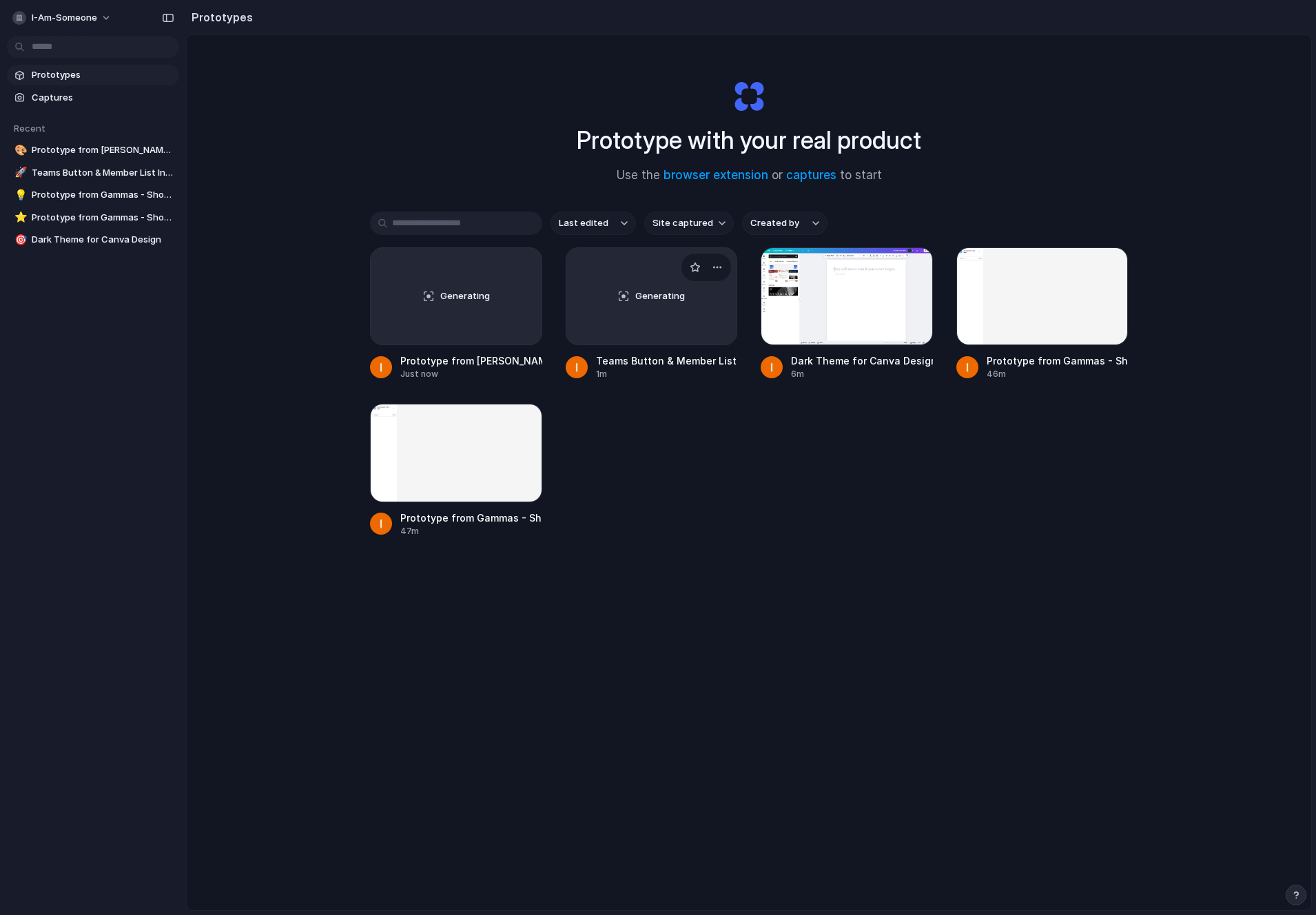
drag, startPoint x: 621, startPoint y: 322, endPoint x: 566, endPoint y: 332, distance: 55.9
click at [566, 332] on div "Generating" at bounding box center [652, 296] width 171 height 97
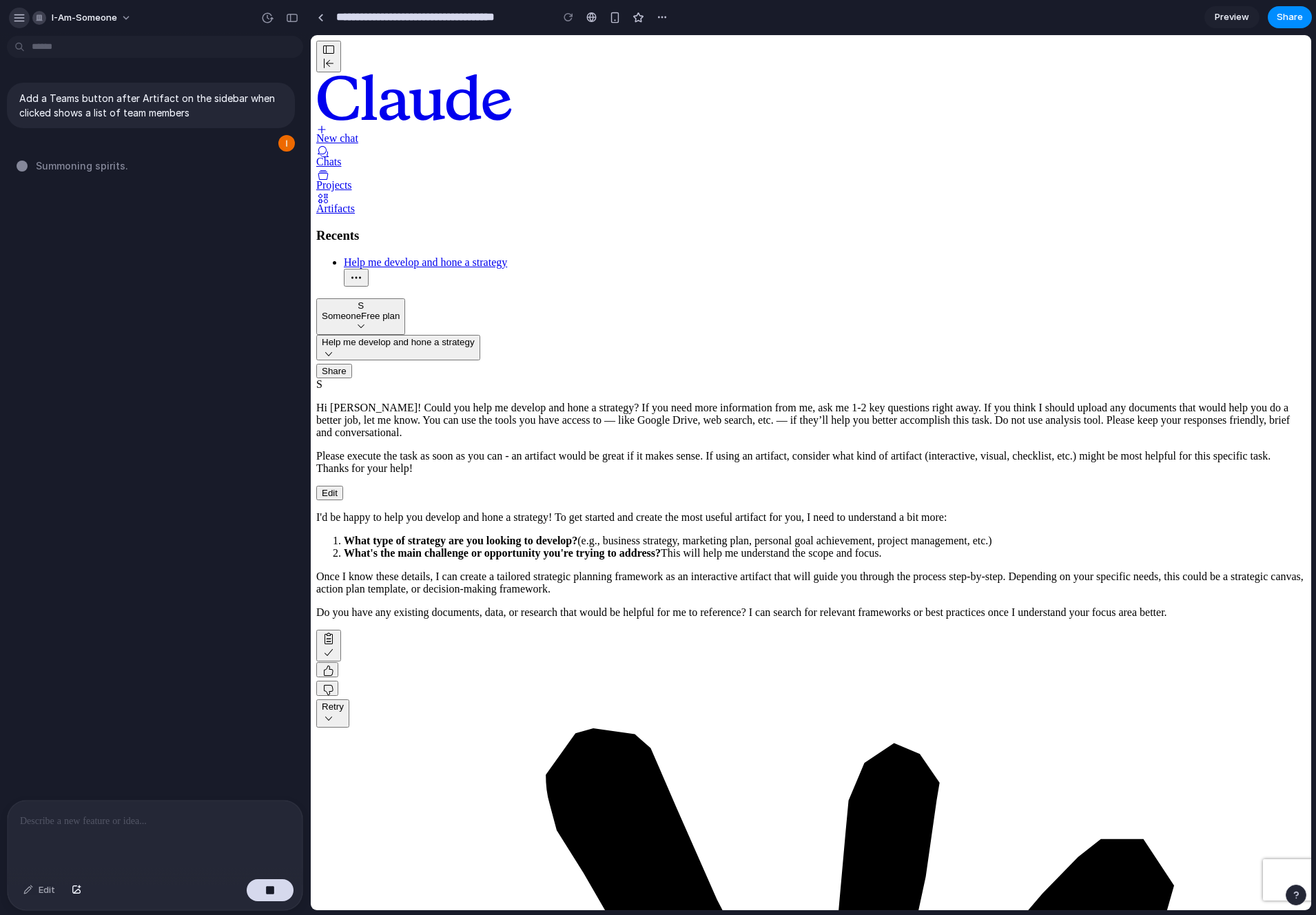
click at [26, 21] on button "button" at bounding box center [19, 18] width 21 height 21
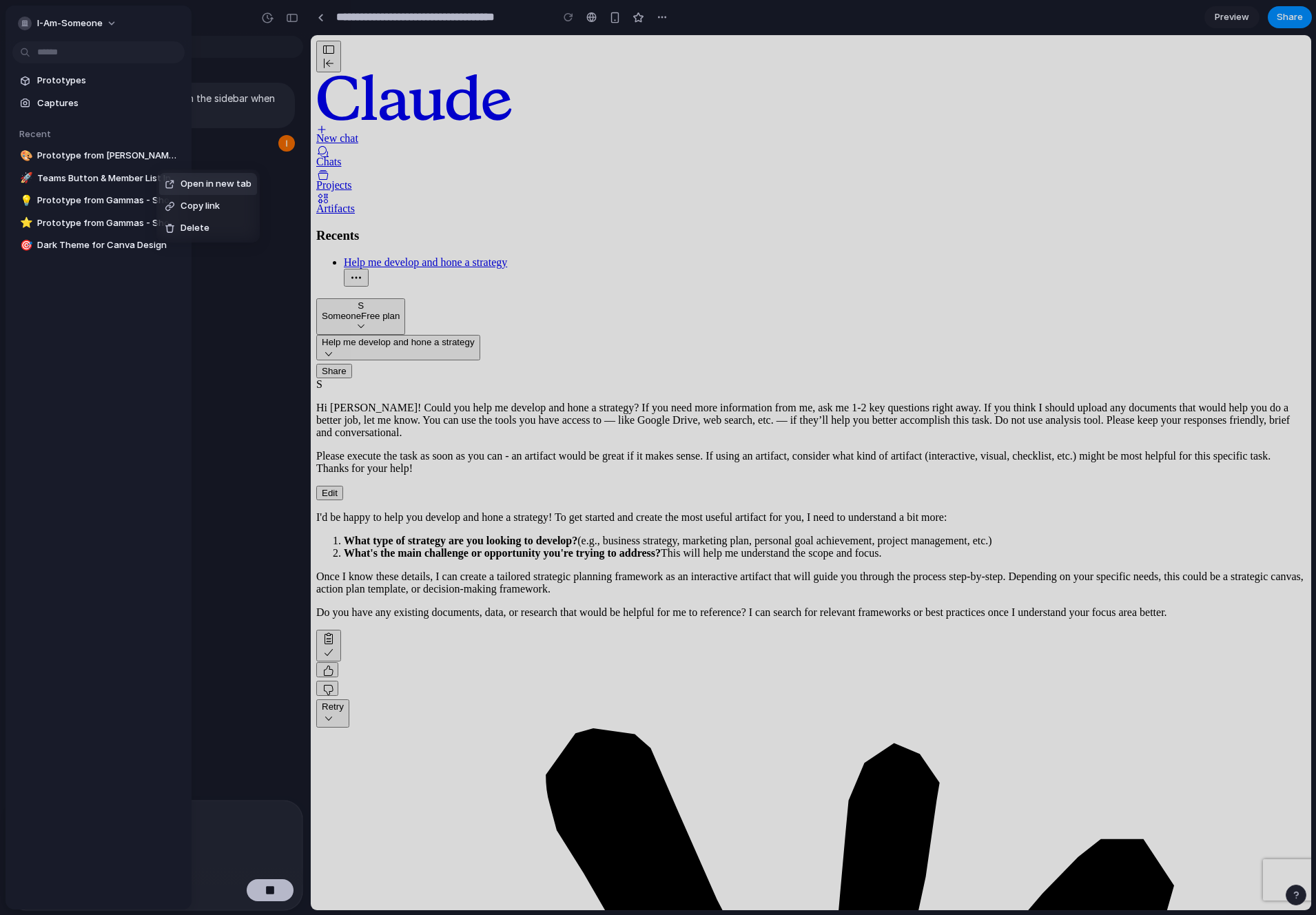
click at [208, 182] on span "Open in new tab" at bounding box center [215, 184] width 71 height 14
click at [194, 232] on div at bounding box center [658, 457] width 1316 height 915
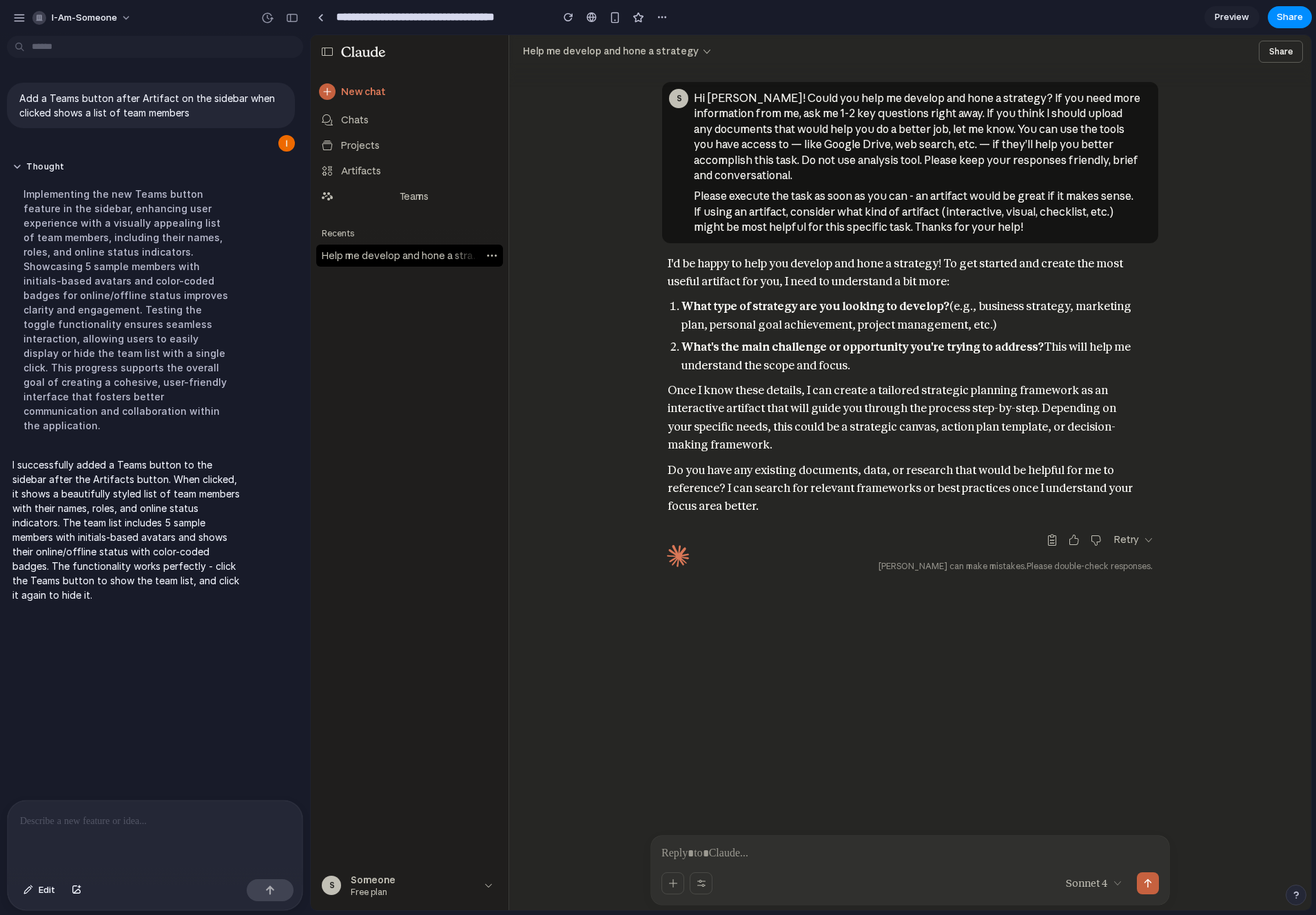
click at [214, 591] on div "Add a Teams button after Artifact on the sidebar when clicked shows a list of t…" at bounding box center [150, 421] width 302 height 759
click at [376, 420] on div "Recents Help me develop and hone a strategy" at bounding box center [409, 544] width 198 height 638
click at [410, 197] on div "Teams" at bounding box center [414, 196] width 145 height 14
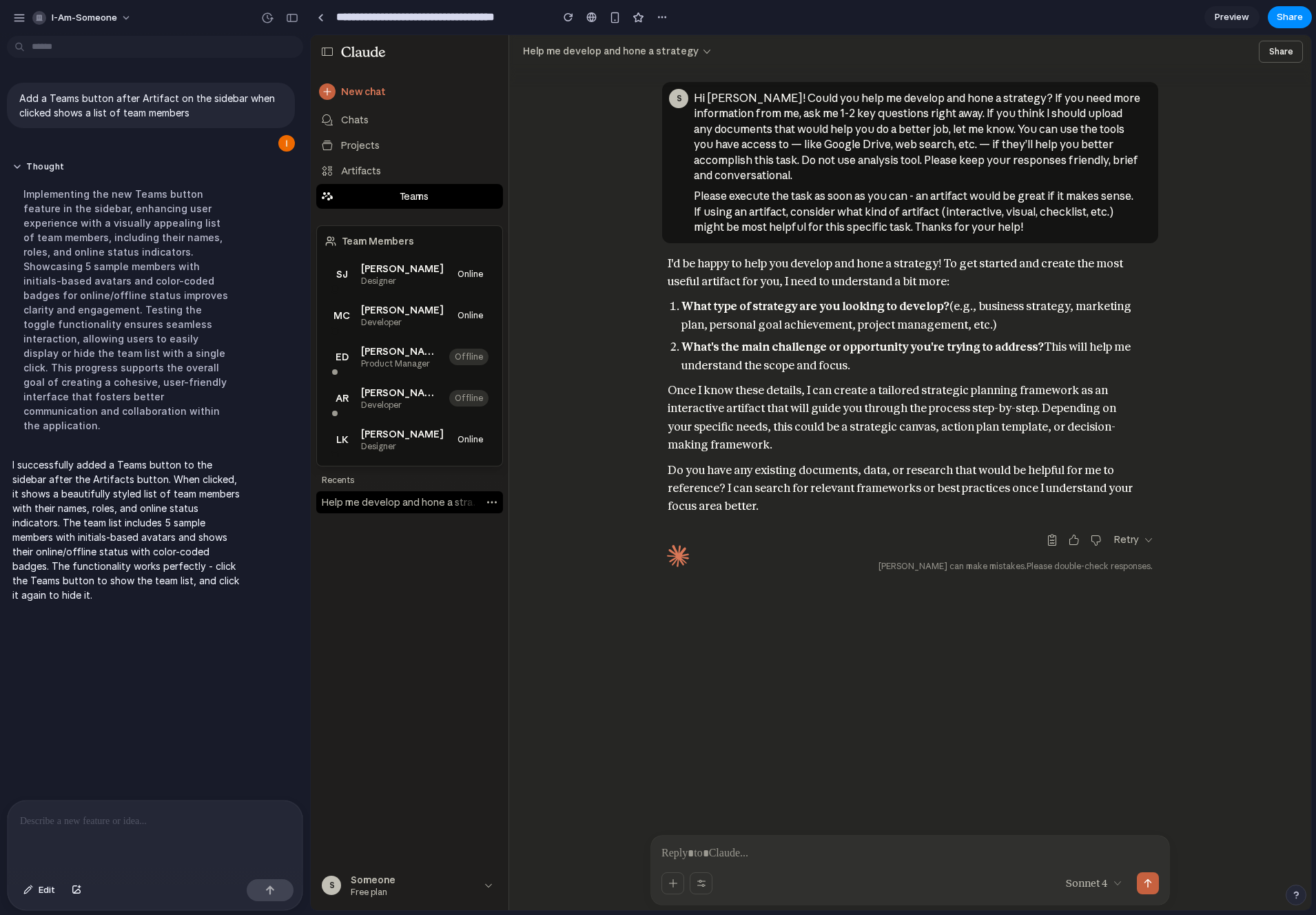
click at [410, 197] on div "Teams" at bounding box center [414, 196] width 145 height 14
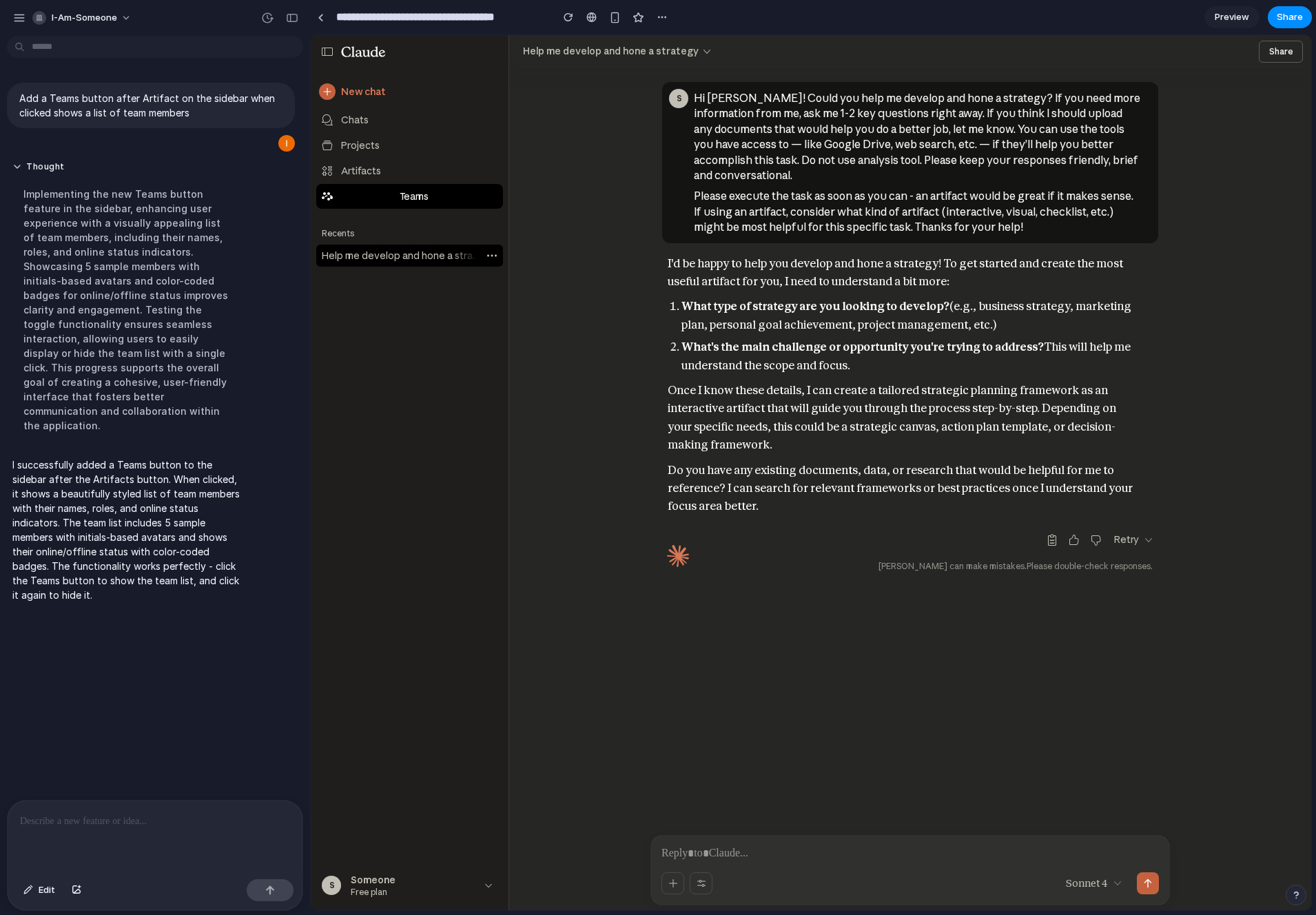
click at [370, 192] on div "Teams" at bounding box center [414, 196] width 145 height 14
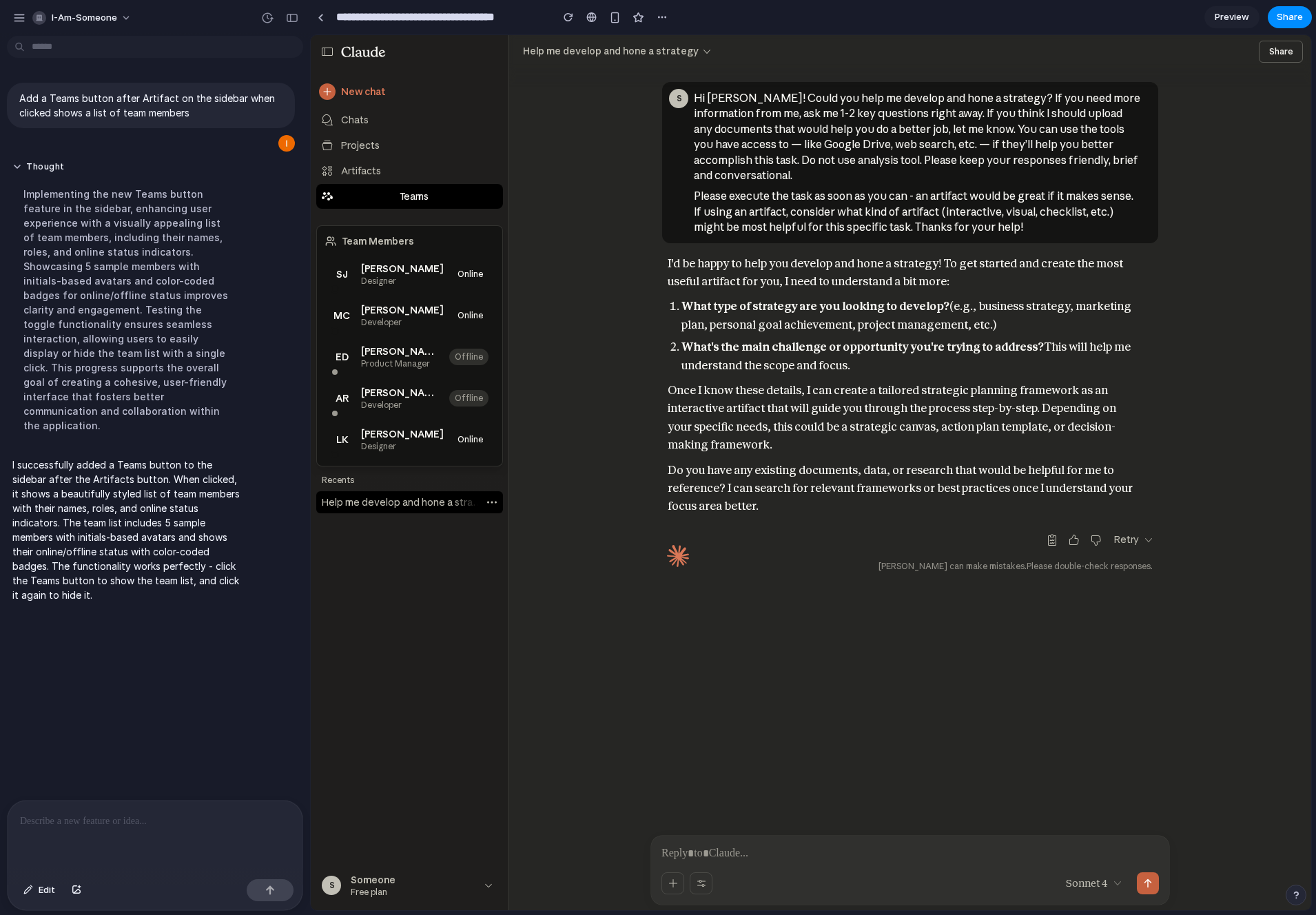
click at [440, 190] on div "Teams" at bounding box center [414, 196] width 145 height 14
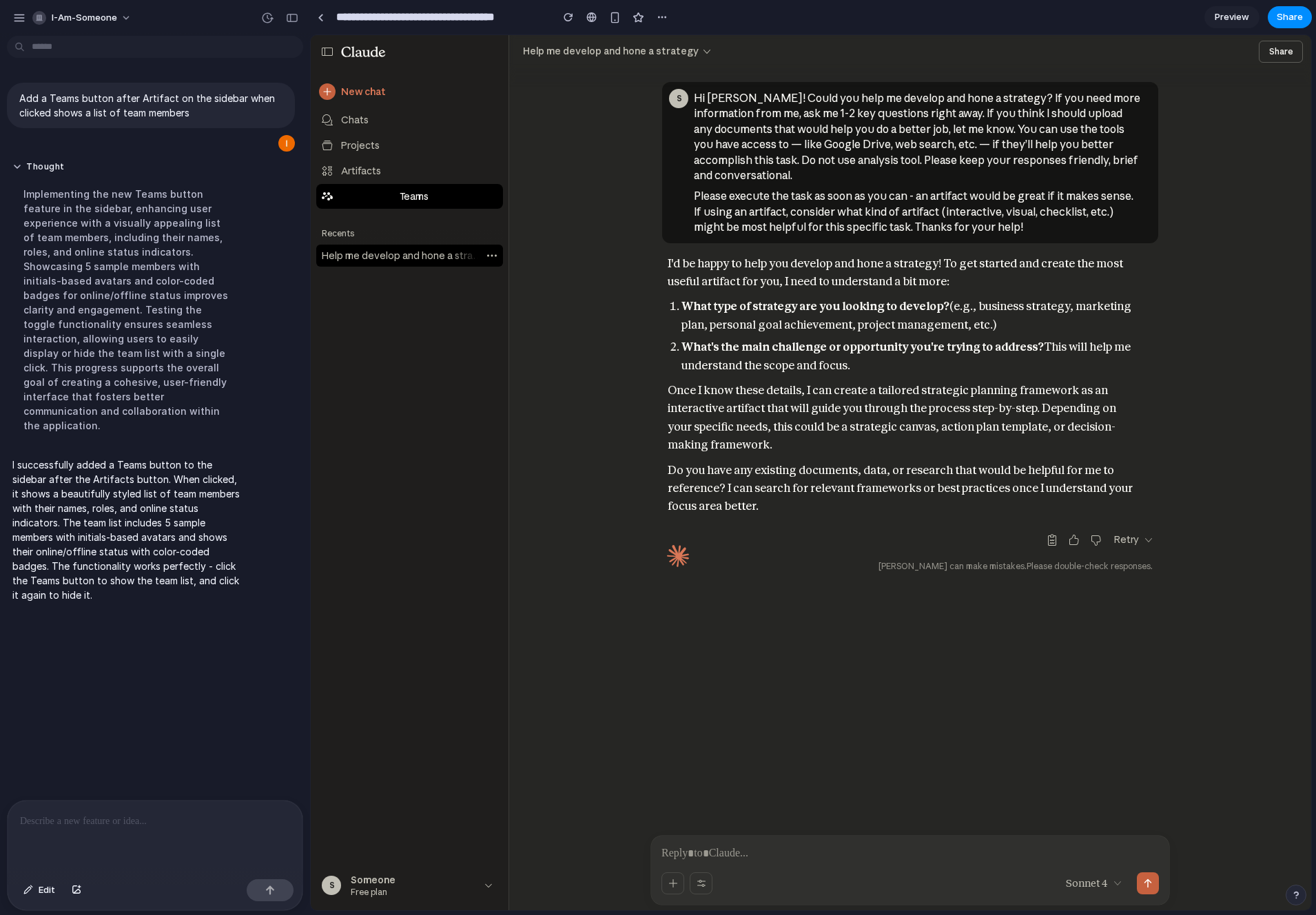
click at [440, 190] on div "Teams" at bounding box center [414, 196] width 145 height 14
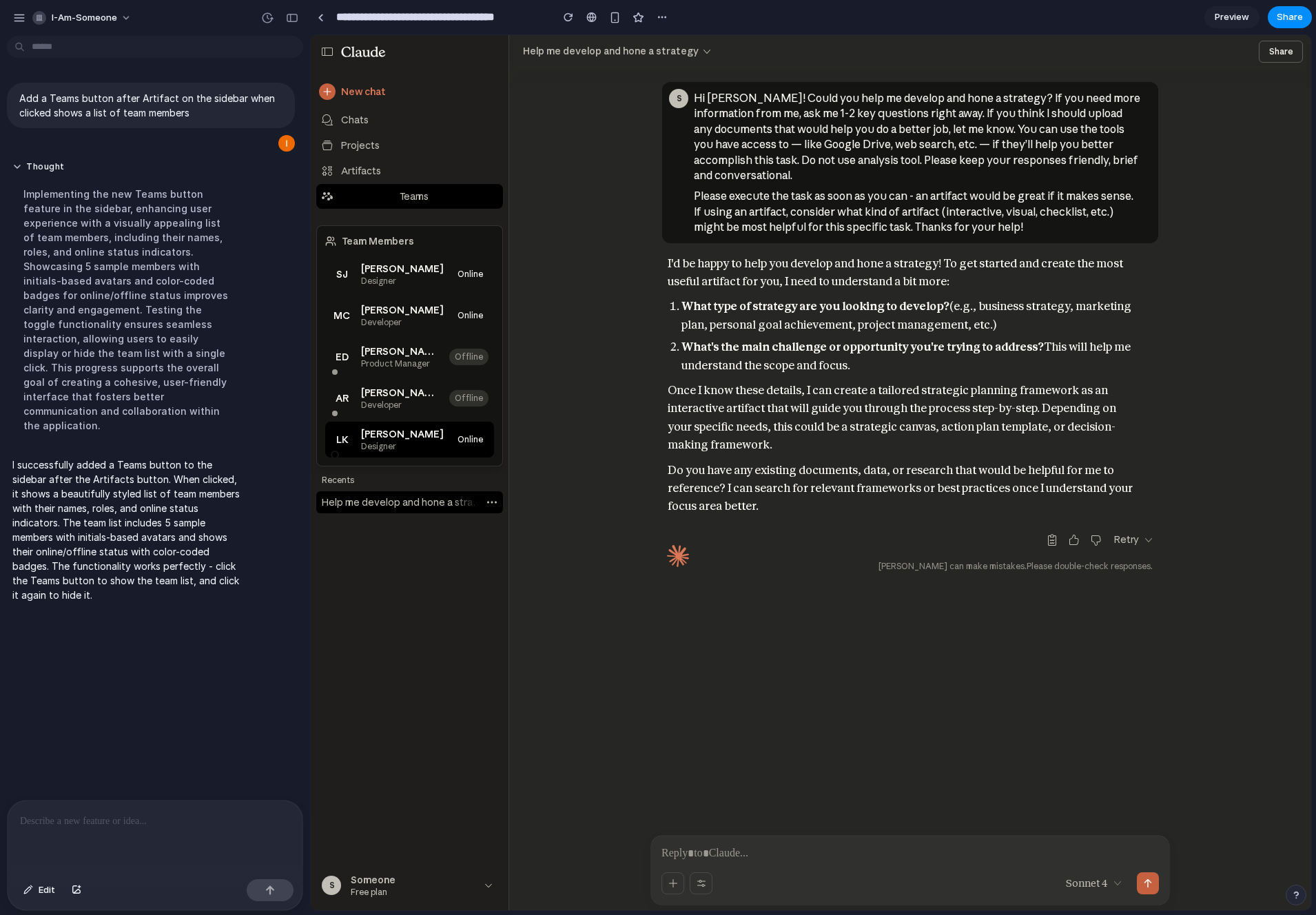
click at [403, 443] on div "Designer" at bounding box center [402, 446] width 83 height 11
click at [402, 411] on div "AR Alex Rodriguez Developer Offline" at bounding box center [410, 398] width 169 height 36
click at [417, 350] on div "Emma Davis" at bounding box center [401, 351] width 80 height 14
click at [408, 312] on div "Mike Chen" at bounding box center [402, 311] width 83 height 14
click at [409, 279] on div "Designer" at bounding box center [402, 281] width 83 height 11
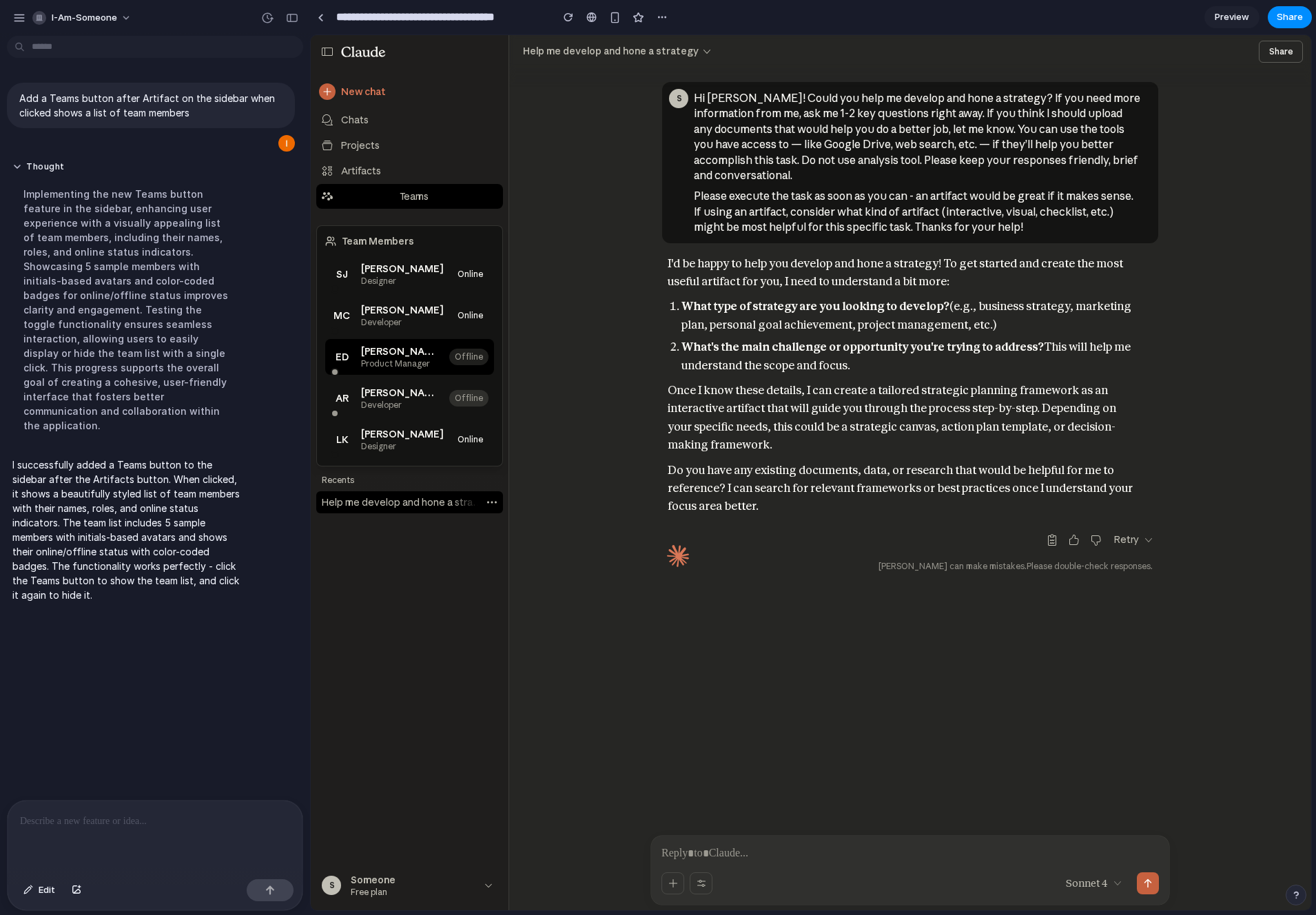
click at [467, 356] on div "Offline" at bounding box center [468, 356] width 39 height 17
click at [472, 314] on div "Online" at bounding box center [470, 316] width 37 height 17
click at [469, 278] on div "Online" at bounding box center [470, 274] width 37 height 17
click at [433, 203] on div "Teams" at bounding box center [414, 196] width 145 height 14
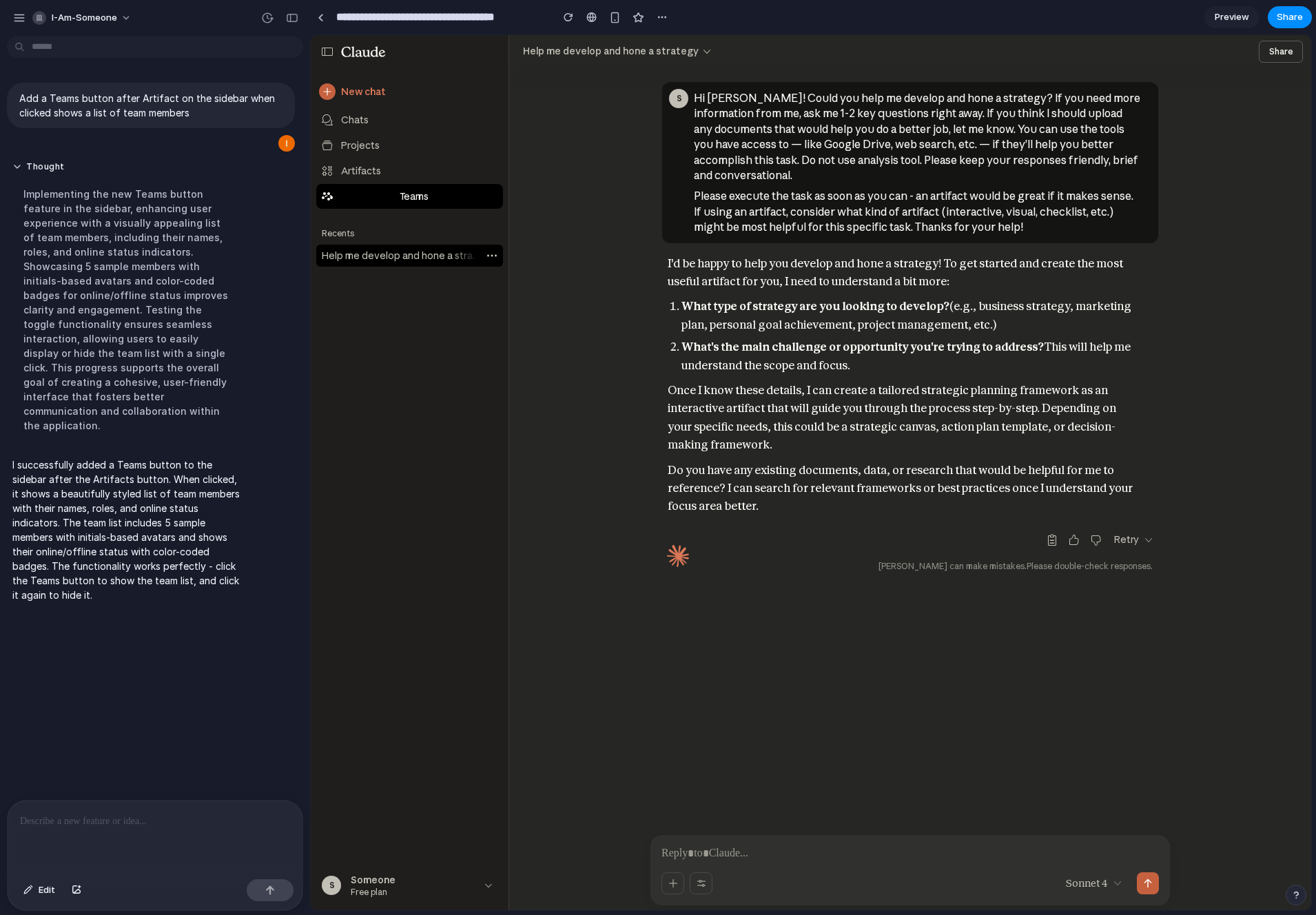
click at [433, 203] on div "Teams" at bounding box center [414, 196] width 145 height 14
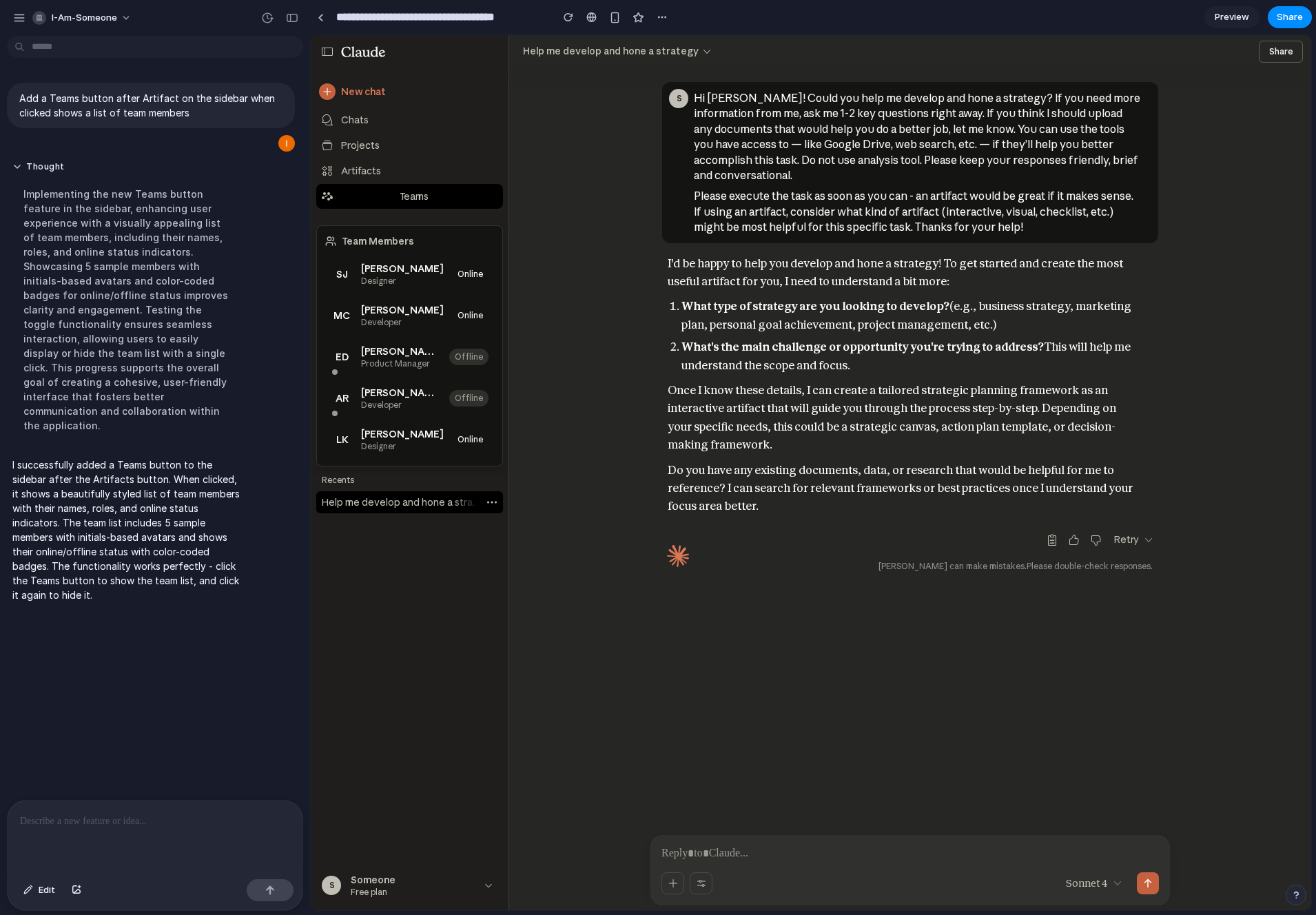
click at [433, 222] on div "New chat Chats Projects Artifacts Teams Team Members SJ Sarah Johnson Designer …" at bounding box center [409, 491] width 198 height 828
click at [436, 193] on div "Teams" at bounding box center [414, 196] width 145 height 14
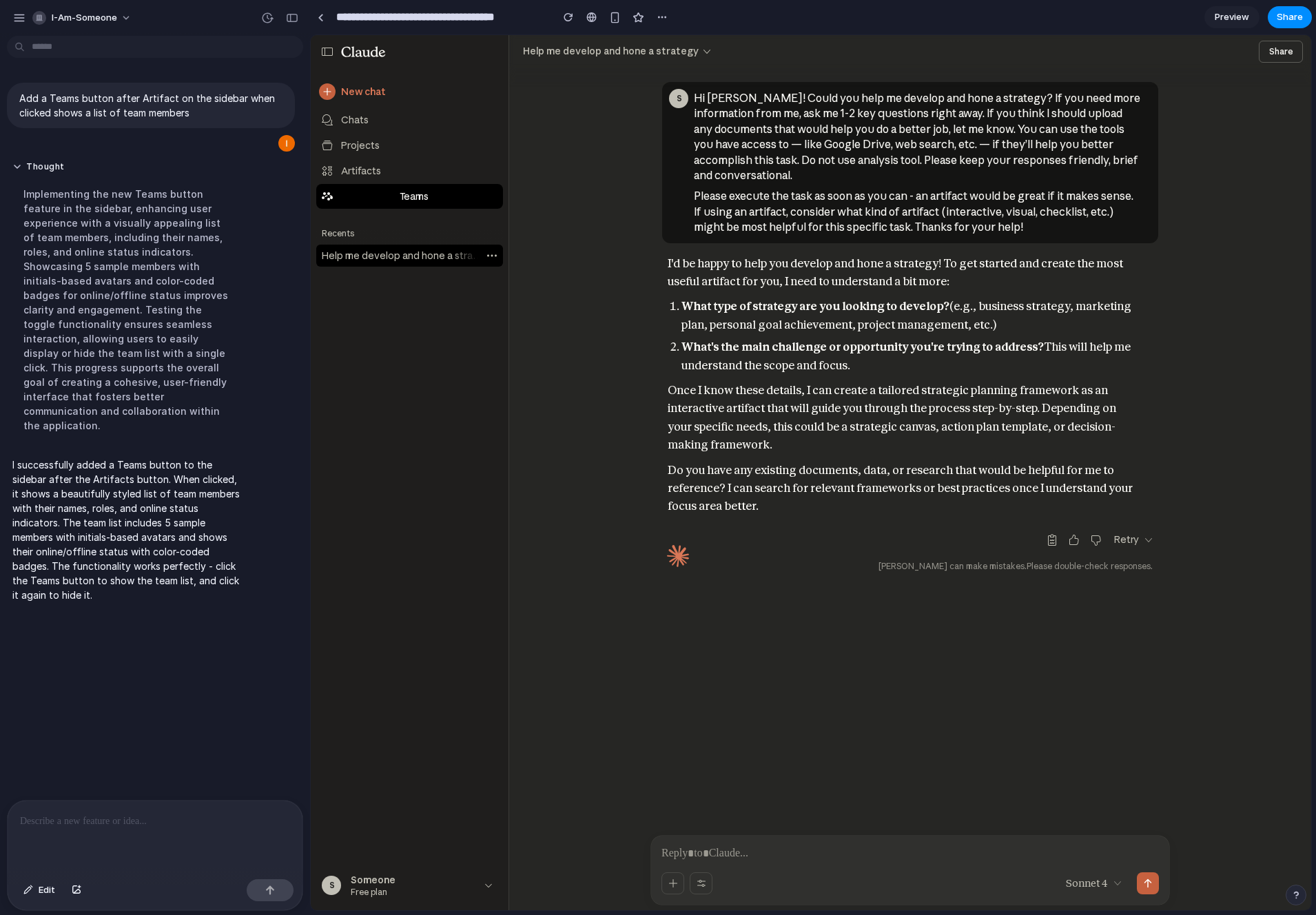
click at [436, 193] on div "Teams" at bounding box center [414, 196] width 145 height 14
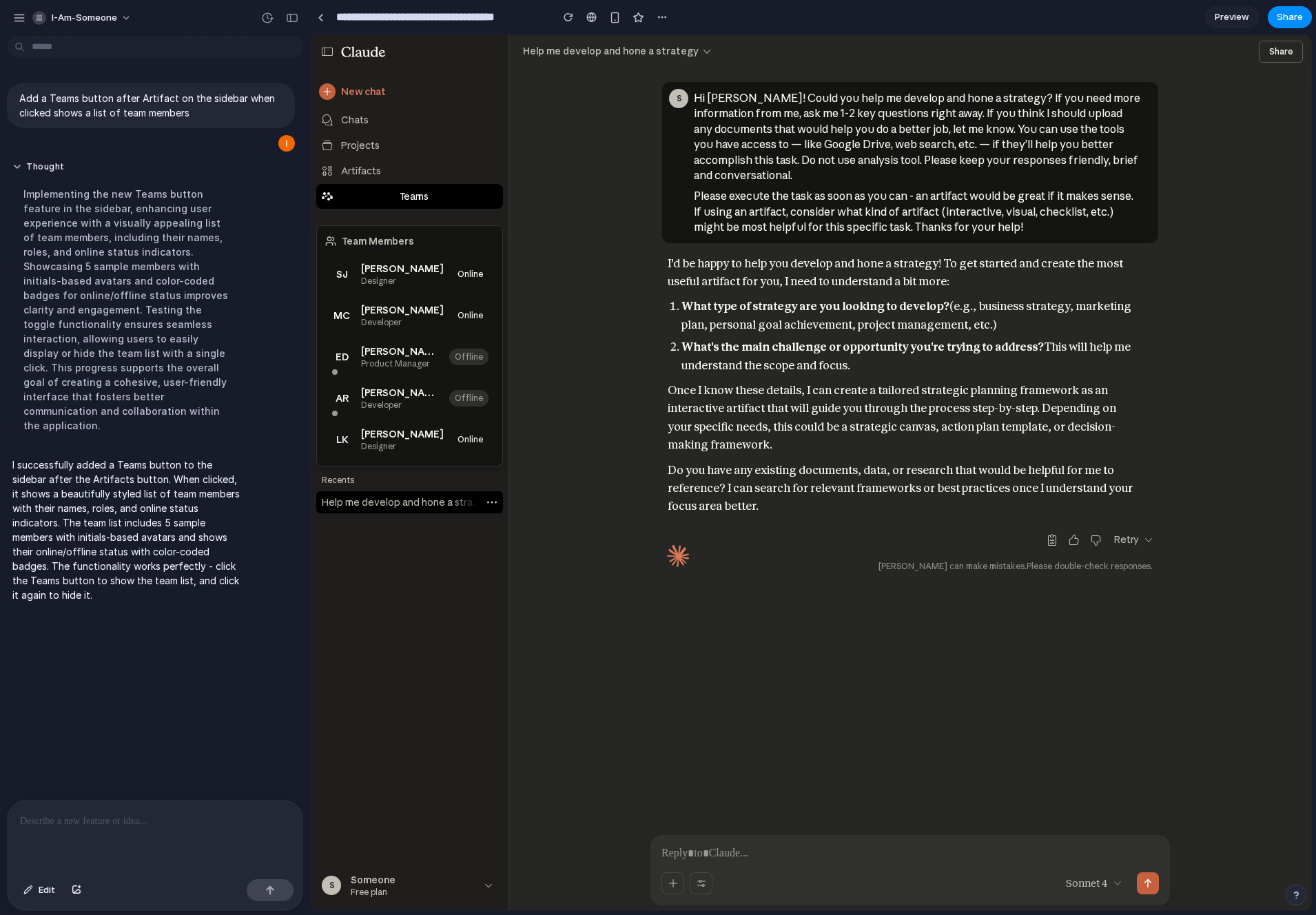
click at [436, 193] on div "Teams" at bounding box center [414, 196] width 145 height 14
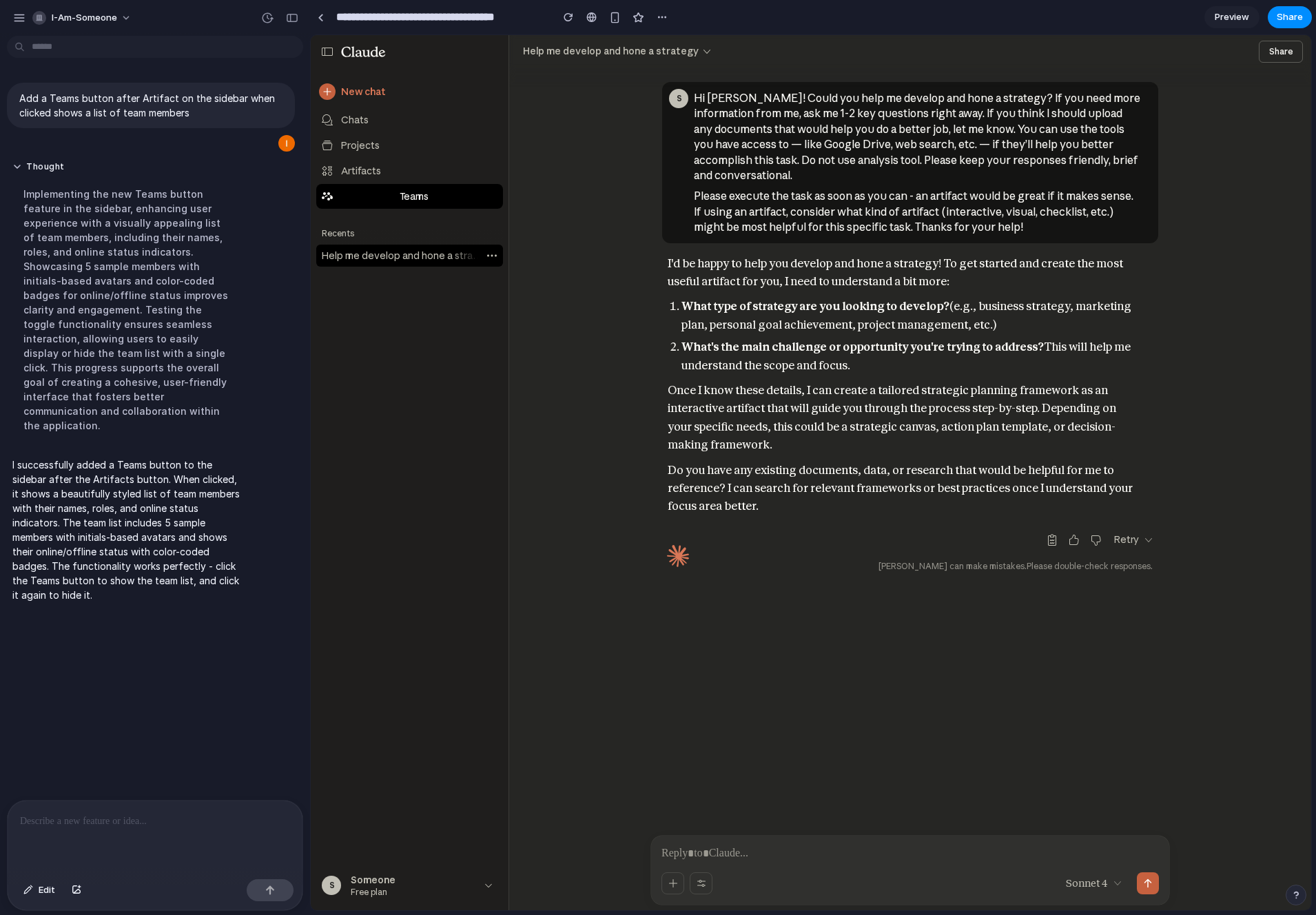
click at [436, 193] on div "Teams" at bounding box center [414, 196] width 145 height 14
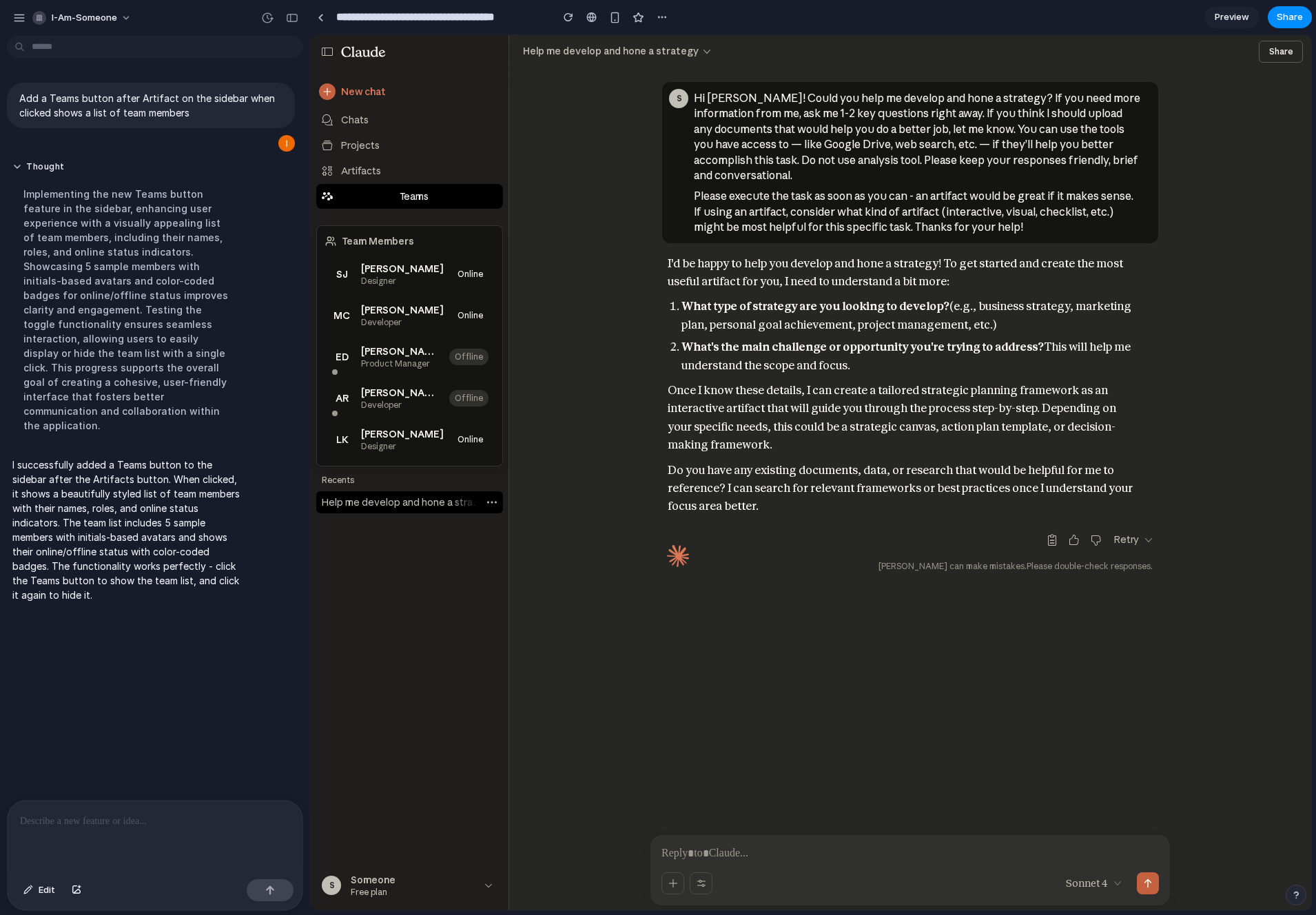
click at [436, 193] on div "Teams" at bounding box center [414, 196] width 145 height 14
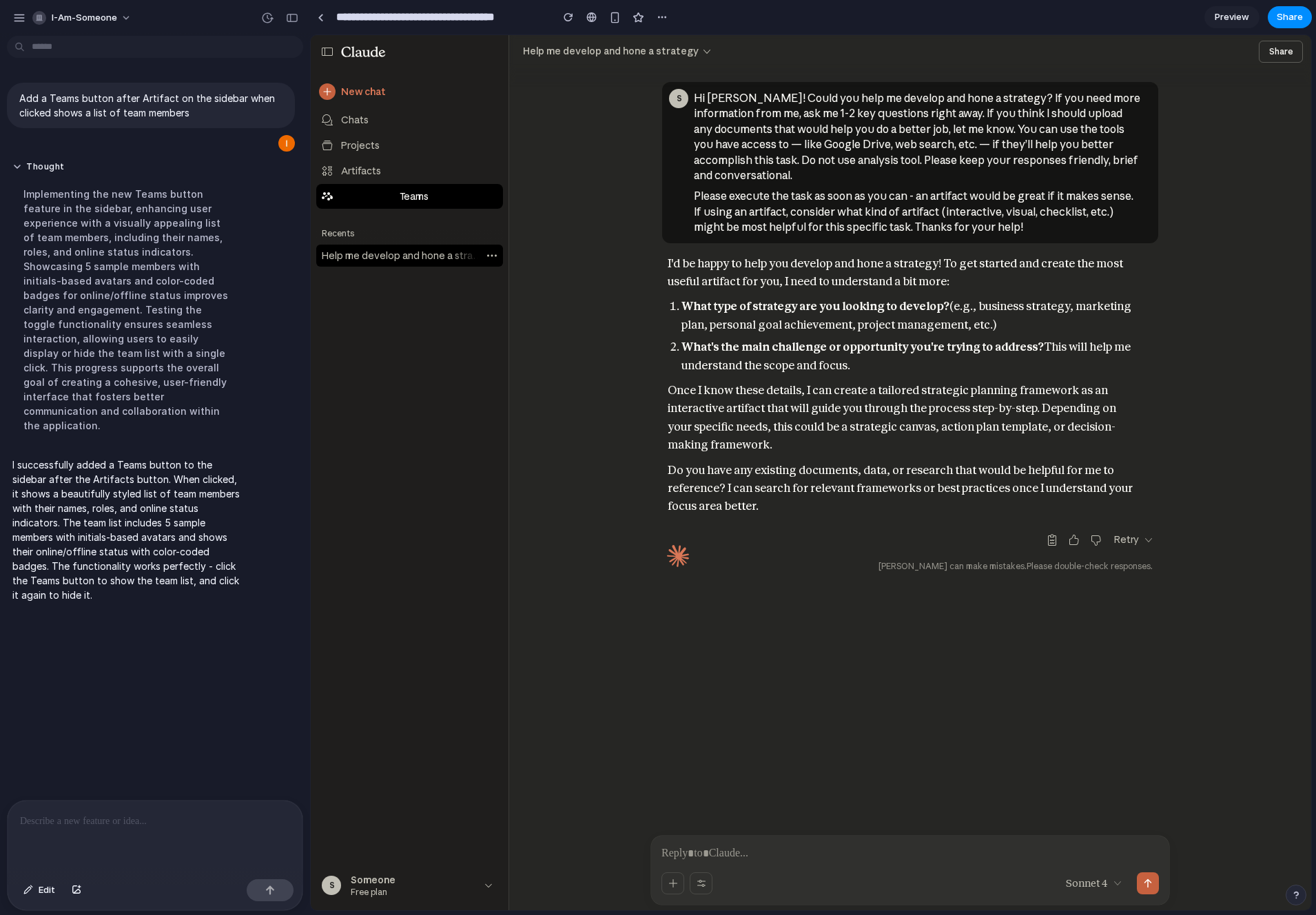
click at [436, 193] on div "Teams" at bounding box center [414, 196] width 145 height 14
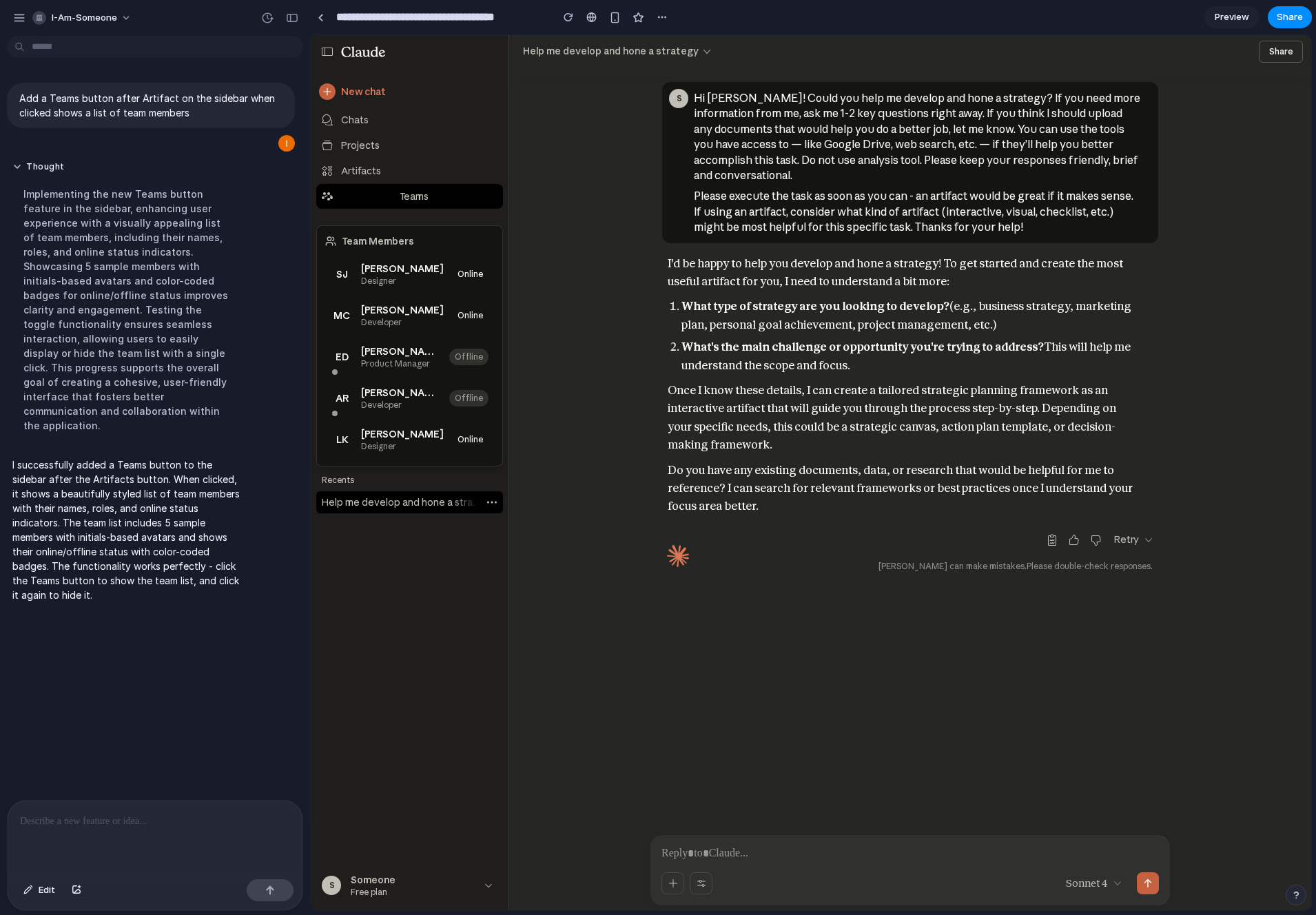
click at [158, 829] on div at bounding box center [155, 836] width 295 height 73
click at [222, 750] on div "Add a Teams button after Artifact on the sidebar when clicked shows a list of t…" at bounding box center [150, 421] width 302 height 759
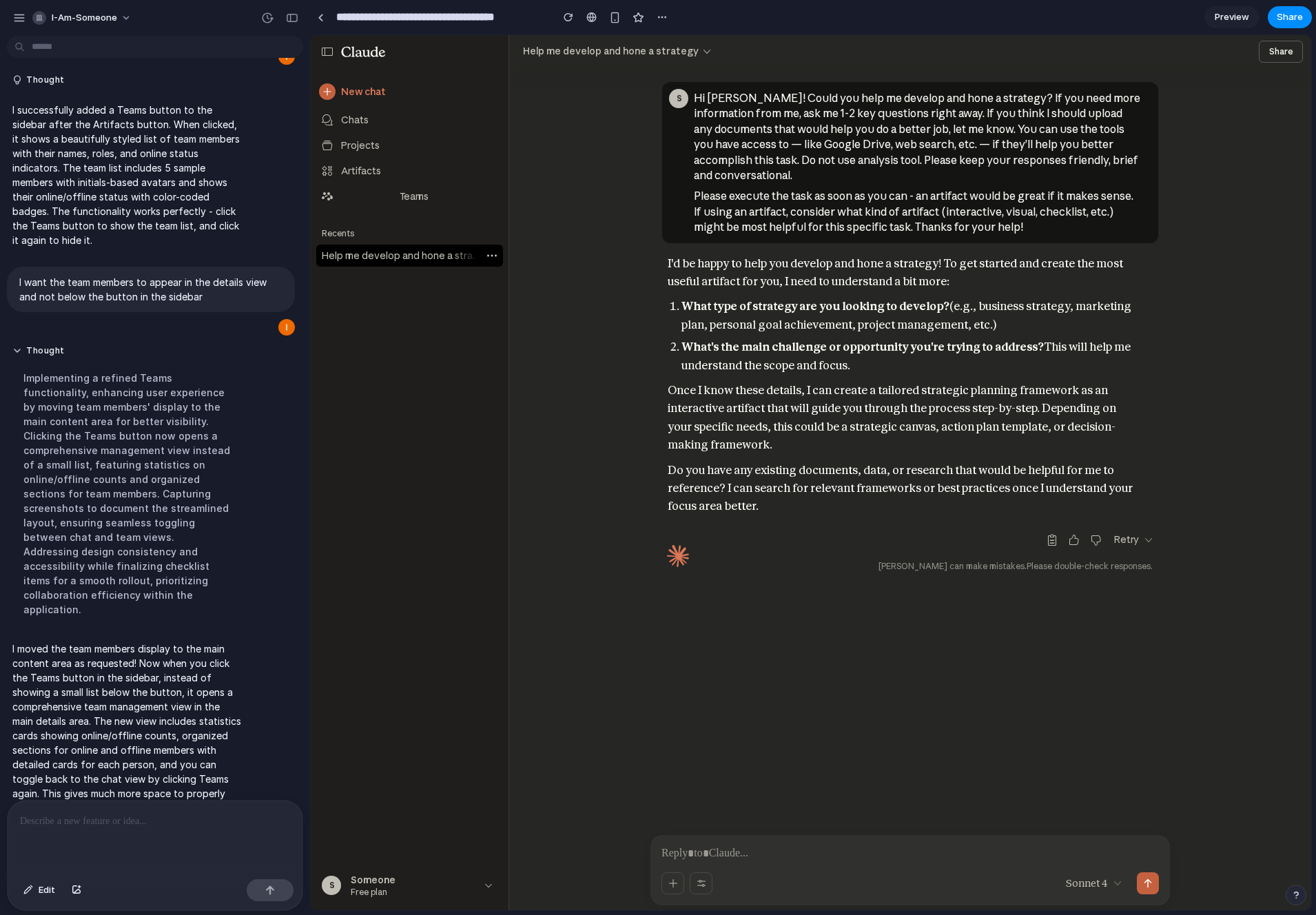
click at [426, 353] on div "Recents Help me develop and hone a strategy" at bounding box center [409, 544] width 198 height 638
click at [385, 196] on div "Teams" at bounding box center [414, 196] width 145 height 14
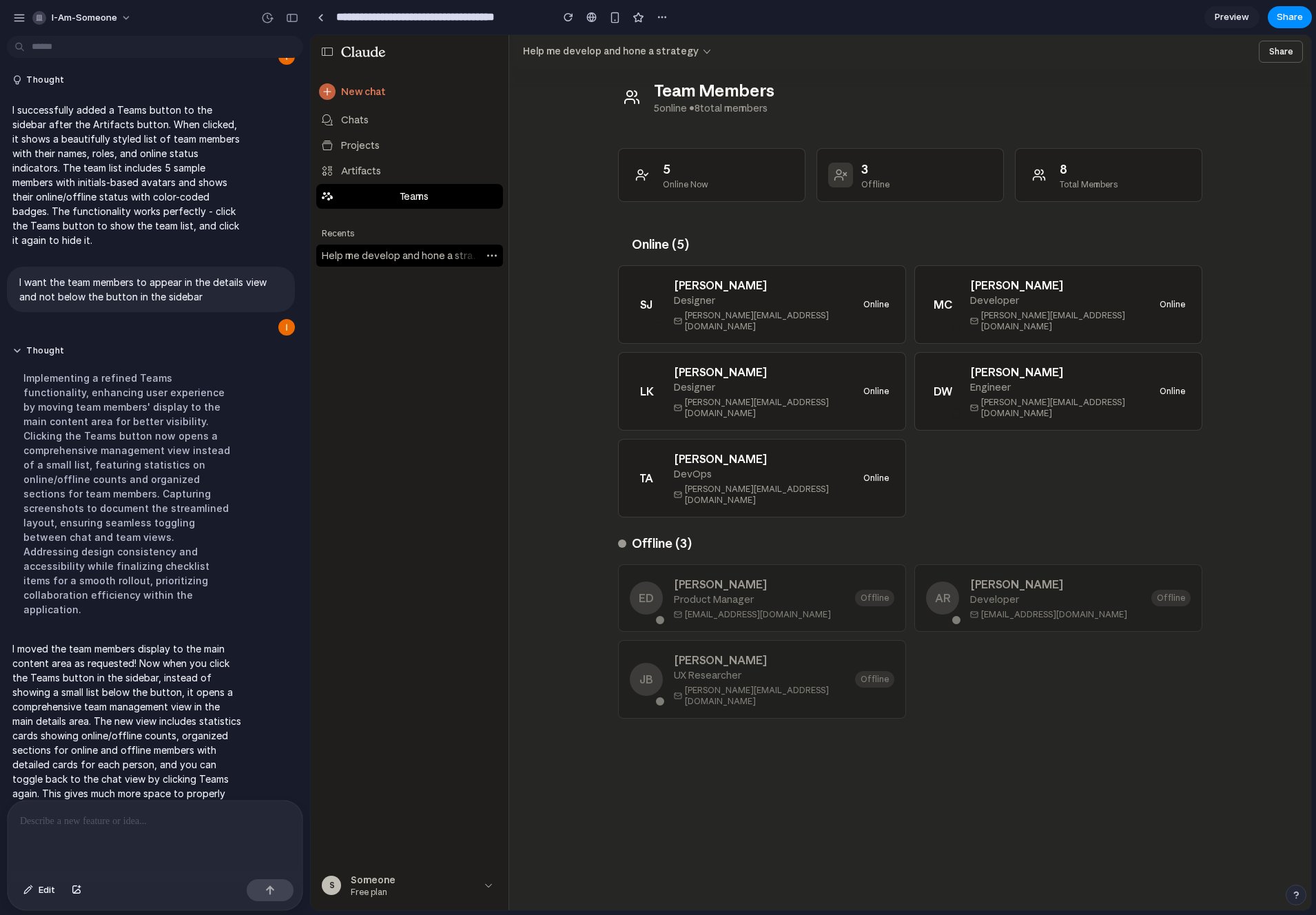
click at [385, 196] on div "Teams" at bounding box center [414, 196] width 145 height 14
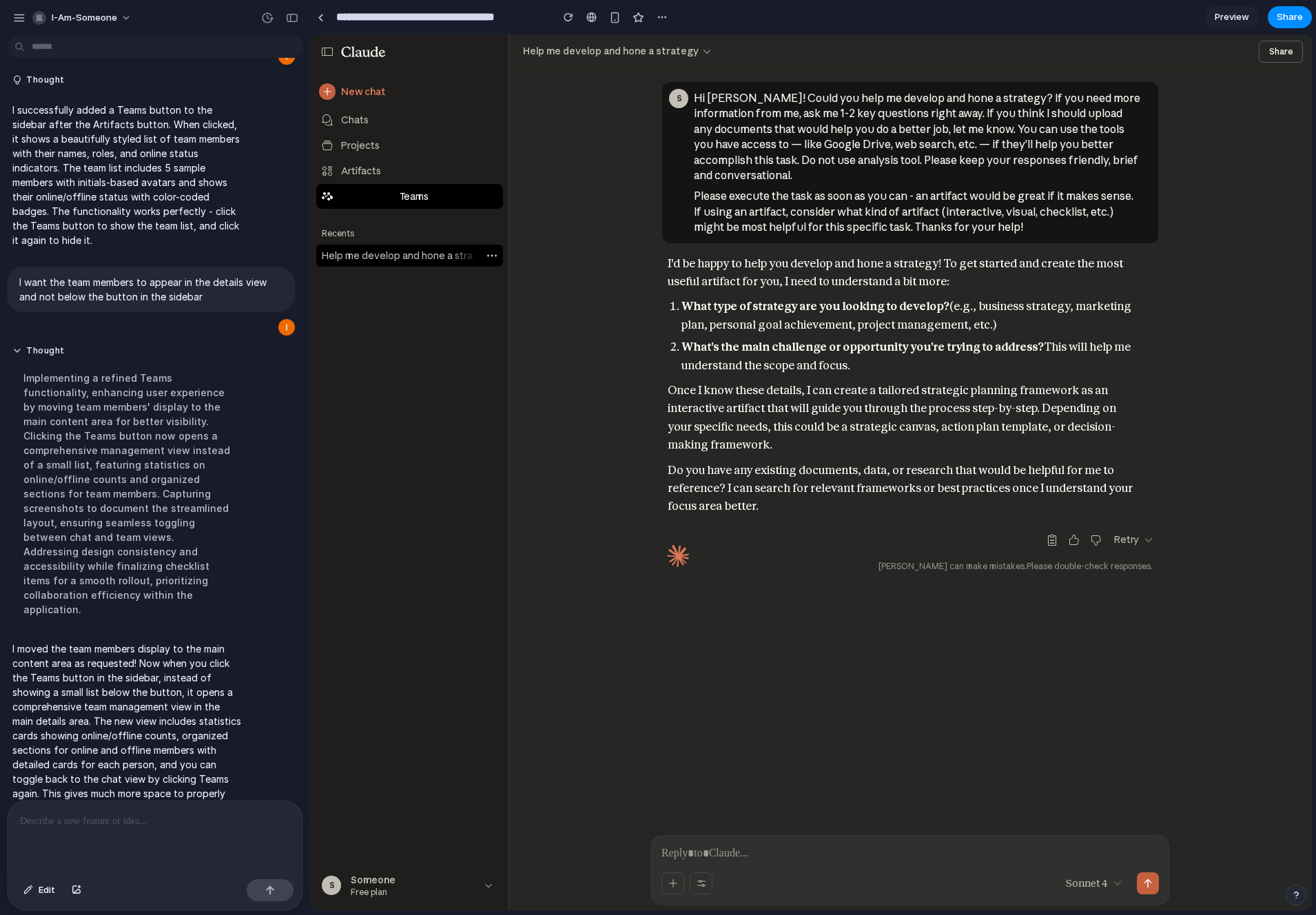
click at [385, 196] on div "Teams" at bounding box center [414, 196] width 145 height 14
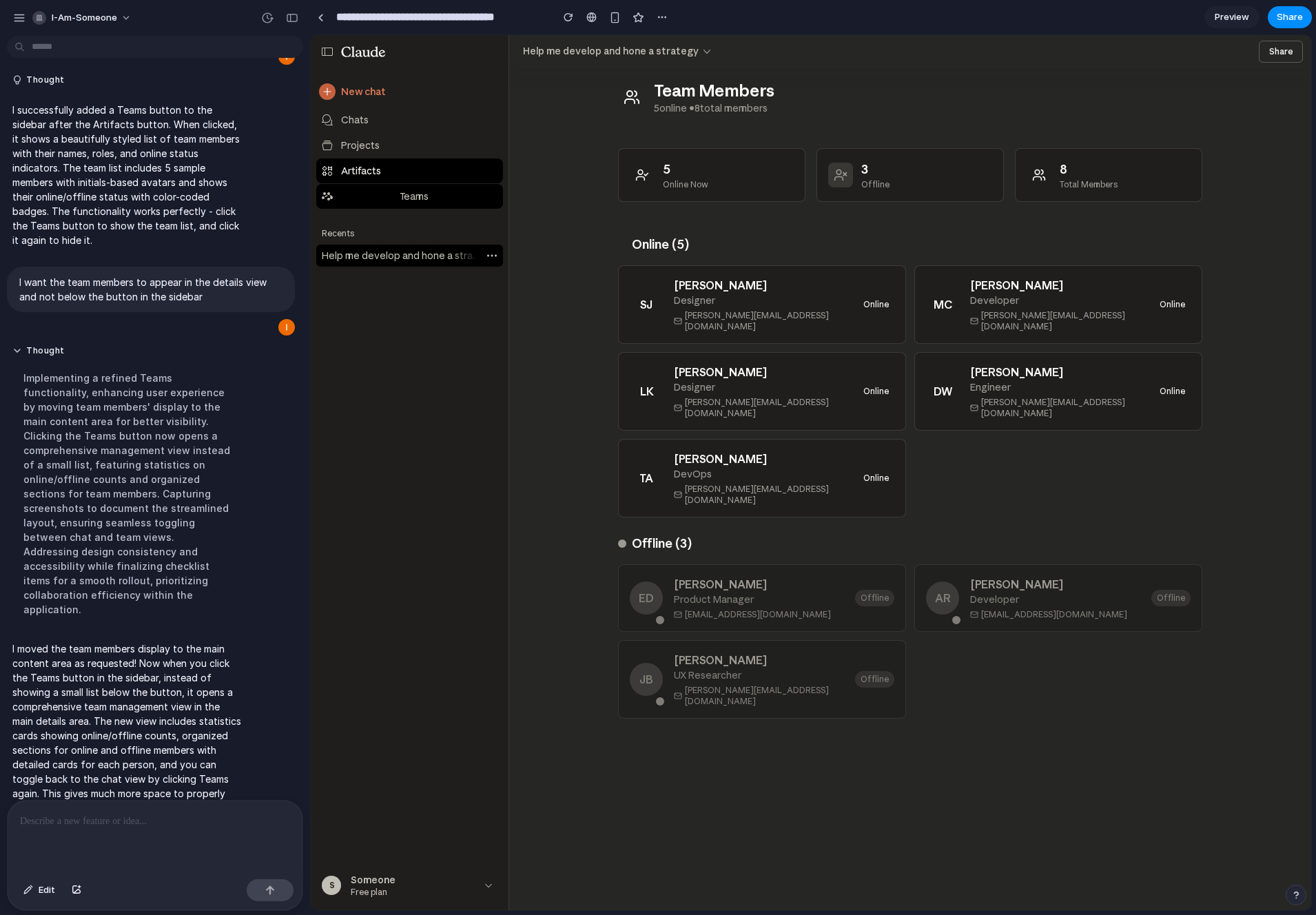
click at [377, 173] on div "Artifacts" at bounding box center [414, 171] width 145 height 14
click at [387, 198] on div "Teams" at bounding box center [414, 196] width 145 height 14
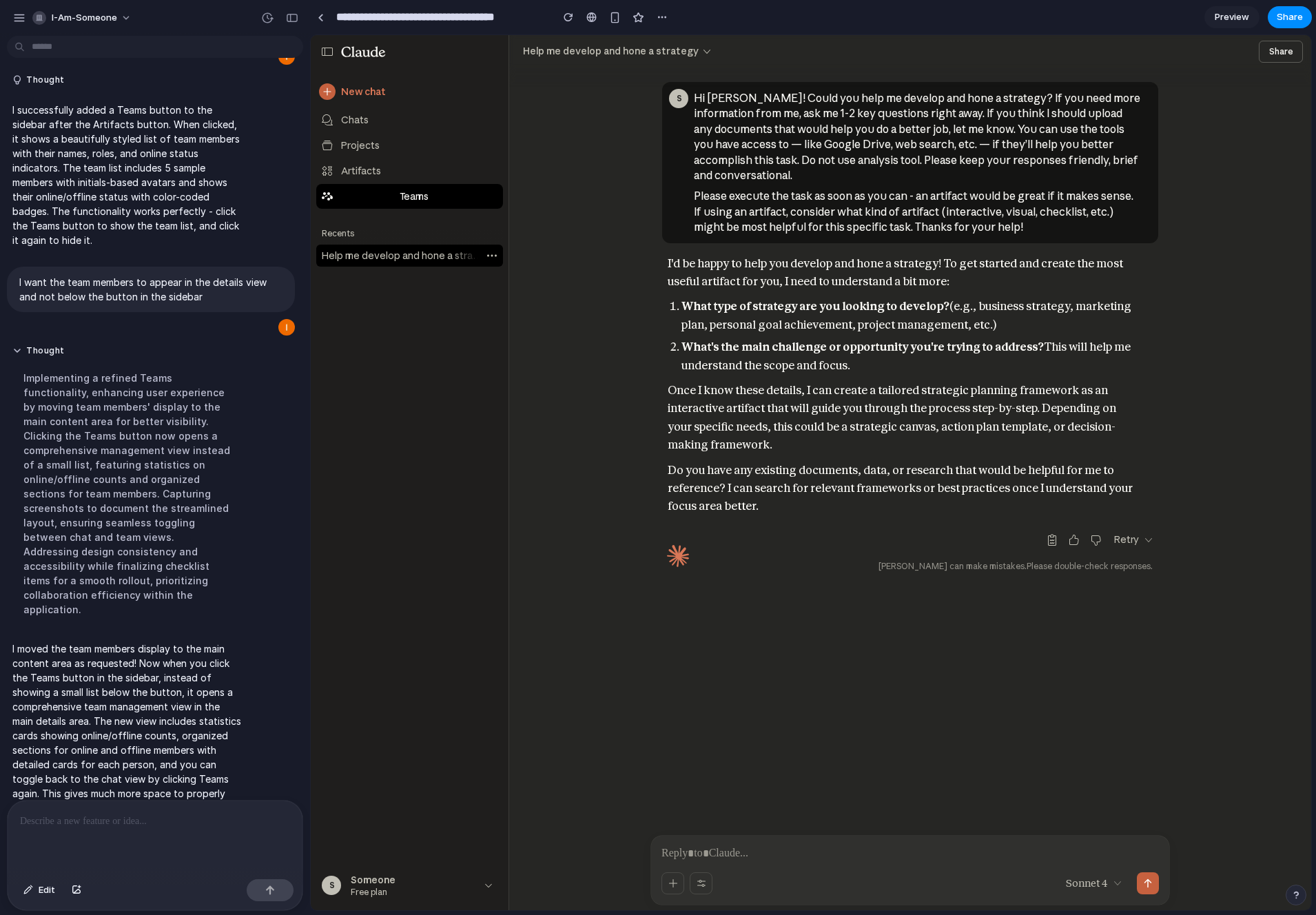
click at [387, 198] on div "Teams" at bounding box center [414, 196] width 145 height 14
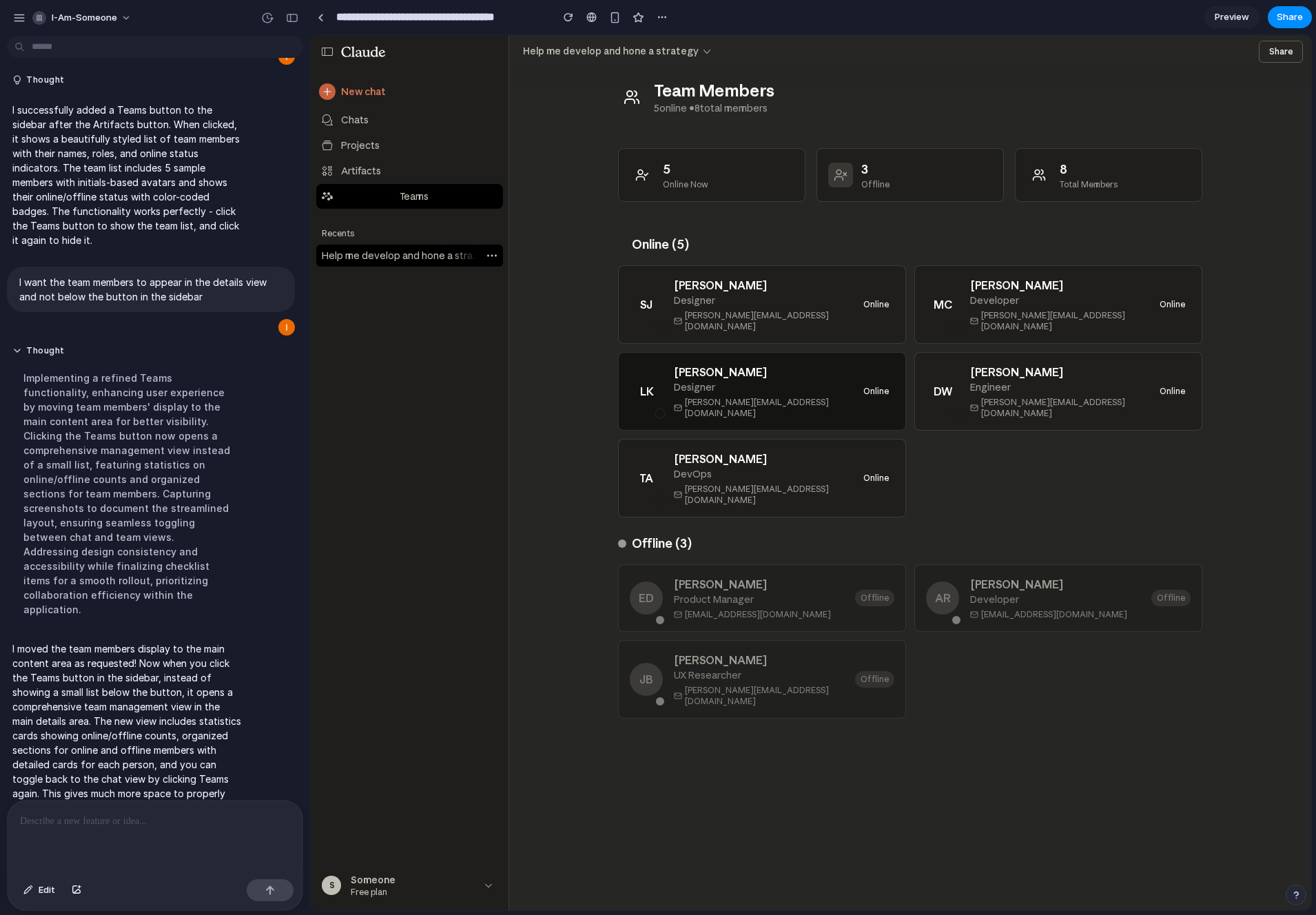
click at [725, 380] on div "Designer" at bounding box center [761, 387] width 173 height 14
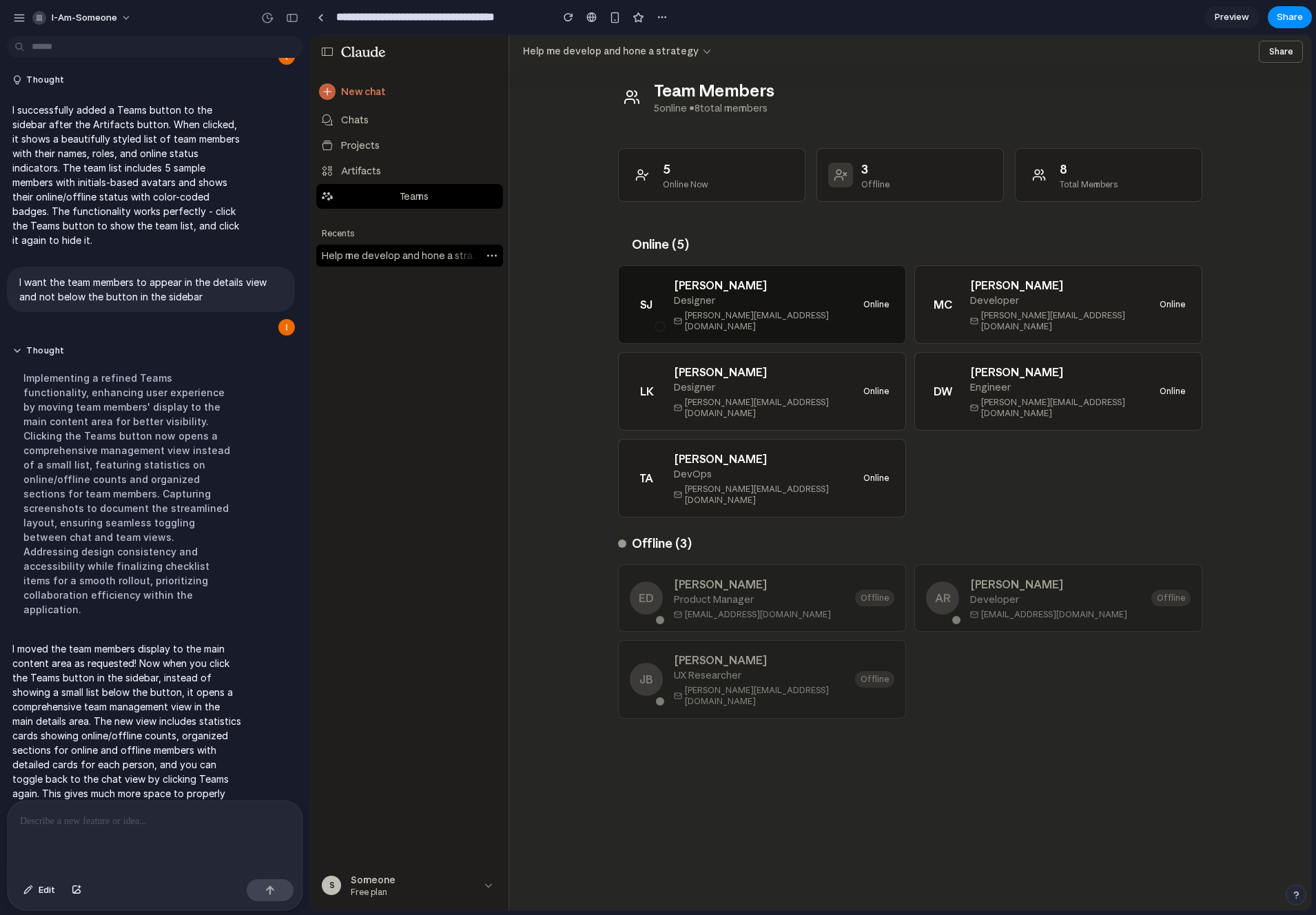
click at [726, 286] on div "Sarah Johnson" at bounding box center [761, 285] width 173 height 17
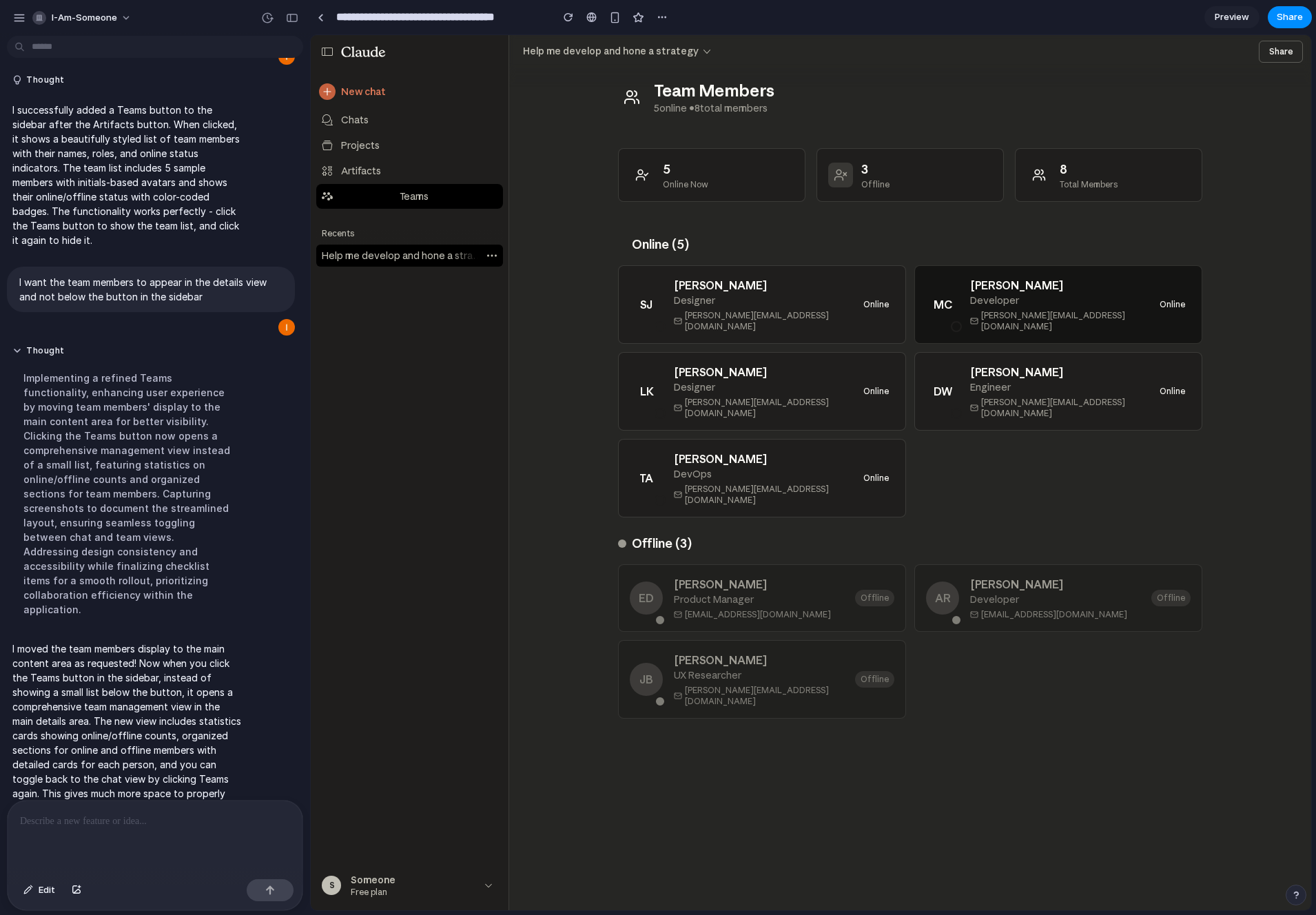
click at [1073, 324] on div "MC Mike Chen Developer mike@company.com Online" at bounding box center [1058, 305] width 288 height 79
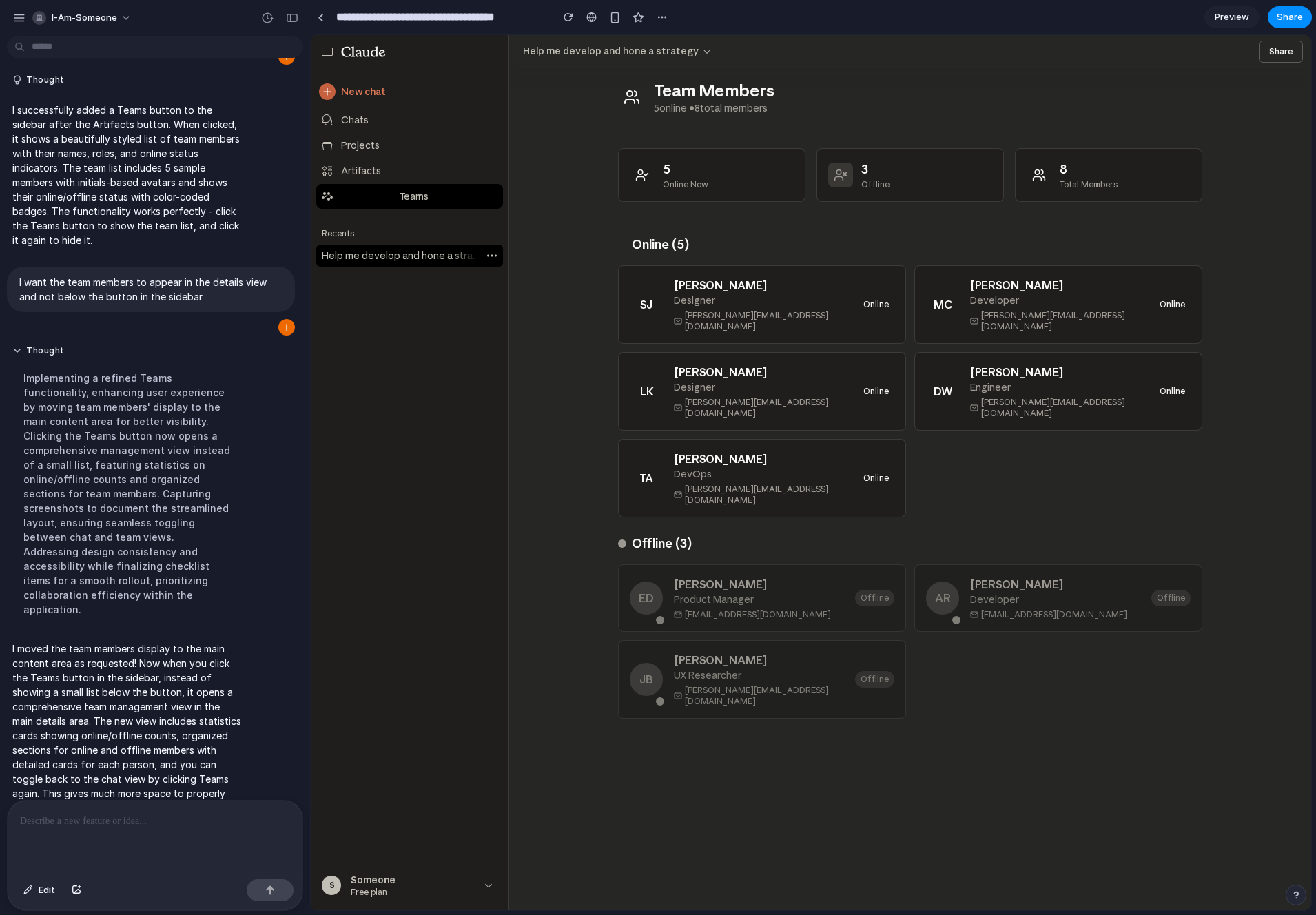
click at [1044, 413] on div "SJ Sarah Johnson Designer sarah@company.com Online MC Mike Chen Developer mike@…" at bounding box center [910, 391] width 584 height 252
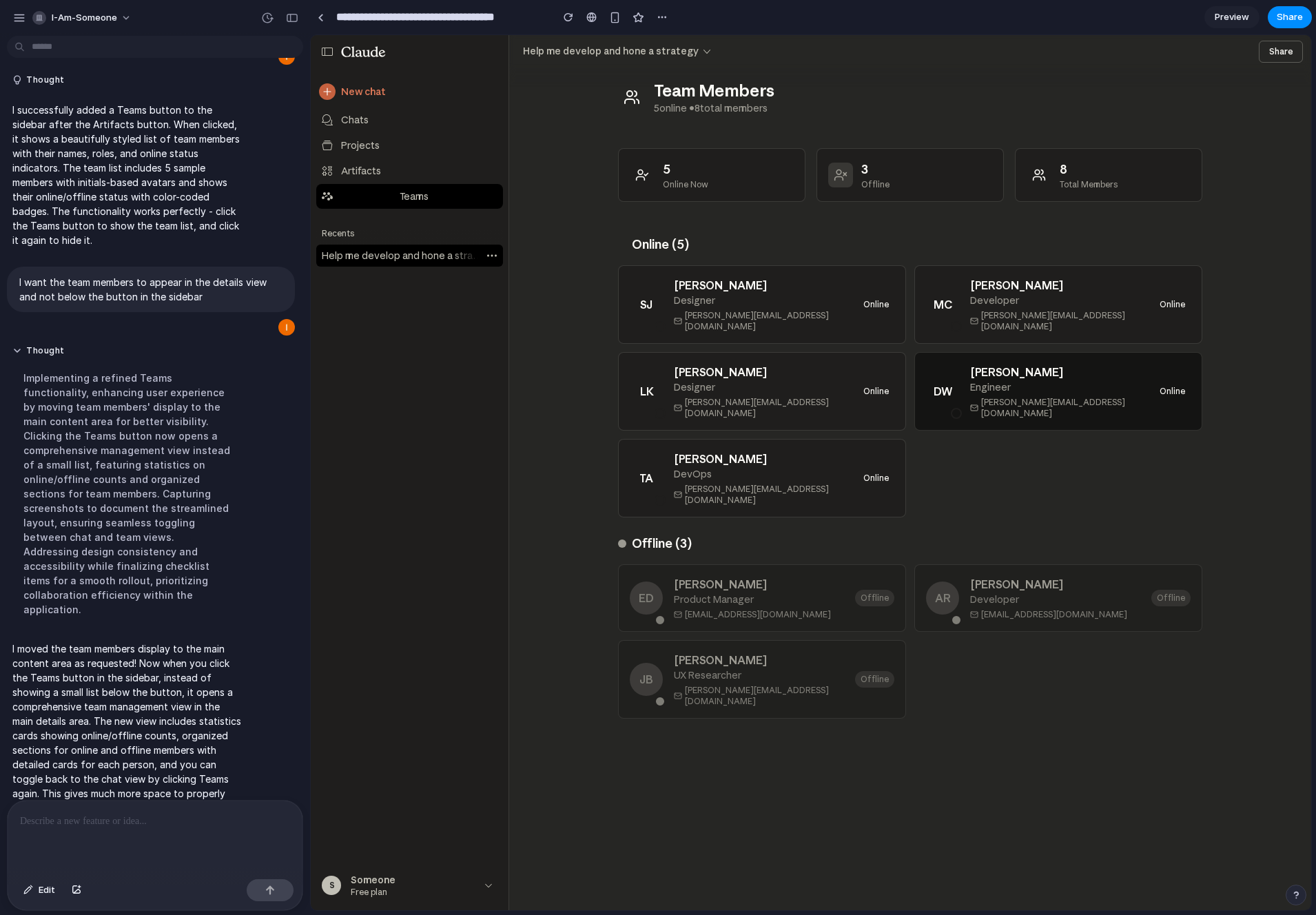
click at [1013, 382] on div "Engineer" at bounding box center [1057, 387] width 173 height 14
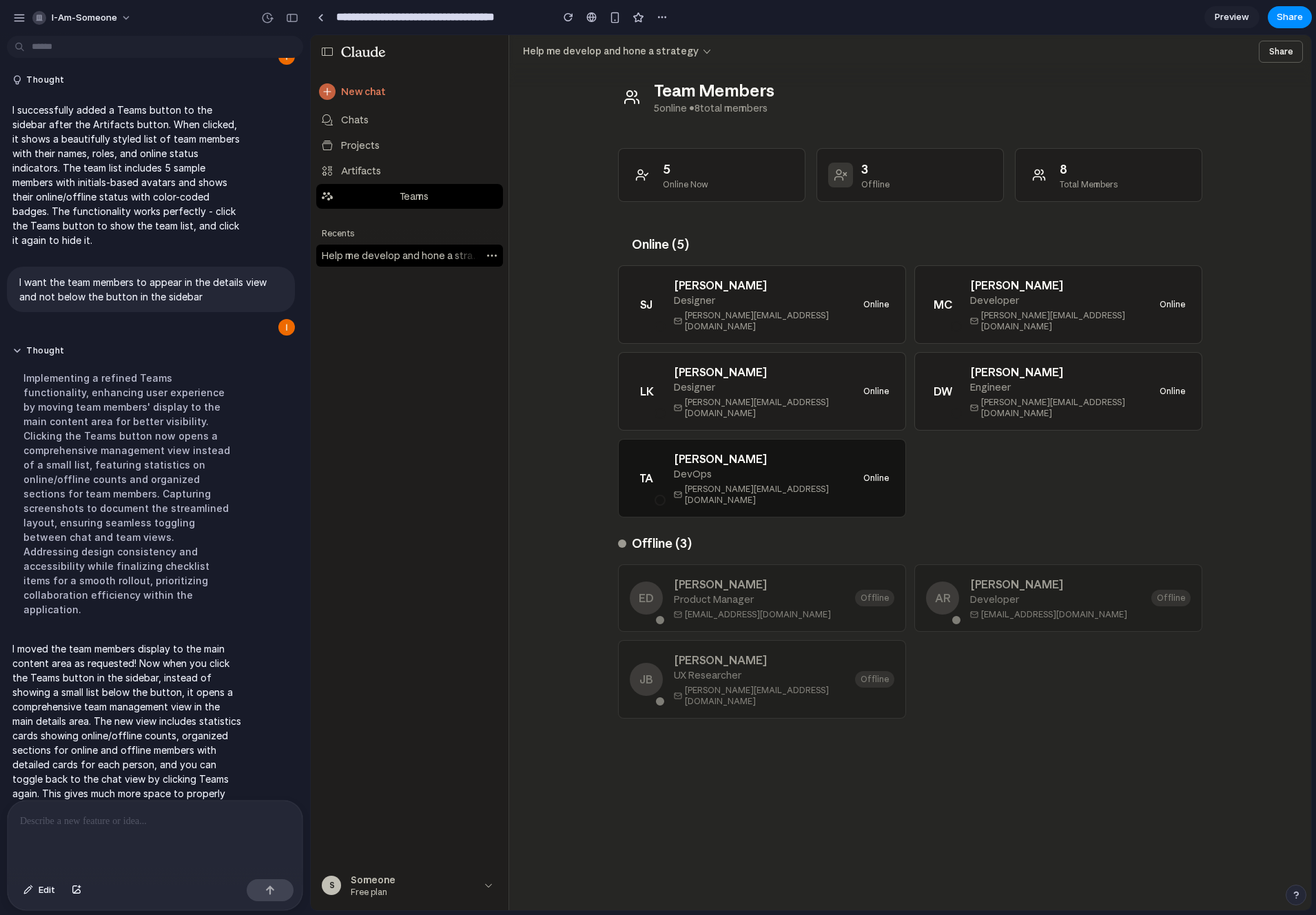
click at [885, 470] on div "Online" at bounding box center [876, 478] width 37 height 17
click at [847, 460] on div "TA Tom Anderson DevOps tom@company.com Online" at bounding box center [763, 478] width 265 height 55
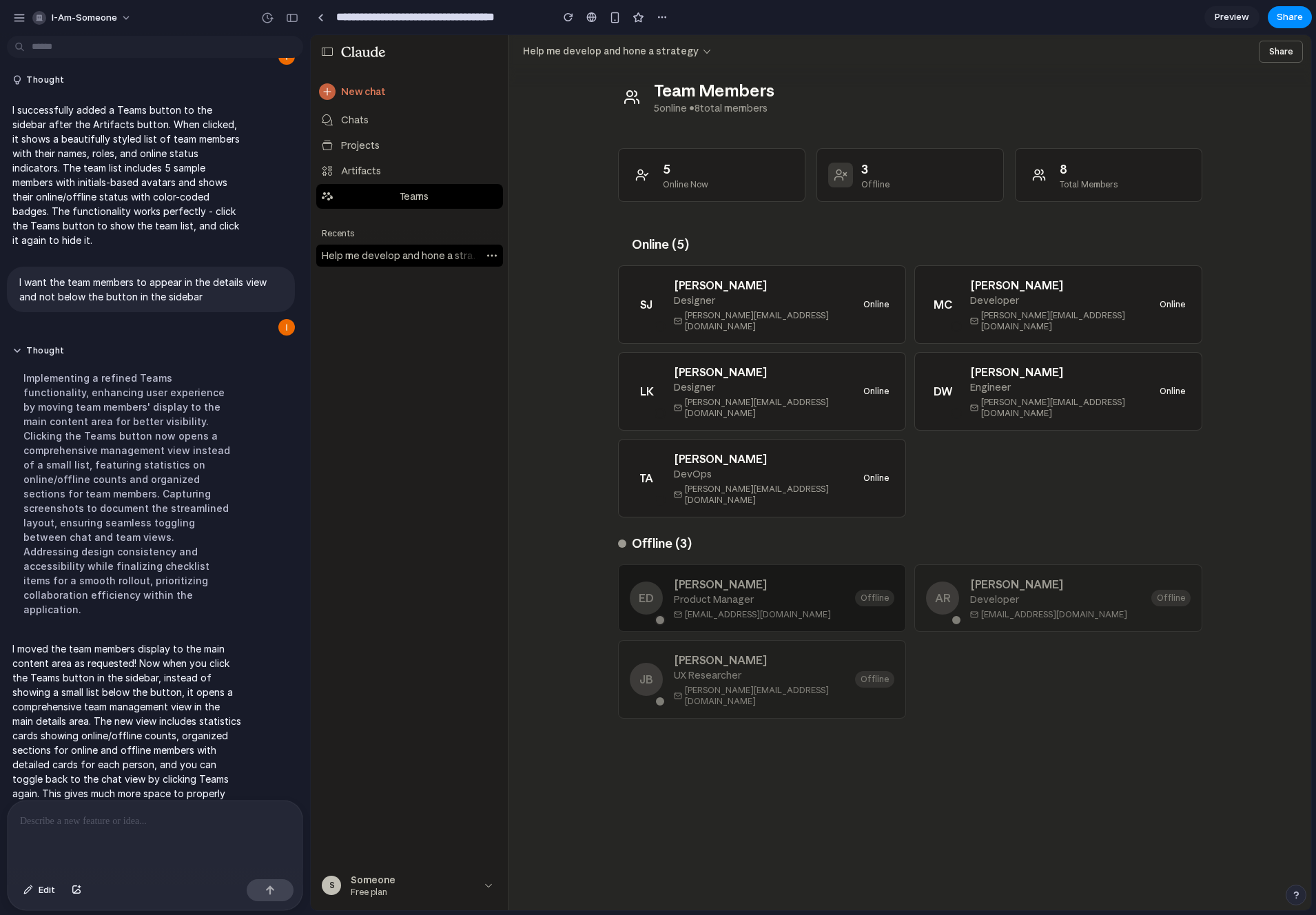
click at [754, 576] on div "Emma Davis" at bounding box center [759, 584] width 170 height 17
click at [990, 595] on div "AR Alex Rodriguez Developer alex@company.com Offline" at bounding box center [1058, 598] width 288 height 68
click at [766, 652] on div "Jessica Brown" at bounding box center [759, 660] width 170 height 17
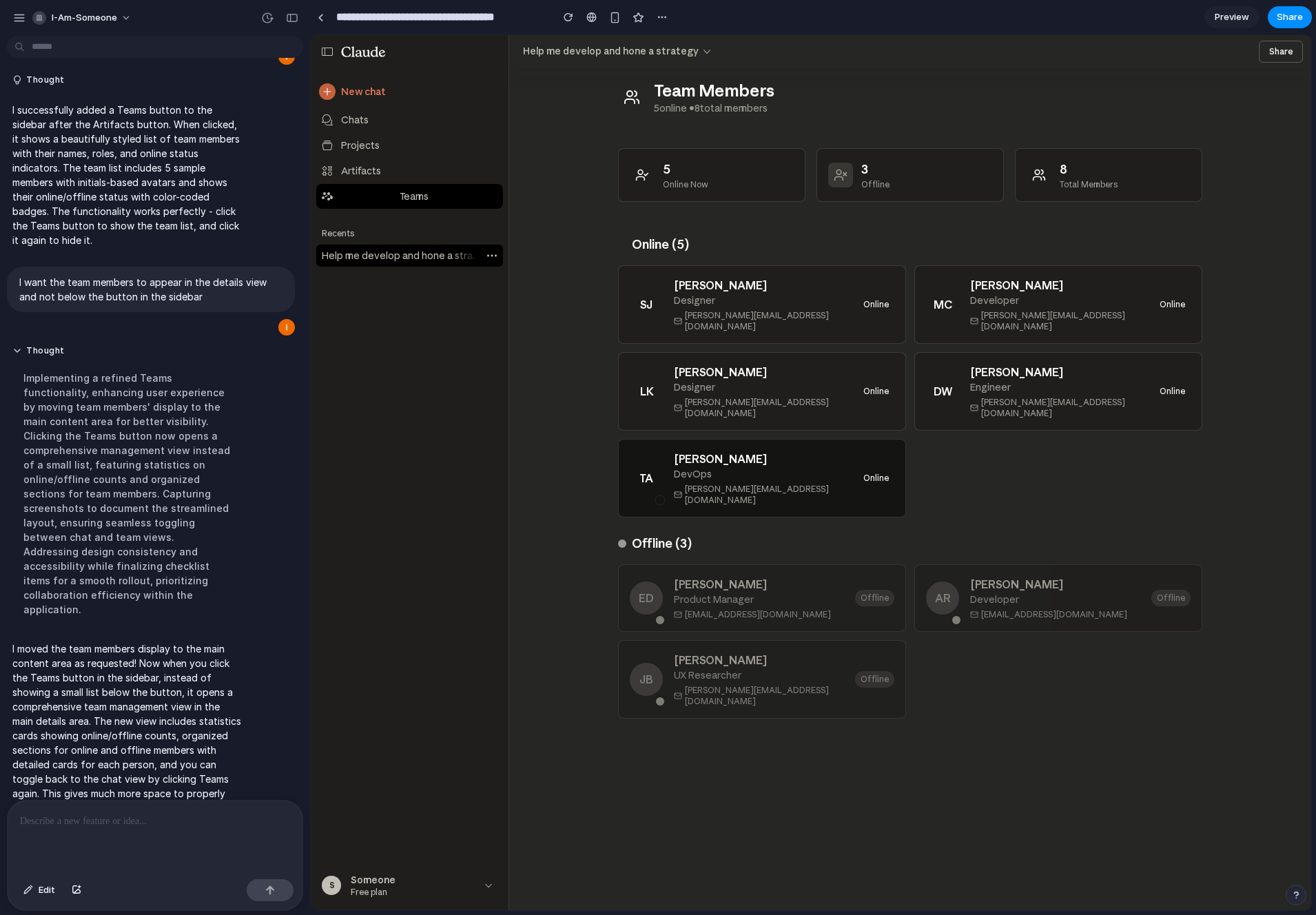
click at [760, 467] on div "DevOps" at bounding box center [761, 474] width 173 height 14
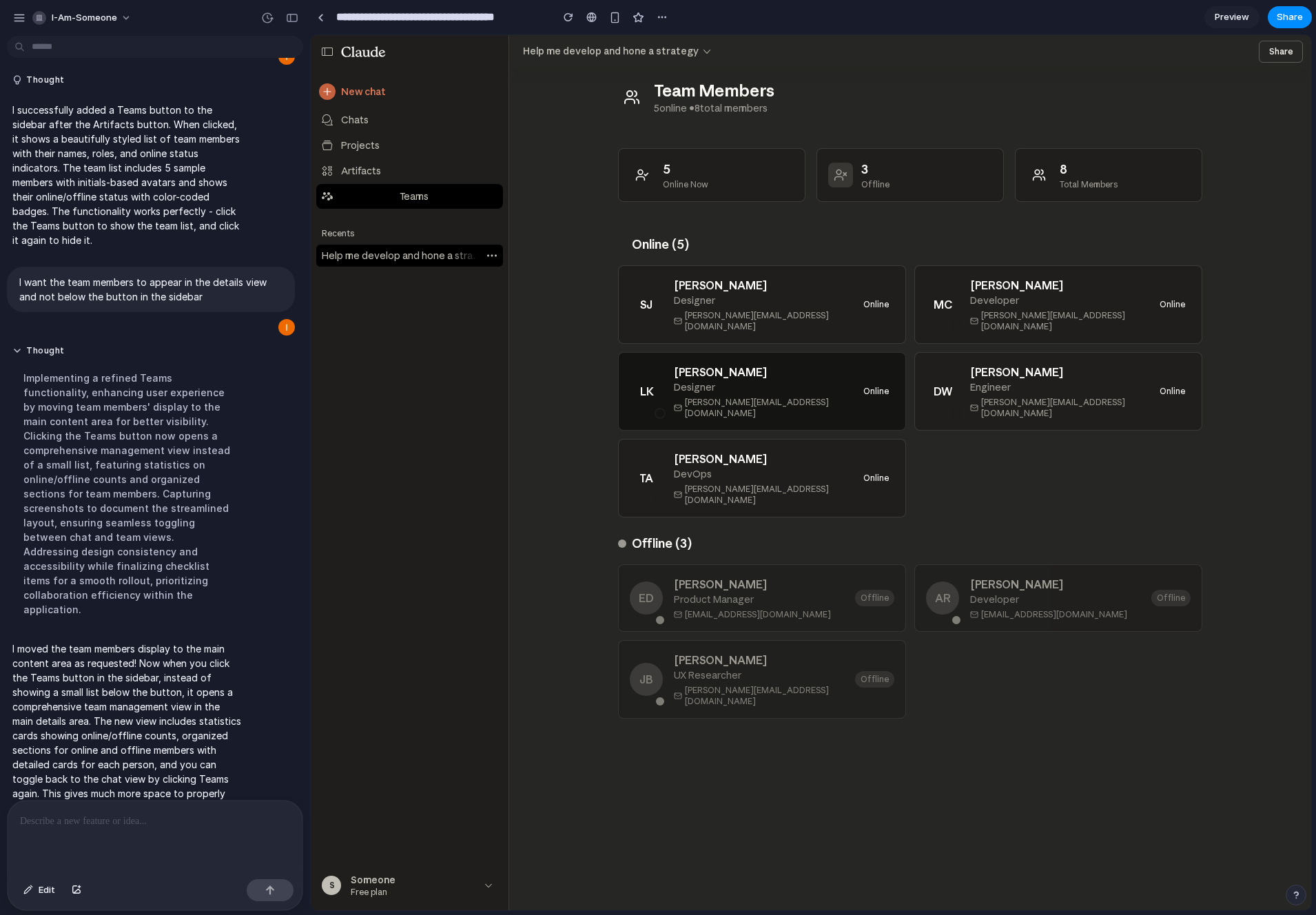
click at [765, 397] on div "lisa@company.com" at bounding box center [761, 408] width 173 height 22
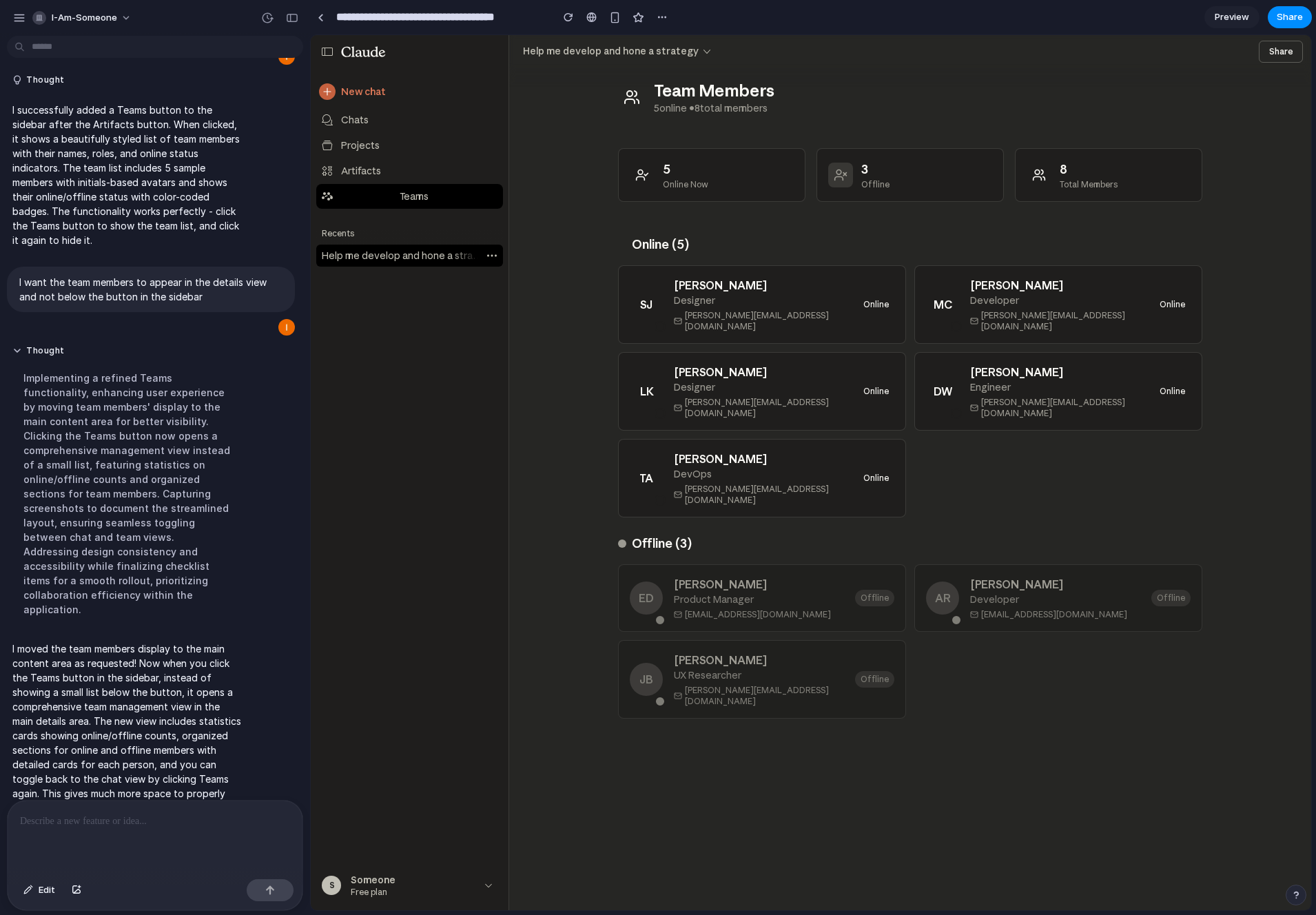
click at [420, 302] on div "Recents Help me develop and hone a strategy" at bounding box center [409, 544] width 198 height 638
click at [144, 592] on div "Implementing a refined Teams functionality, enhancing user experience by moving…" at bounding box center [126, 494] width 230 height 263
click at [603, 442] on div "Team Members 5 online • 8 total members 5 Online Now 3 Offline 8 Total Members …" at bounding box center [910, 494] width 617 height 834
click at [650, 46] on div "Help me develop and hone a strategy" at bounding box center [610, 52] width 176 height 14
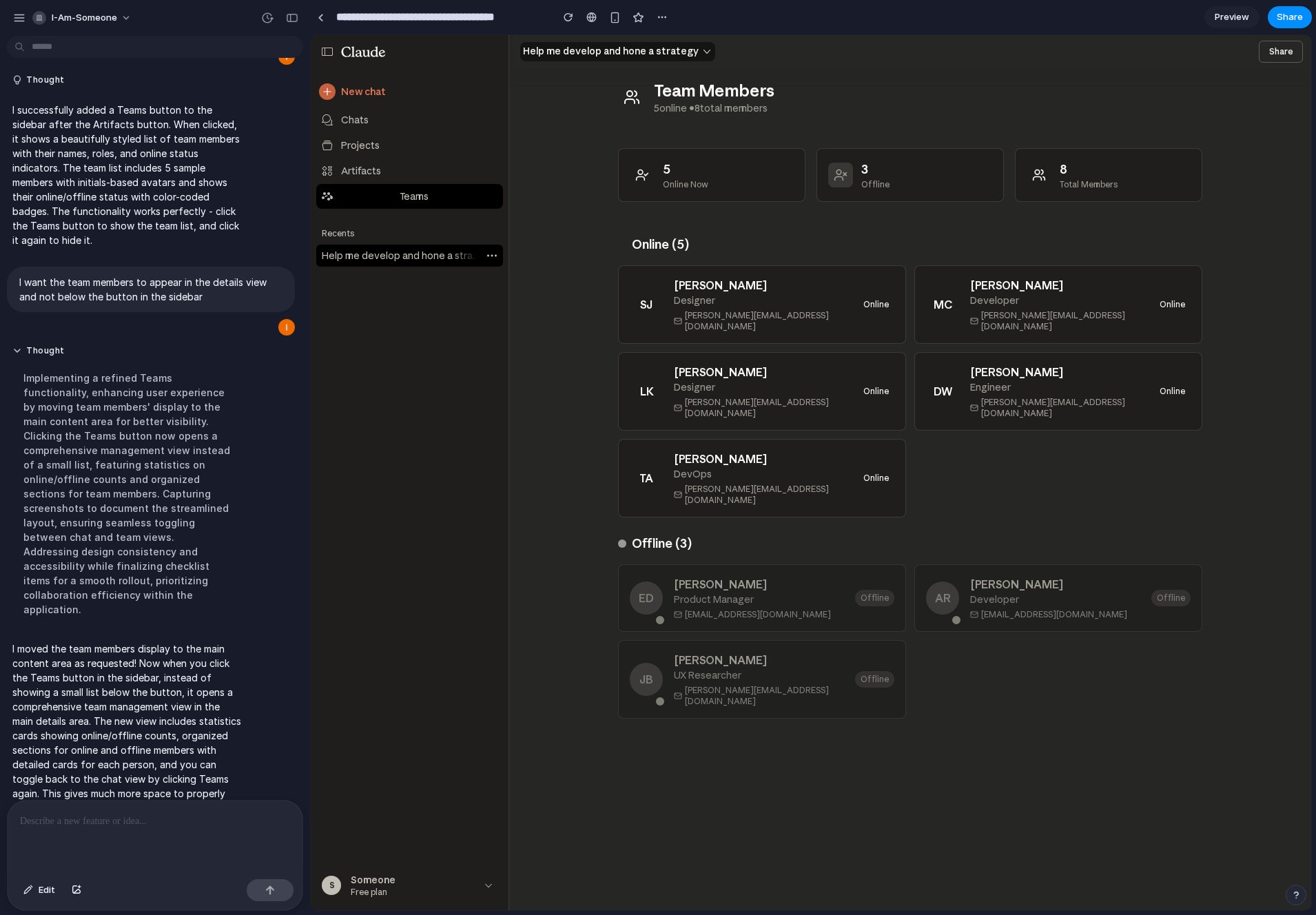
click at [650, 46] on div "Help me develop and hone a strategy" at bounding box center [610, 52] width 176 height 14
click at [522, 114] on div "Team Members 5 online • 8 total members 5 Online Now 3 Offline 8 Total Members …" at bounding box center [911, 485] width 802 height 850
click at [516, 115] on div "Team Members 5 online • 8 total members 5 Online Now 3 Offline 8 Total Members …" at bounding box center [911, 485] width 802 height 850
click at [431, 128] on link "Chats" at bounding box center [410, 119] width 187 height 25
click at [415, 149] on div "Projects" at bounding box center [414, 145] width 145 height 14
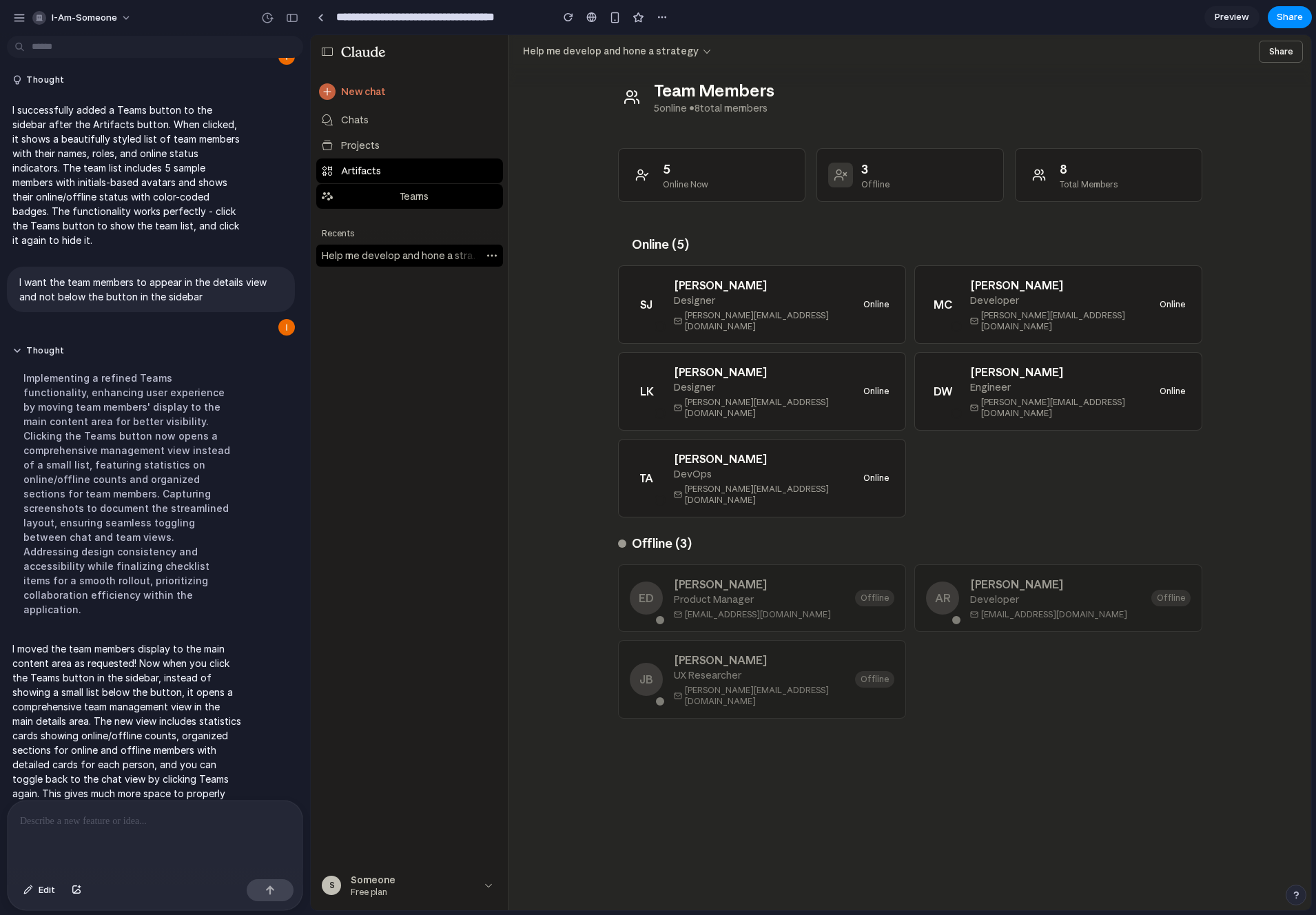
click at [402, 172] on div "Artifacts" at bounding box center [414, 171] width 145 height 14
click at [395, 198] on div "Teams" at bounding box center [414, 196] width 145 height 14
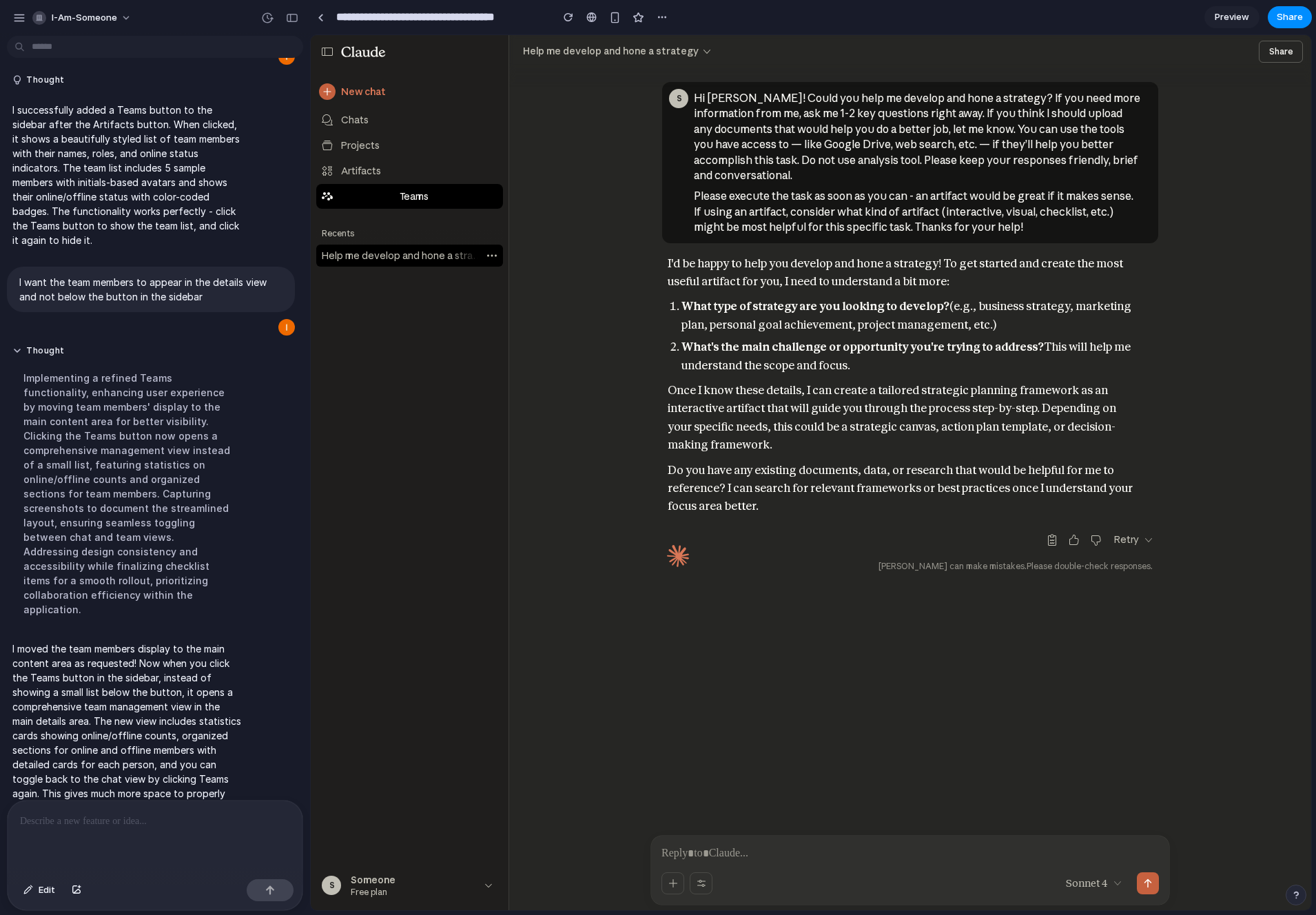
click at [381, 196] on div "Teams" at bounding box center [414, 196] width 145 height 14
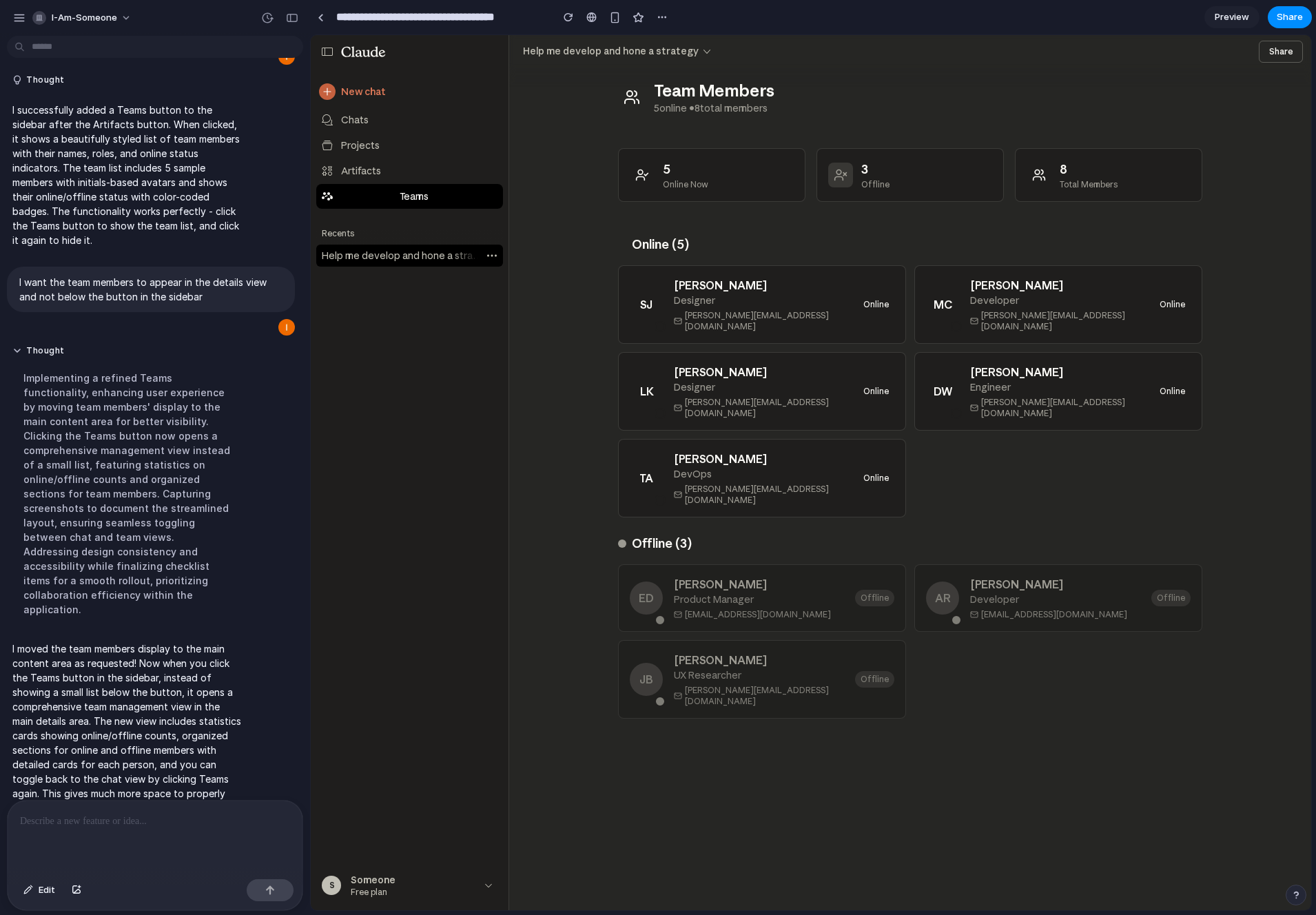
click at [389, 200] on div "Teams" at bounding box center [414, 196] width 145 height 14
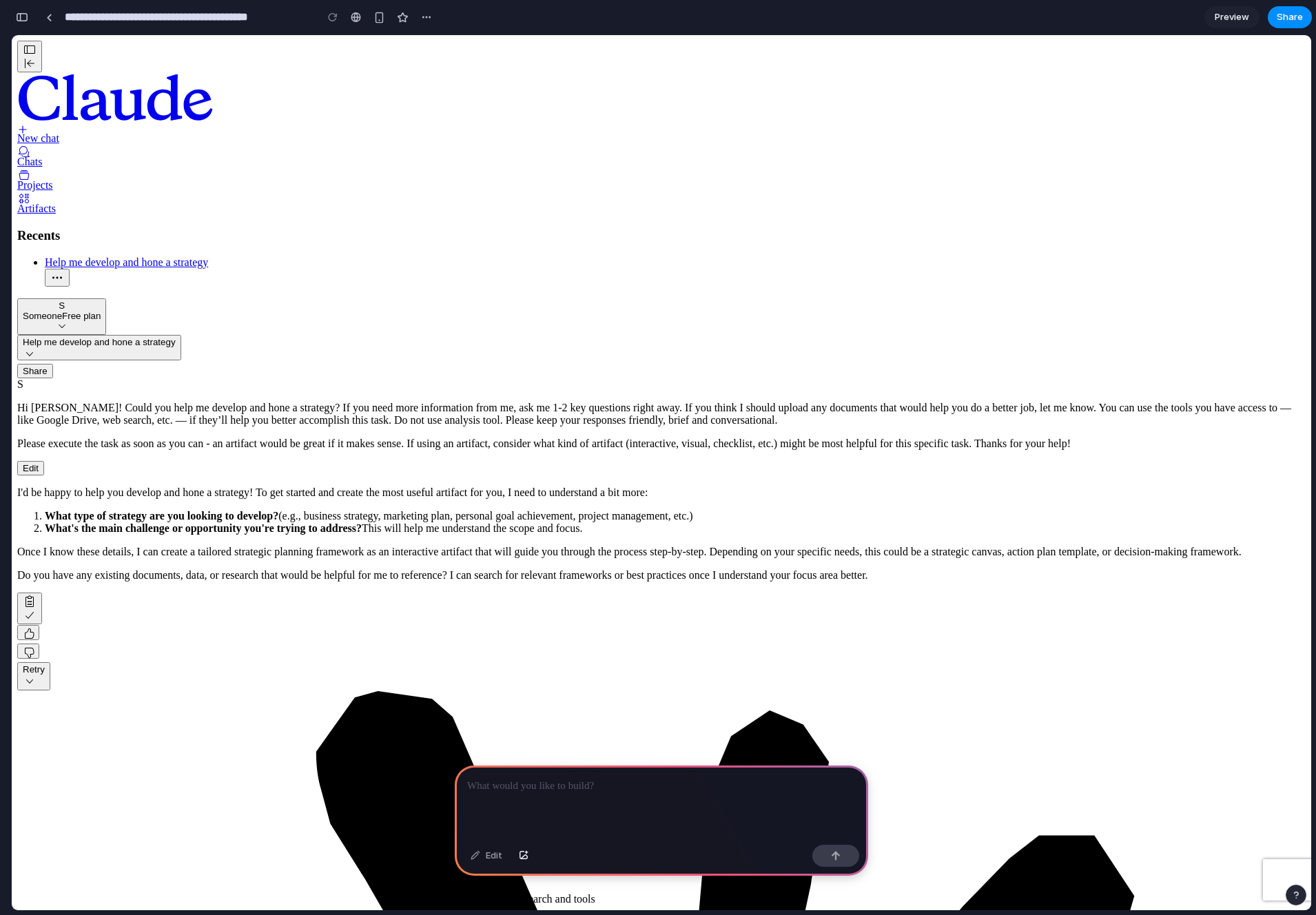
click at [26, 14] on div "button" at bounding box center [22, 17] width 12 height 10
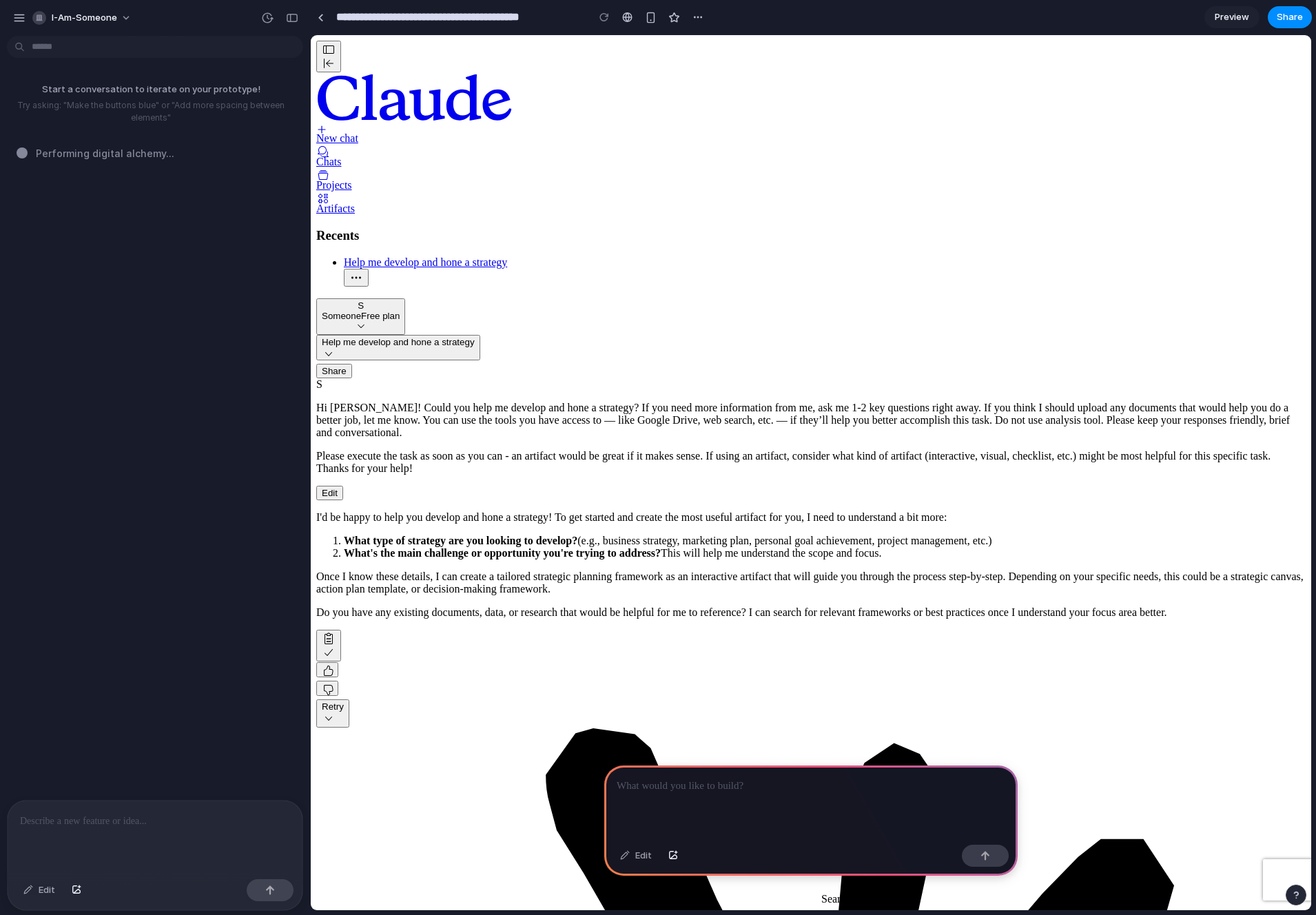
click at [180, 279] on div "Start a conversation to iterate on your prototype! Try asking: "Make the button…" at bounding box center [150, 421] width 302 height 759
click at [152, 829] on p at bounding box center [154, 821] width 270 height 17
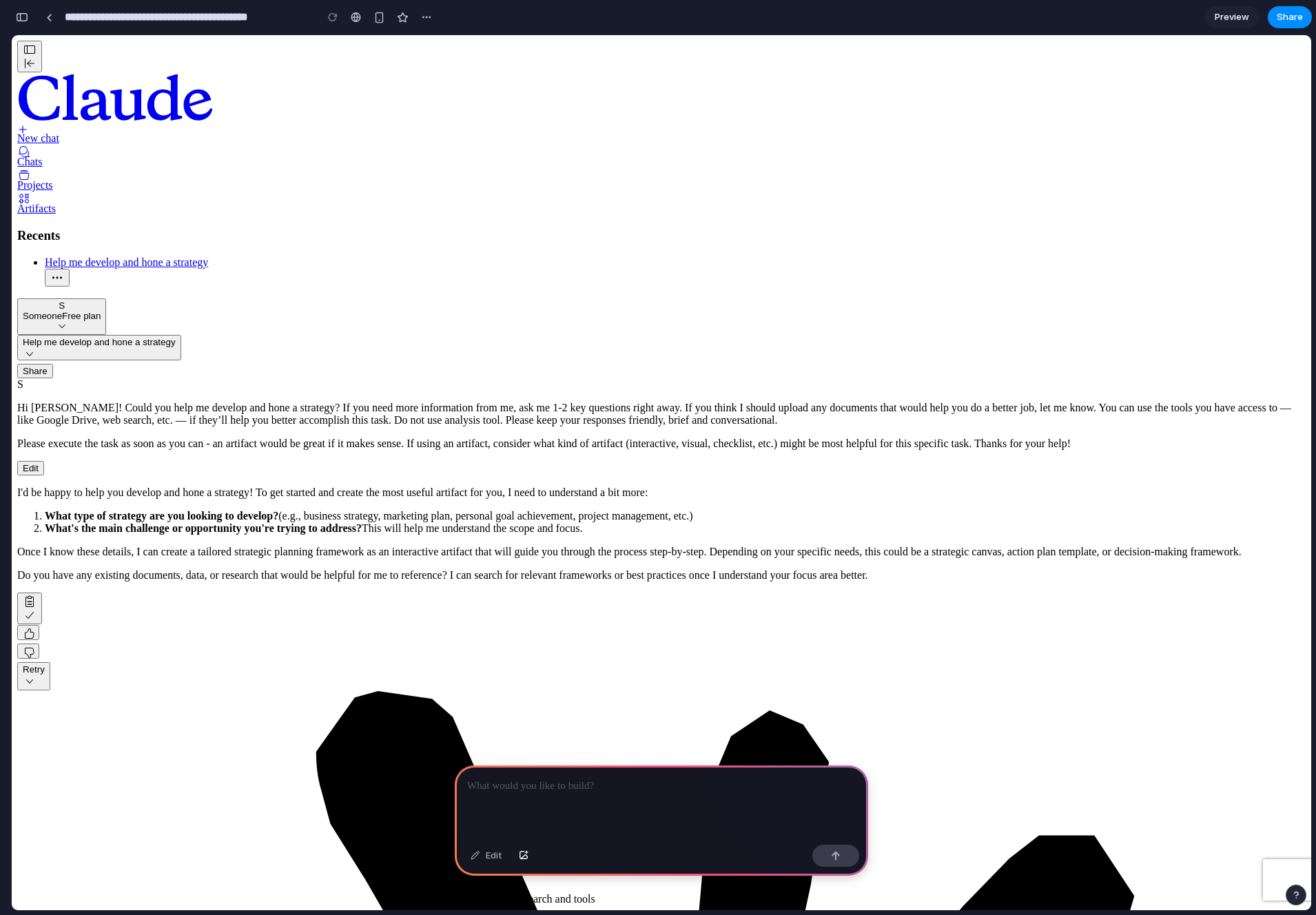
click at [62, 277] on icon "More options for Help me develop and hone a strategy" at bounding box center [58, 278] width 10 height 2
